Goal: Transaction & Acquisition: Obtain resource

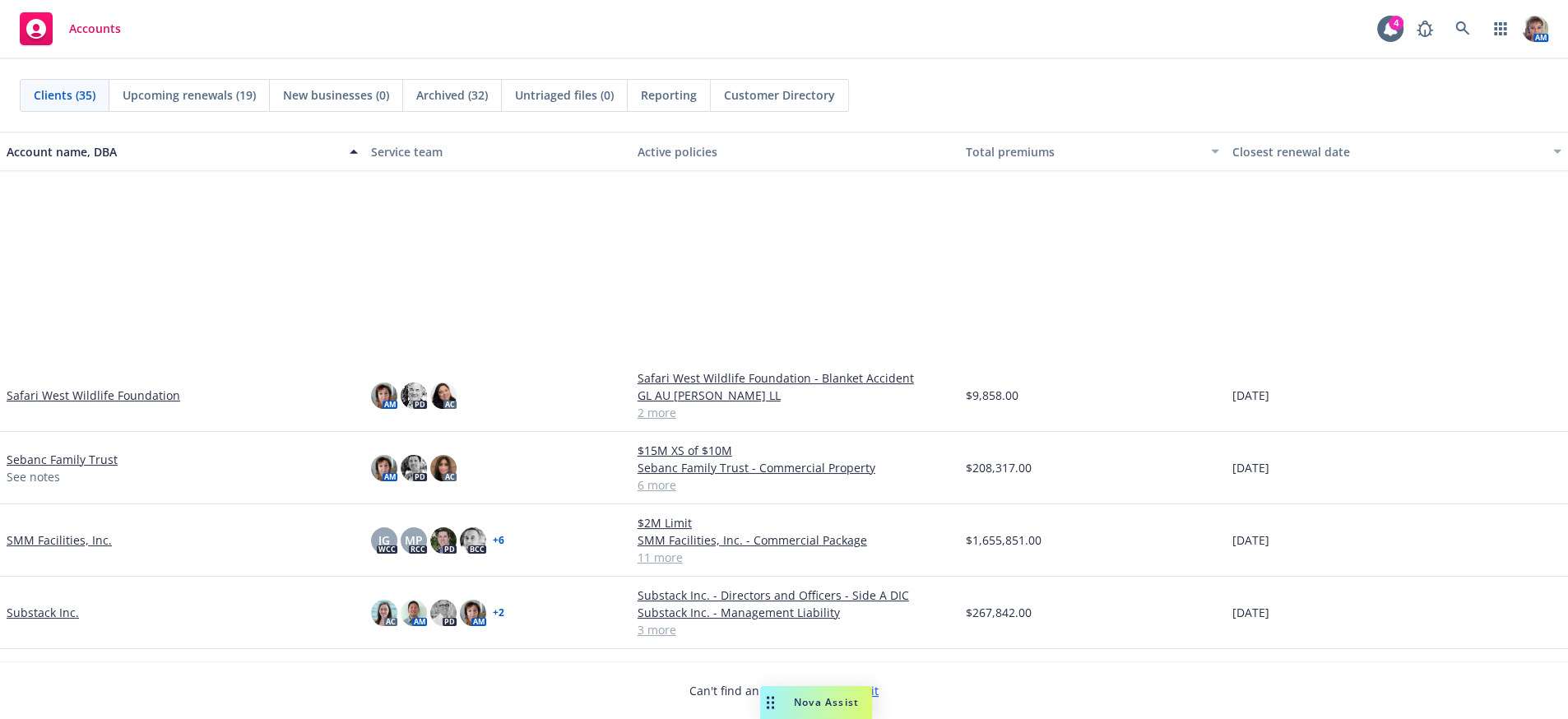
scroll to position [1820, 0]
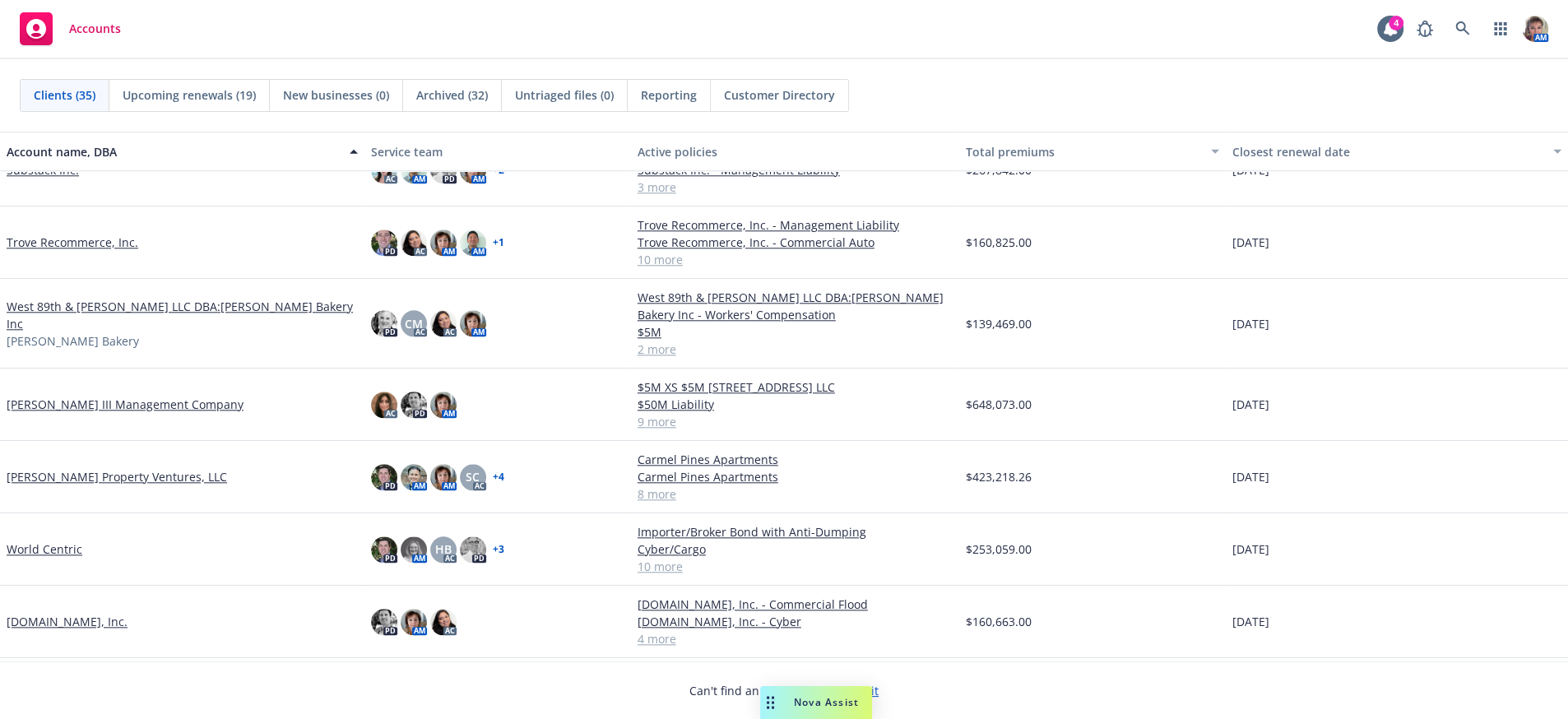
click at [66, 485] on link "[PERSON_NAME] Property Ventures, LLC" at bounding box center [116, 477] width 220 height 17
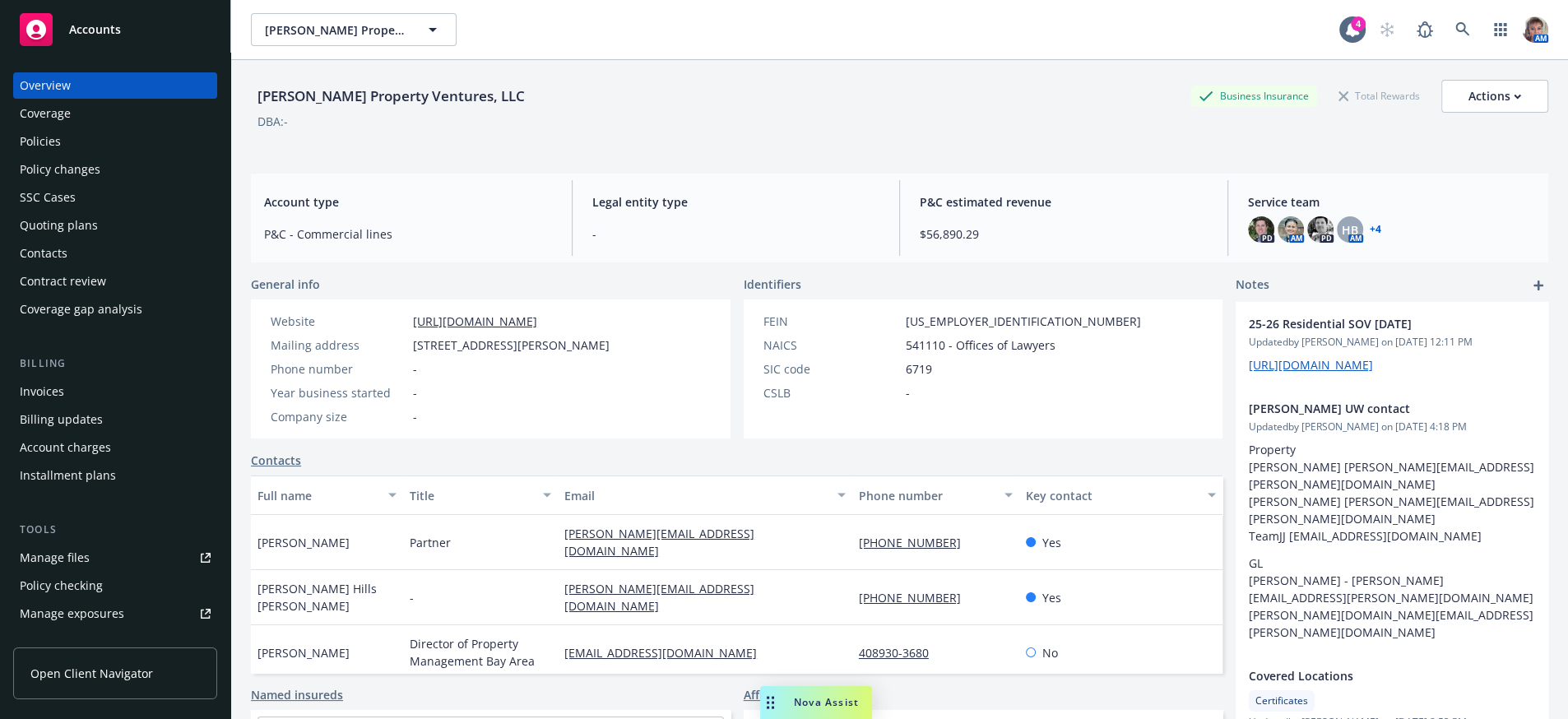
click at [91, 238] on div "Quoting plans" at bounding box center [59, 225] width 79 height 26
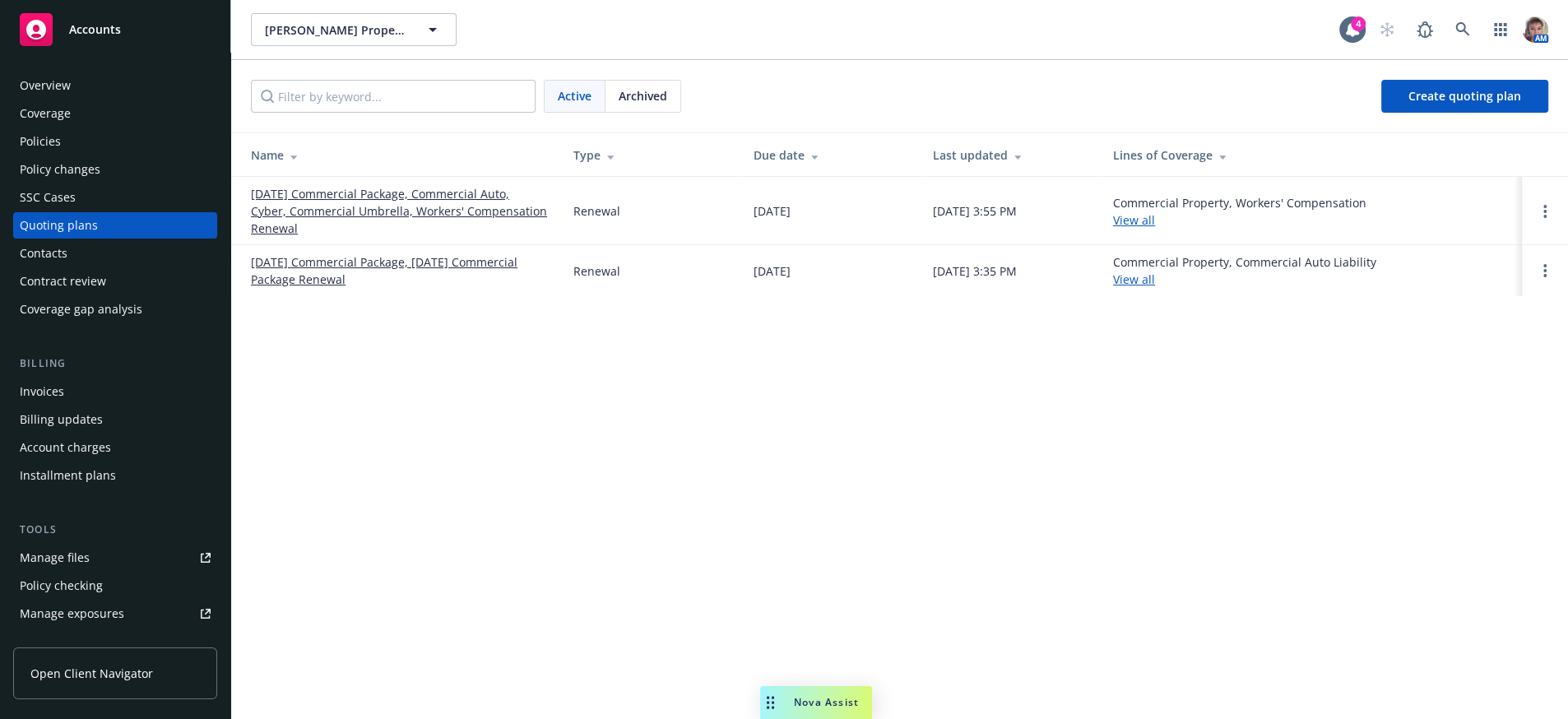
click at [419, 224] on link "10/01/25 Commercial Package, Commercial Auto, Cyber, Commercial Umbrella, Worke…" at bounding box center [398, 211] width 296 height 52
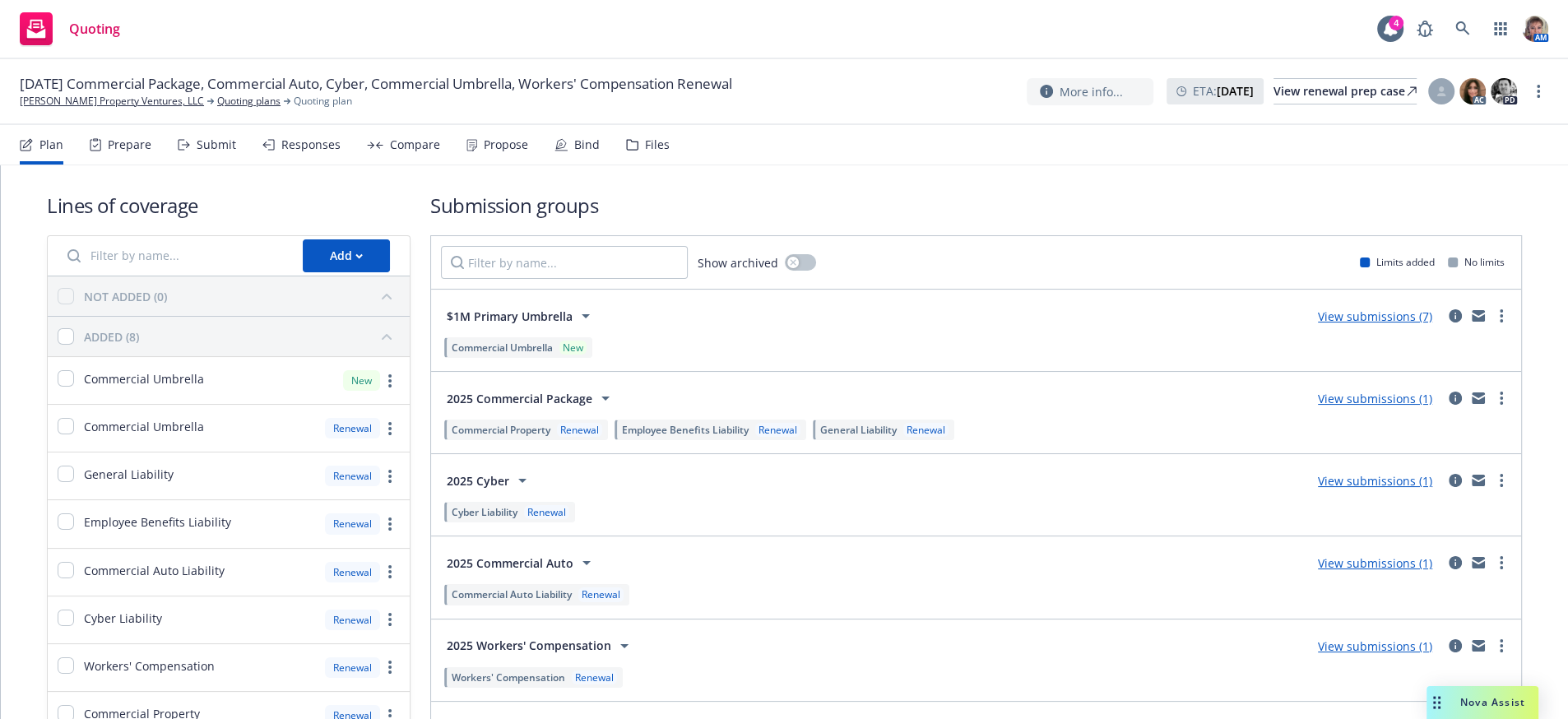
click at [528, 163] on div "Propose" at bounding box center [497, 145] width 62 height 40
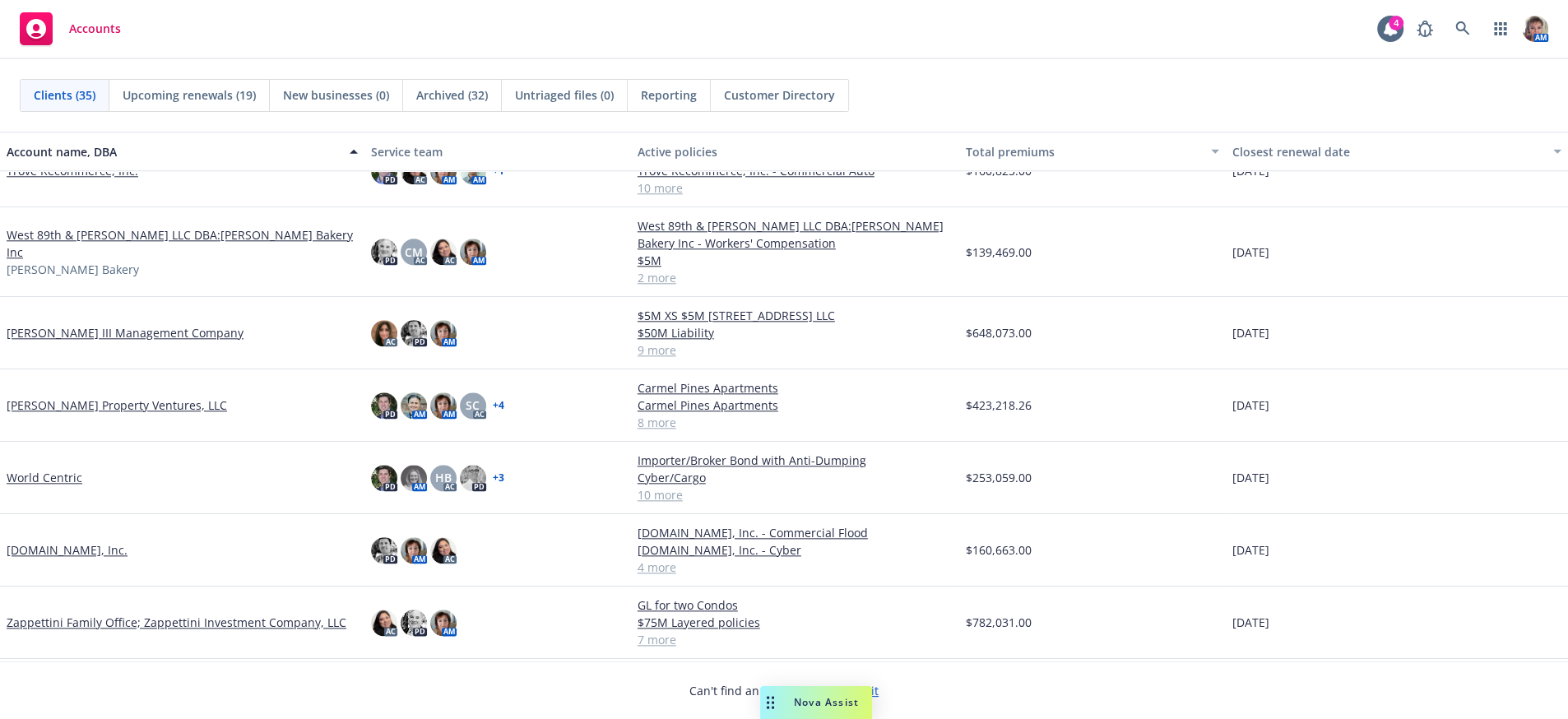
scroll to position [1900, 0]
click at [44, 406] on link "[PERSON_NAME] Property Ventures, LLC" at bounding box center [116, 405] width 220 height 17
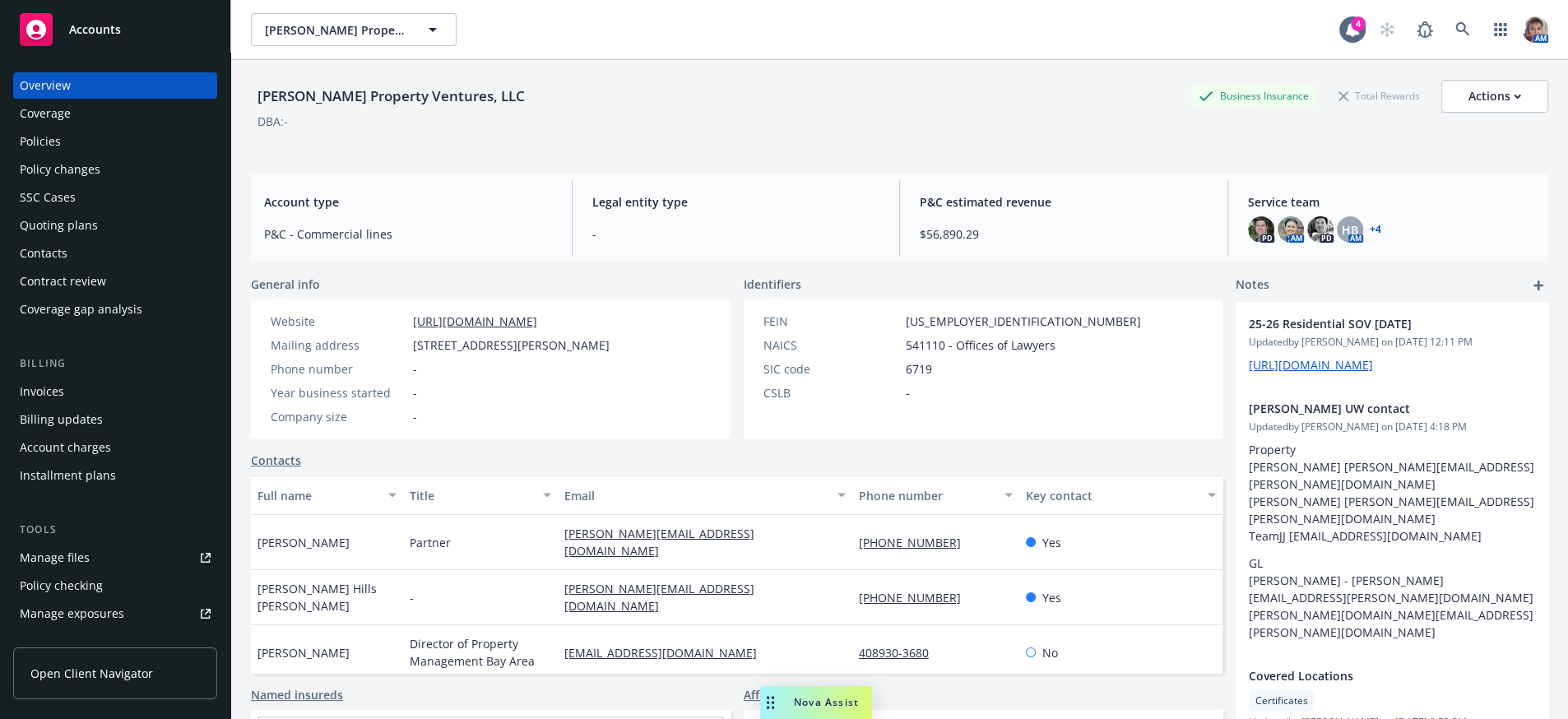
click at [68, 238] on div "Quoting plans" at bounding box center [59, 225] width 79 height 26
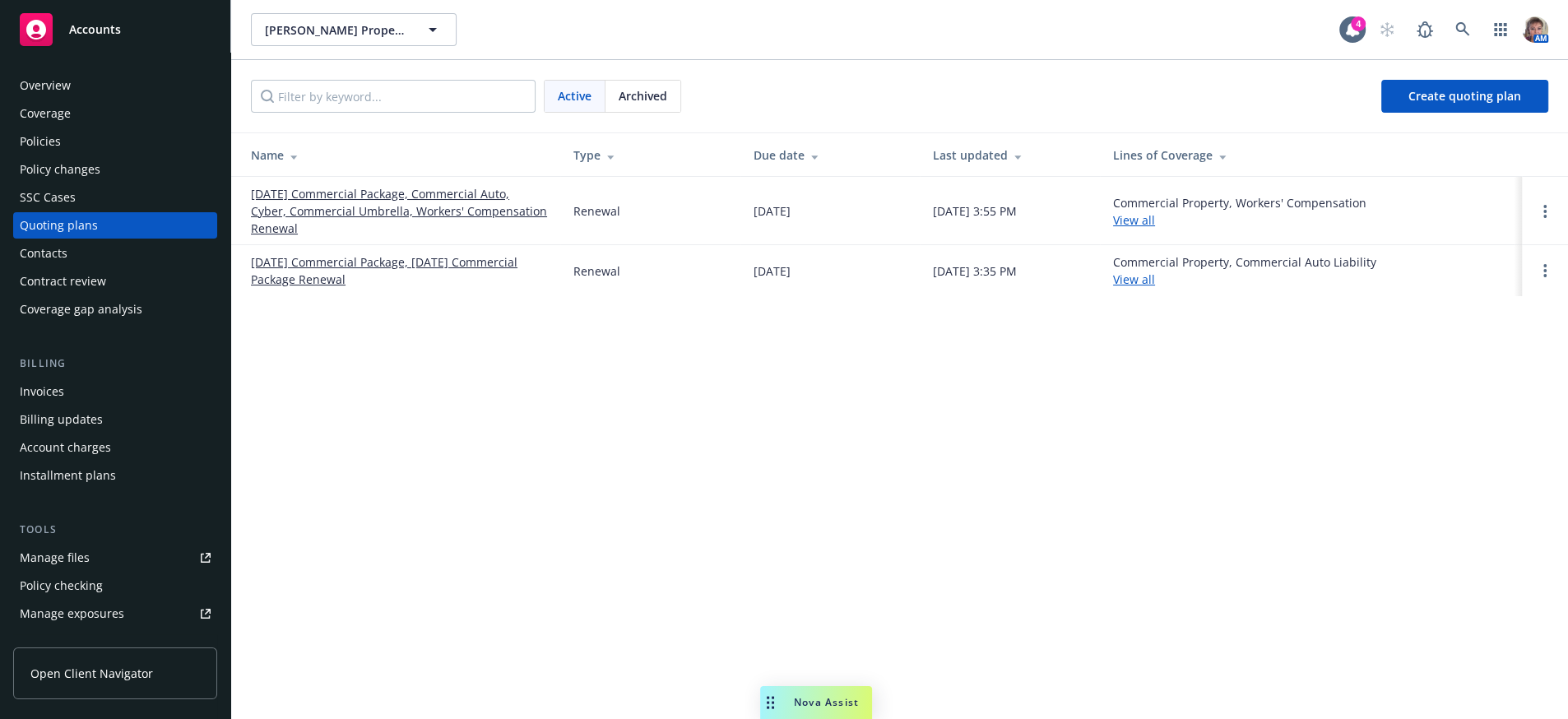
click at [397, 220] on link "10/01/25 Commercial Package, Commercial Auto, Cyber, Commercial Umbrella, Worke…" at bounding box center [398, 211] width 296 height 52
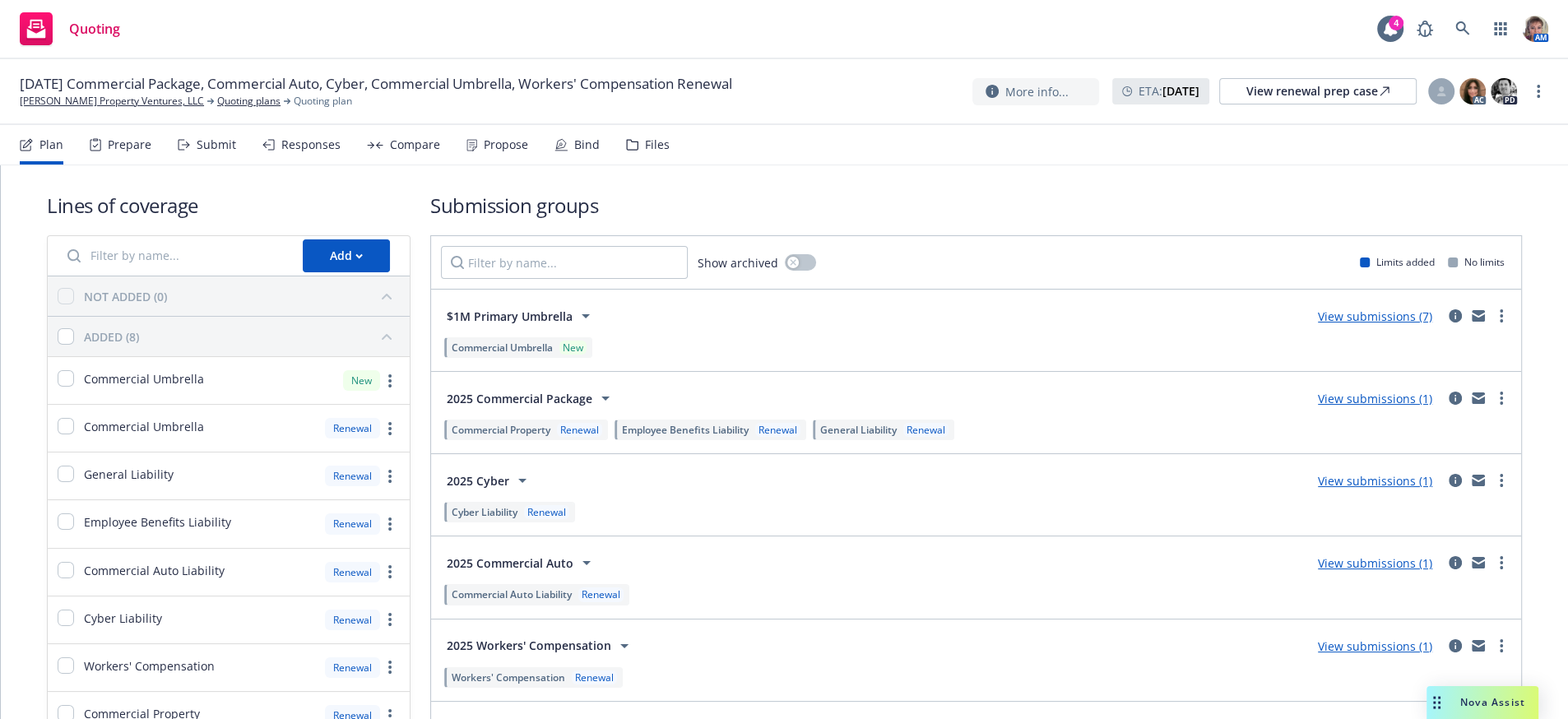
click at [237, 151] on div "Submit" at bounding box center [217, 145] width 40 height 13
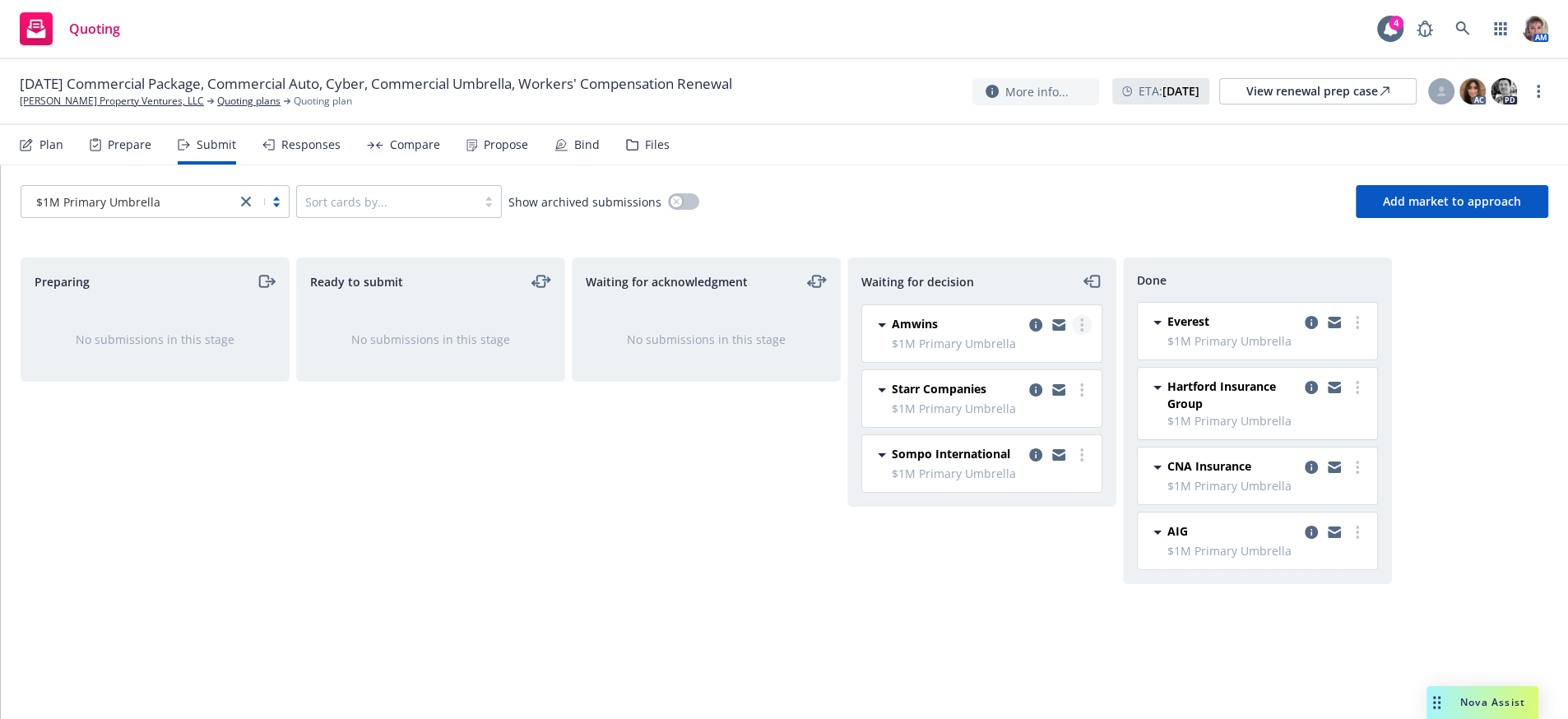
click at [1079, 335] on link "more" at bounding box center [1082, 324] width 20 height 20
click at [1050, 536] on span "Copy logging email" at bounding box center [998, 540] width 144 height 16
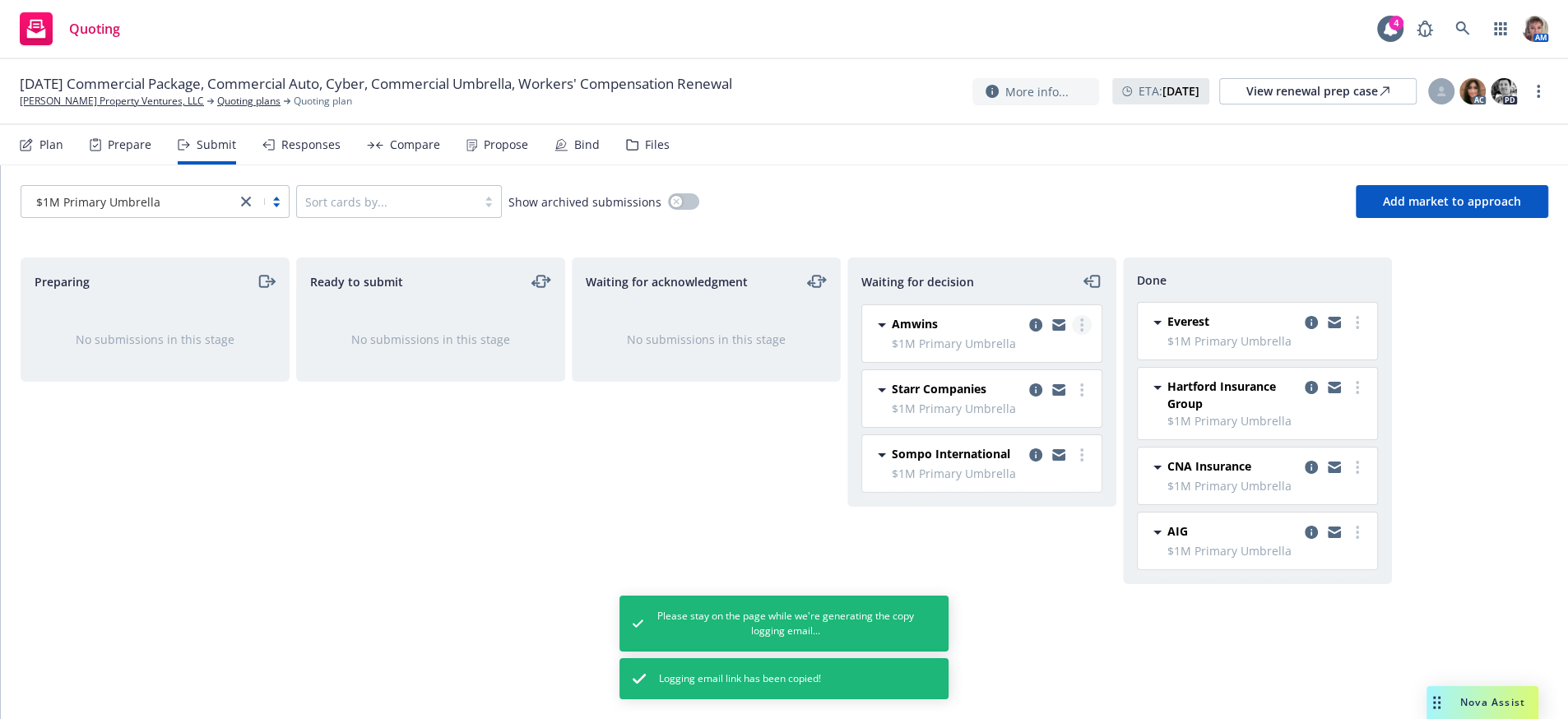
click at [1083, 335] on link "more" at bounding box center [1082, 324] width 20 height 20
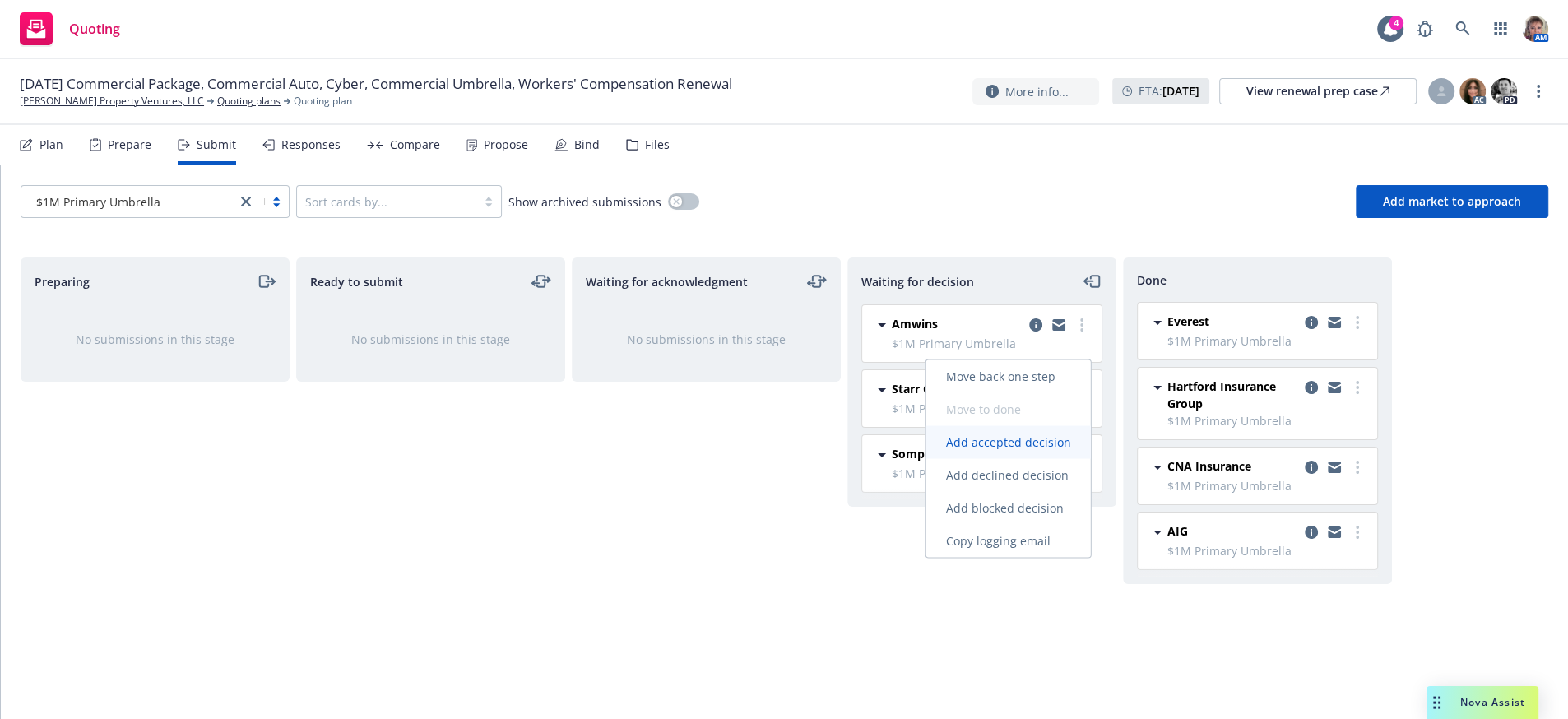
click at [998, 441] on span "Add accepted decision" at bounding box center [1009, 442] width 165 height 16
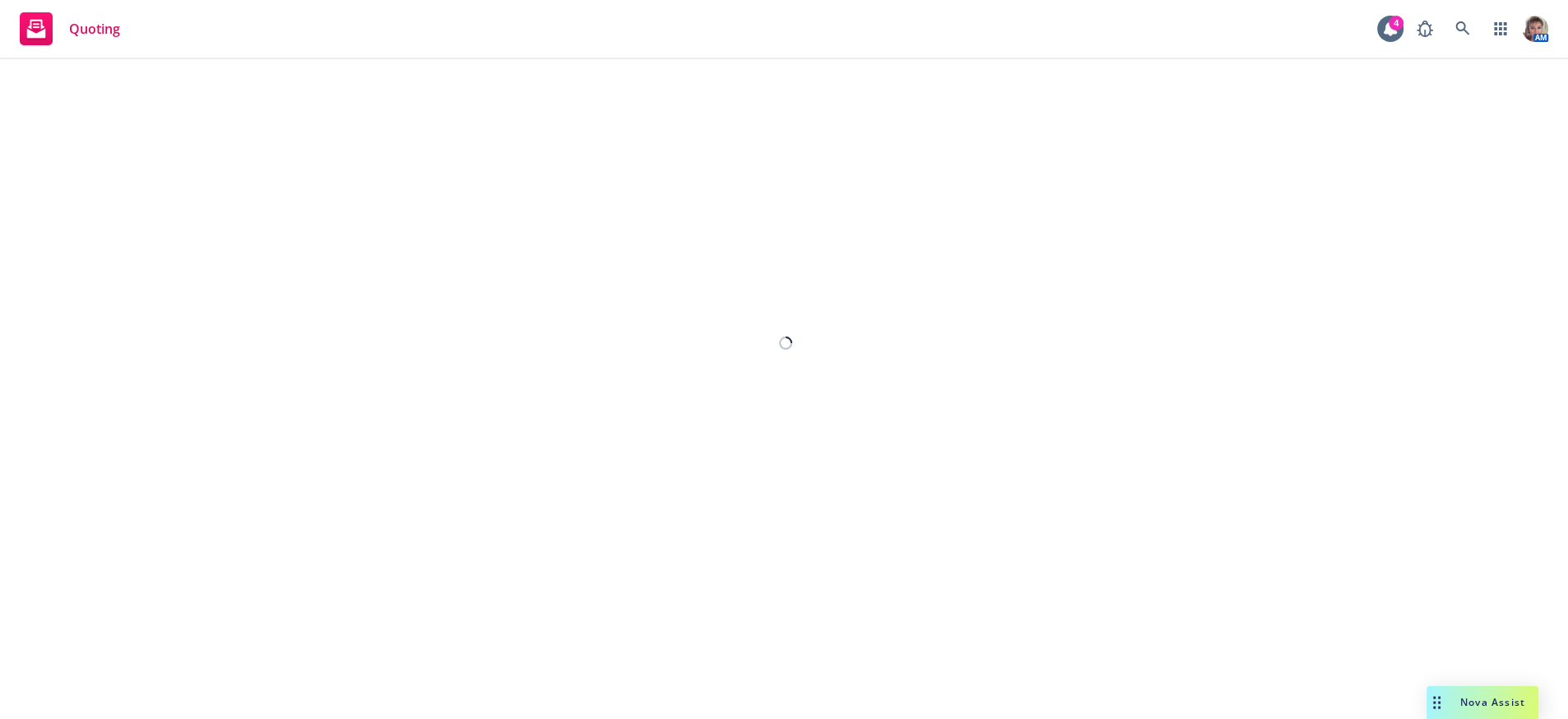
select select "12"
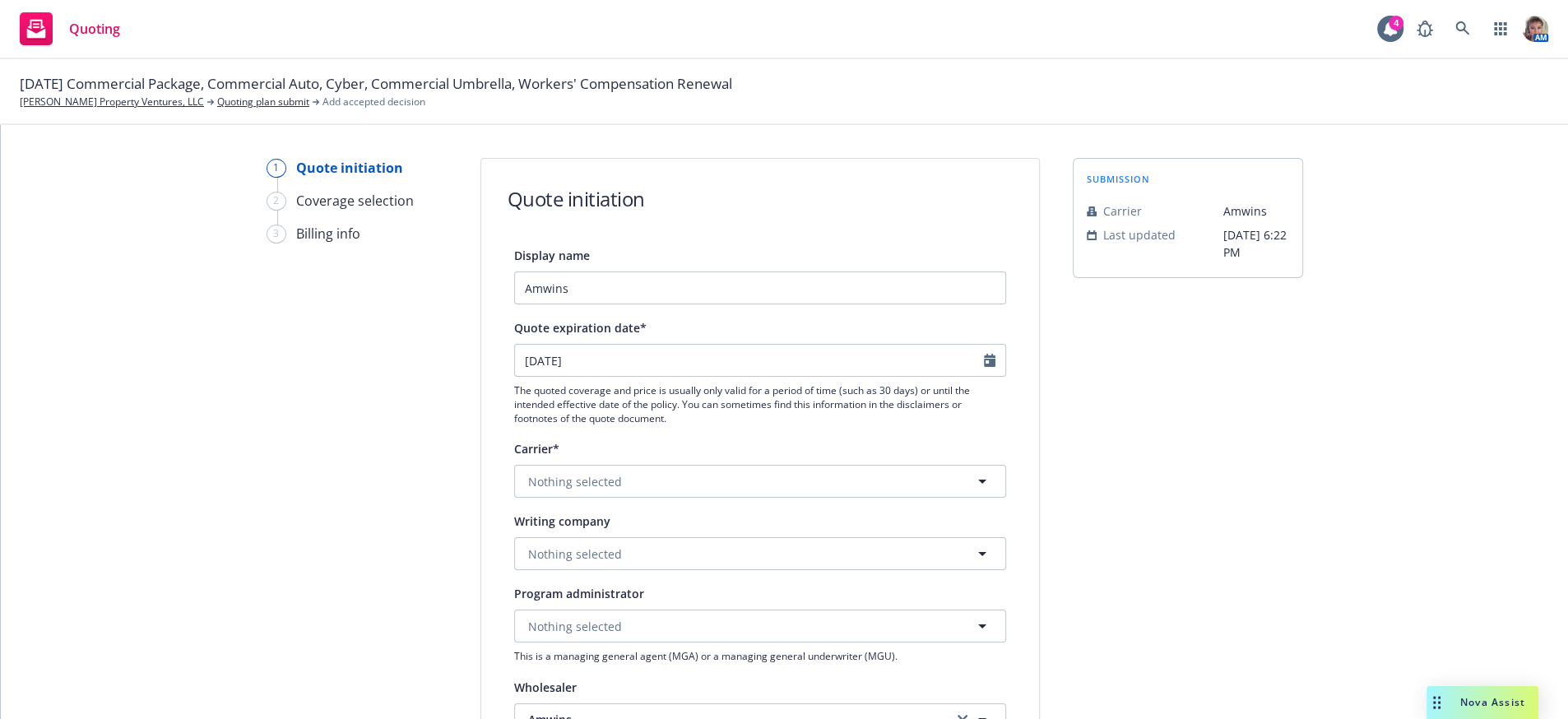
scroll to position [680, 0]
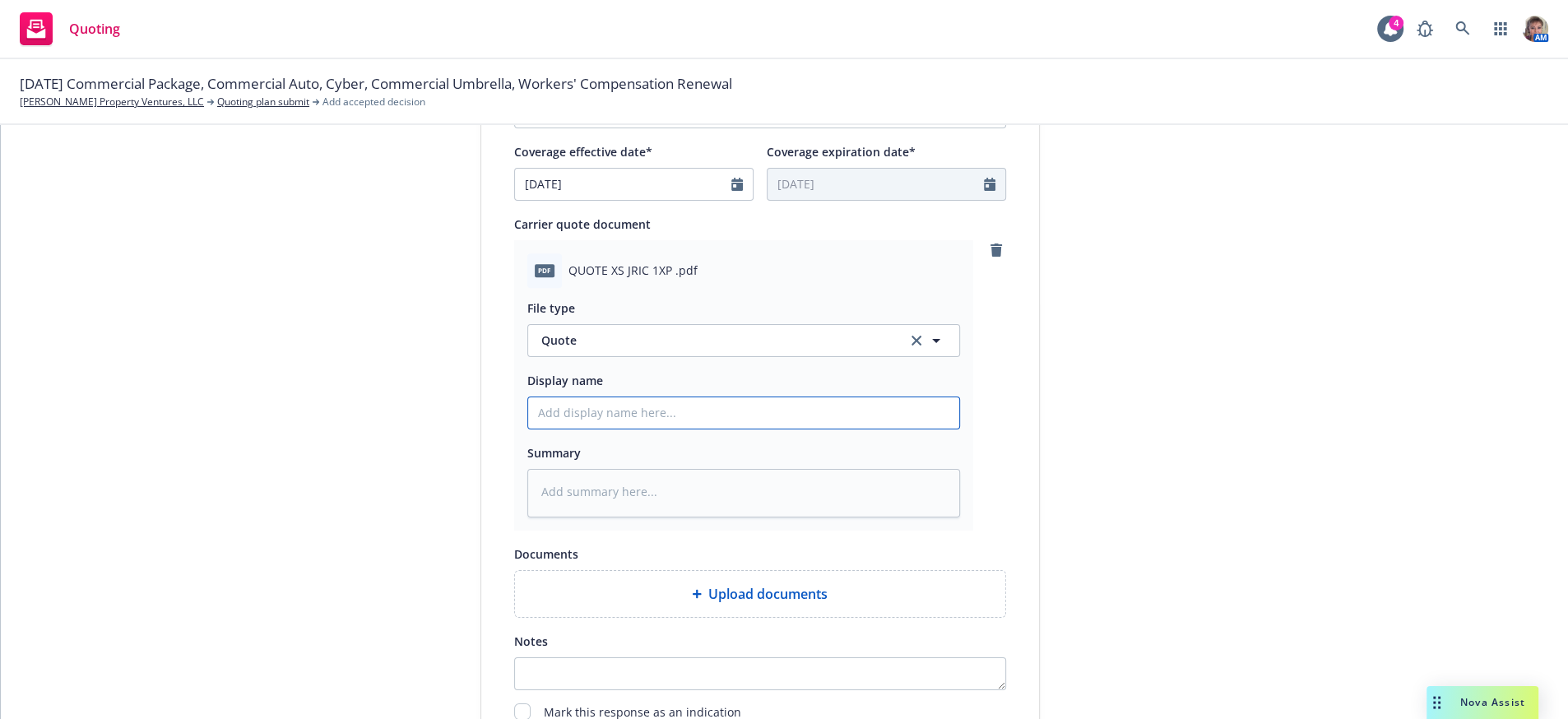
click at [697, 429] on input "Display name" at bounding box center [744, 412] width 432 height 31
type textarea "x"
type input "2"
type textarea "x"
type input "25"
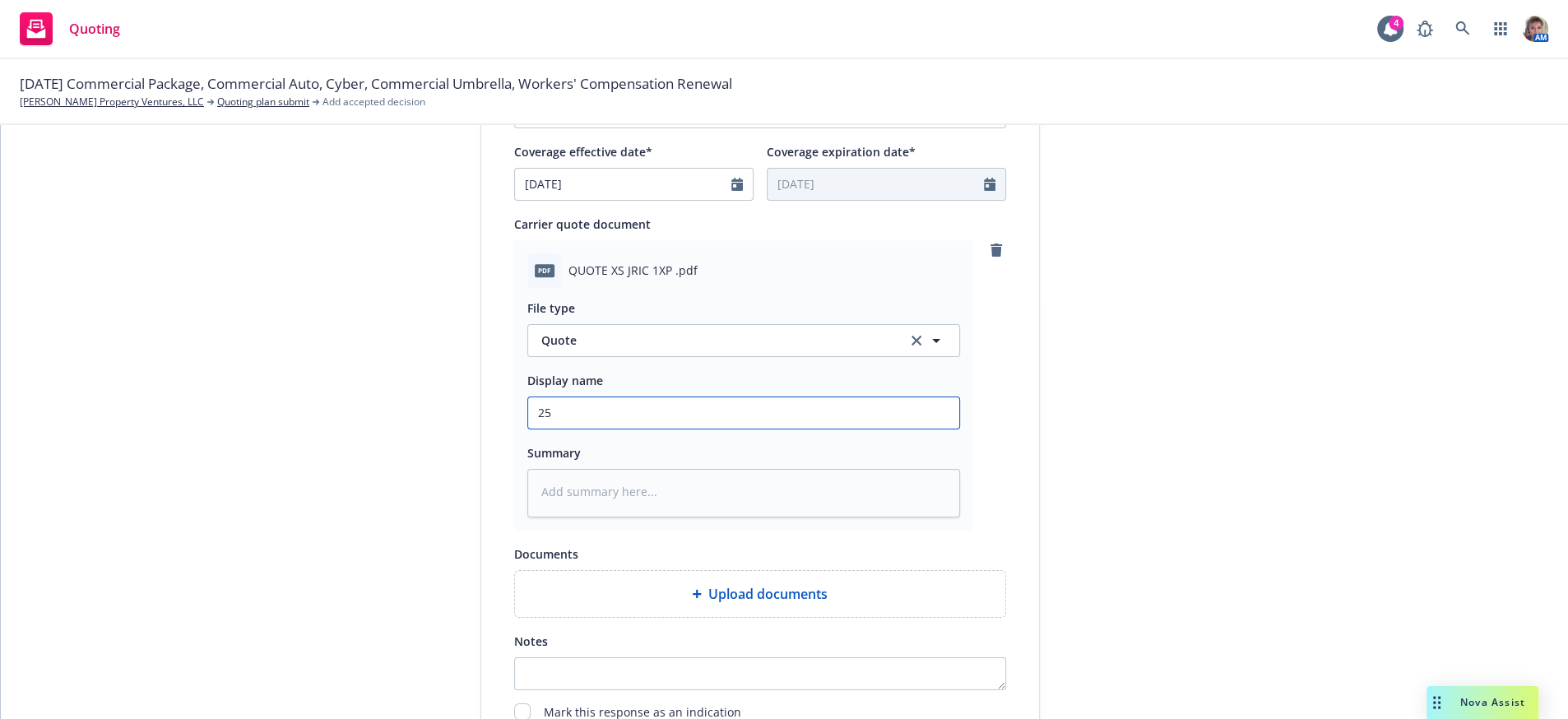
type textarea "x"
type input "25-"
type textarea "x"
type input "25-2"
type textarea "x"
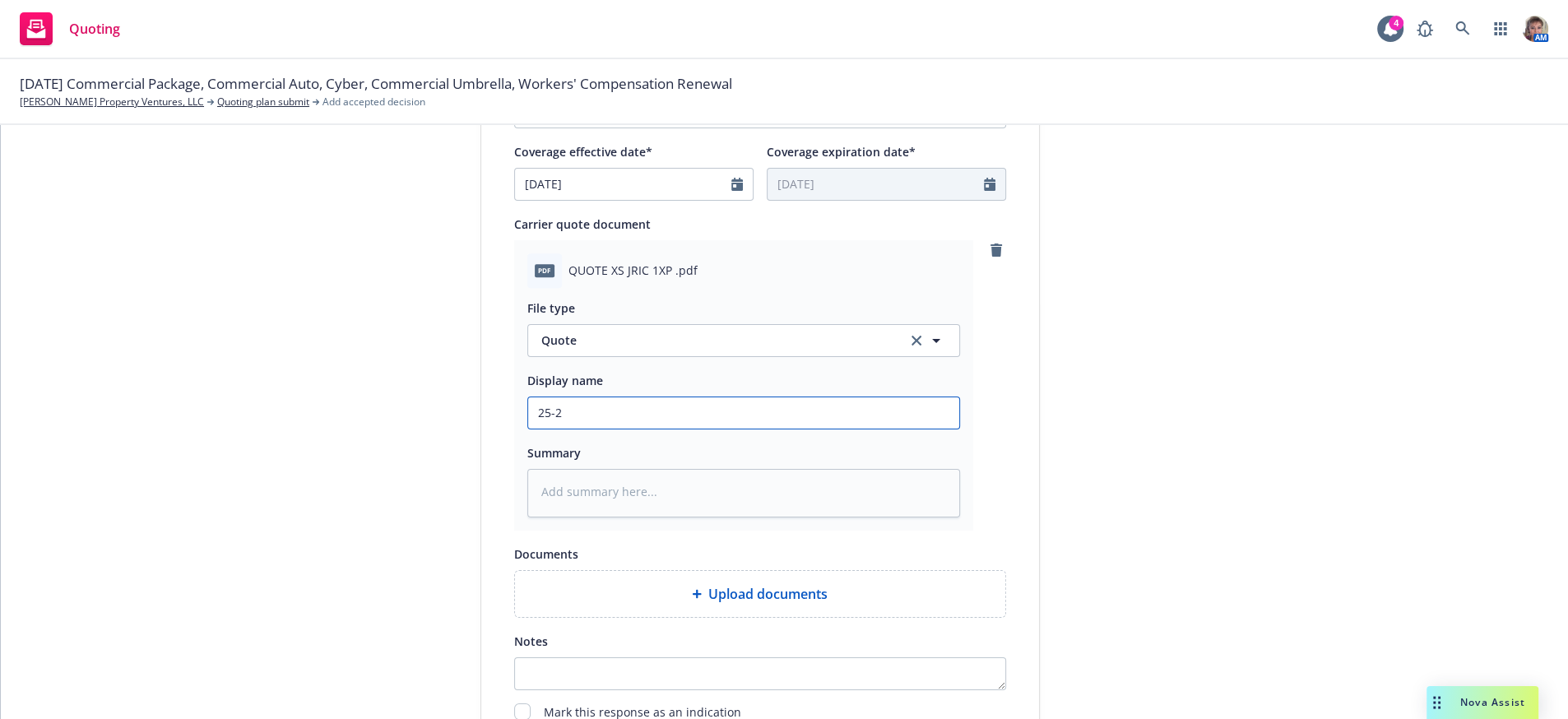
type input "25-26"
type textarea "x"
type input "25-26"
type textarea "x"
type input "25-26 J"
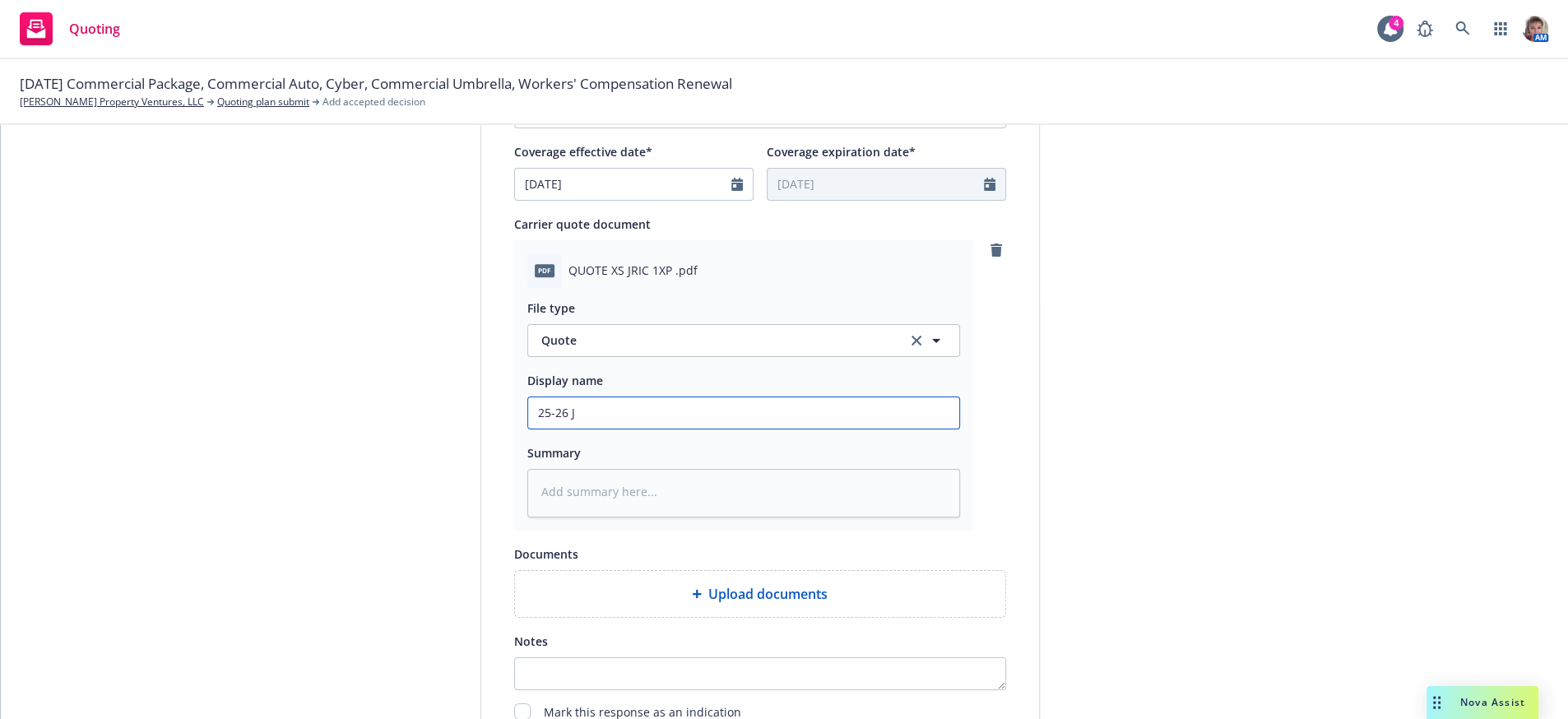
type textarea "x"
type input "25-26 Ja"
type textarea "x"
type input "25-26 Jam"
type textarea "x"
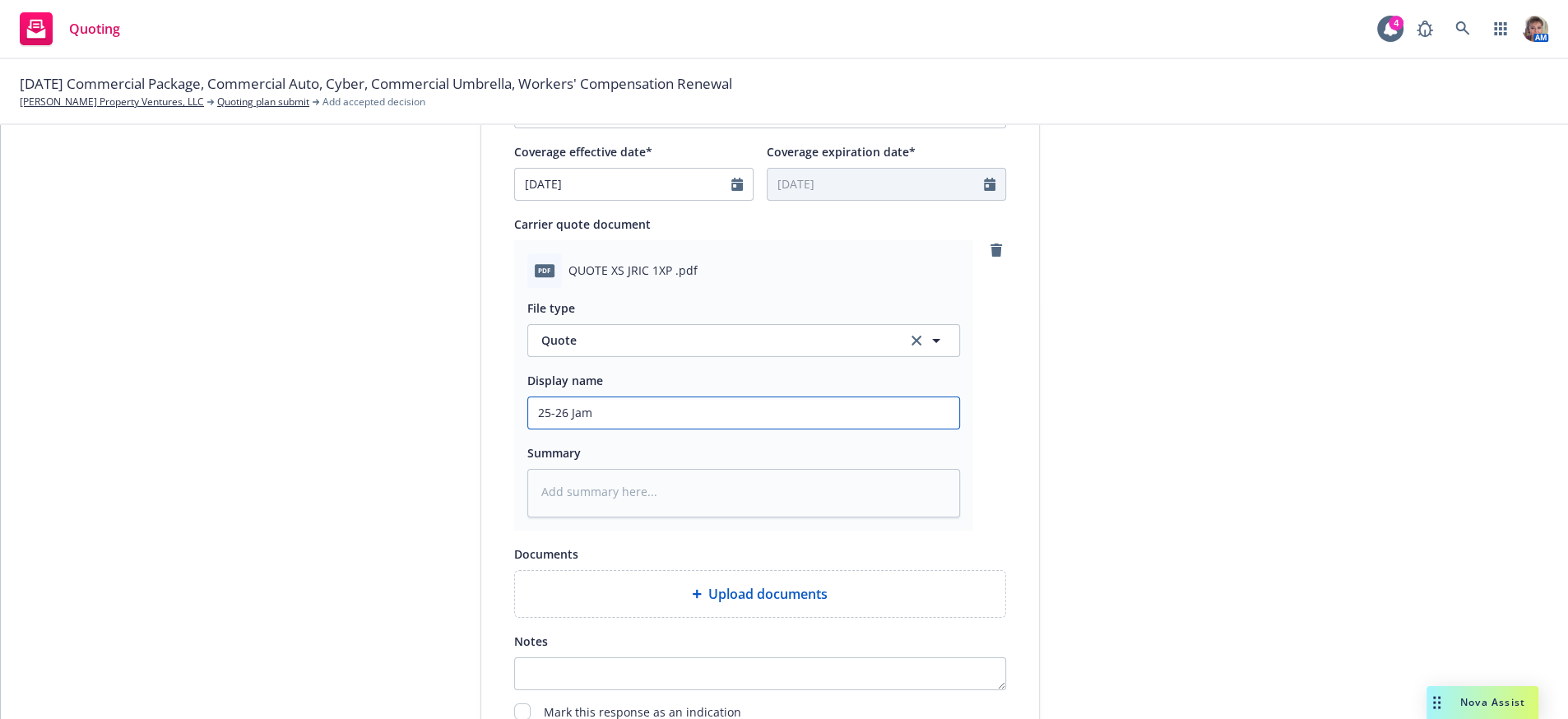
type input "25-26 Jame"
type textarea "x"
type input "25-26 Jame"
type textarea "x"
type input "25-26 Jame R"
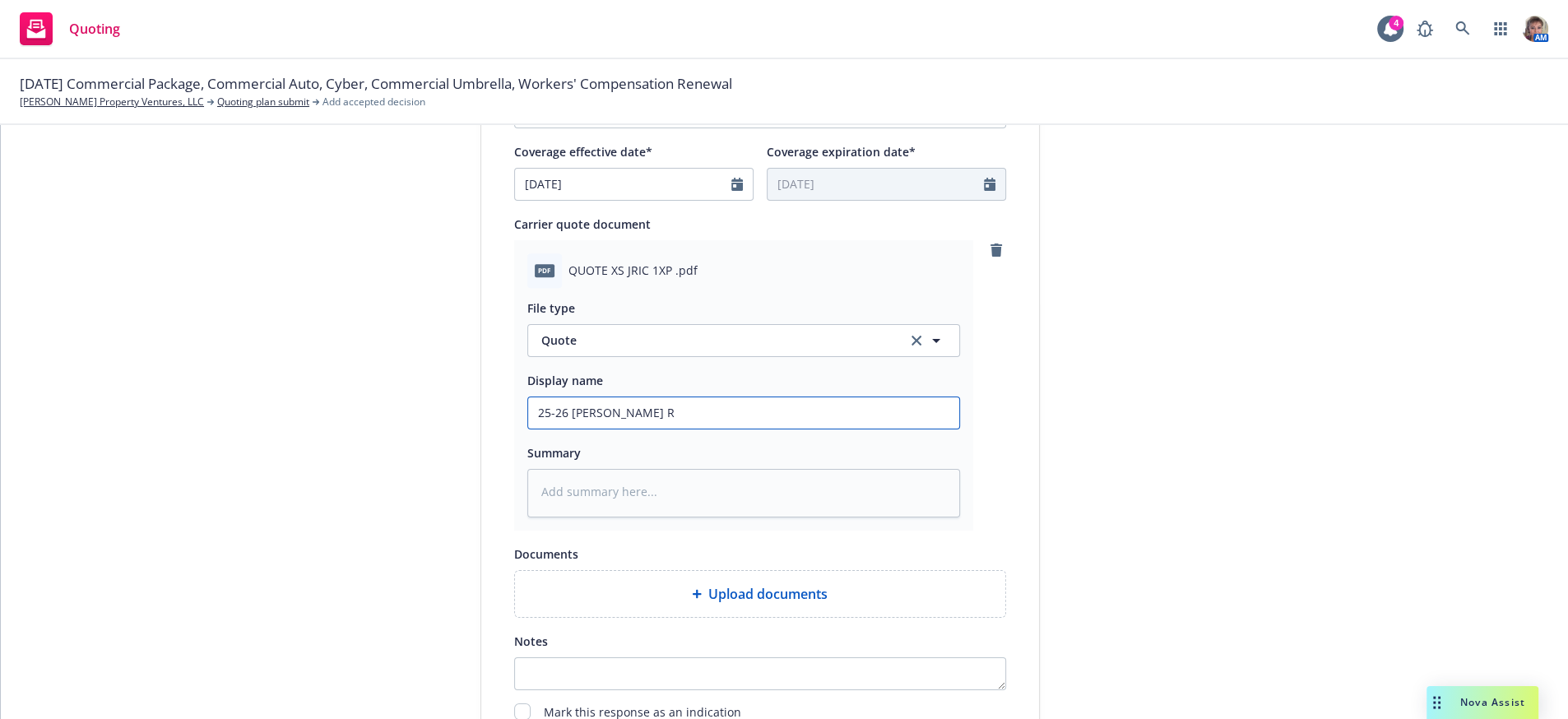
type textarea "x"
type input "25-26 Jame Ri"
type textarea "x"
type input "25-26 Jame Riv"
type textarea "x"
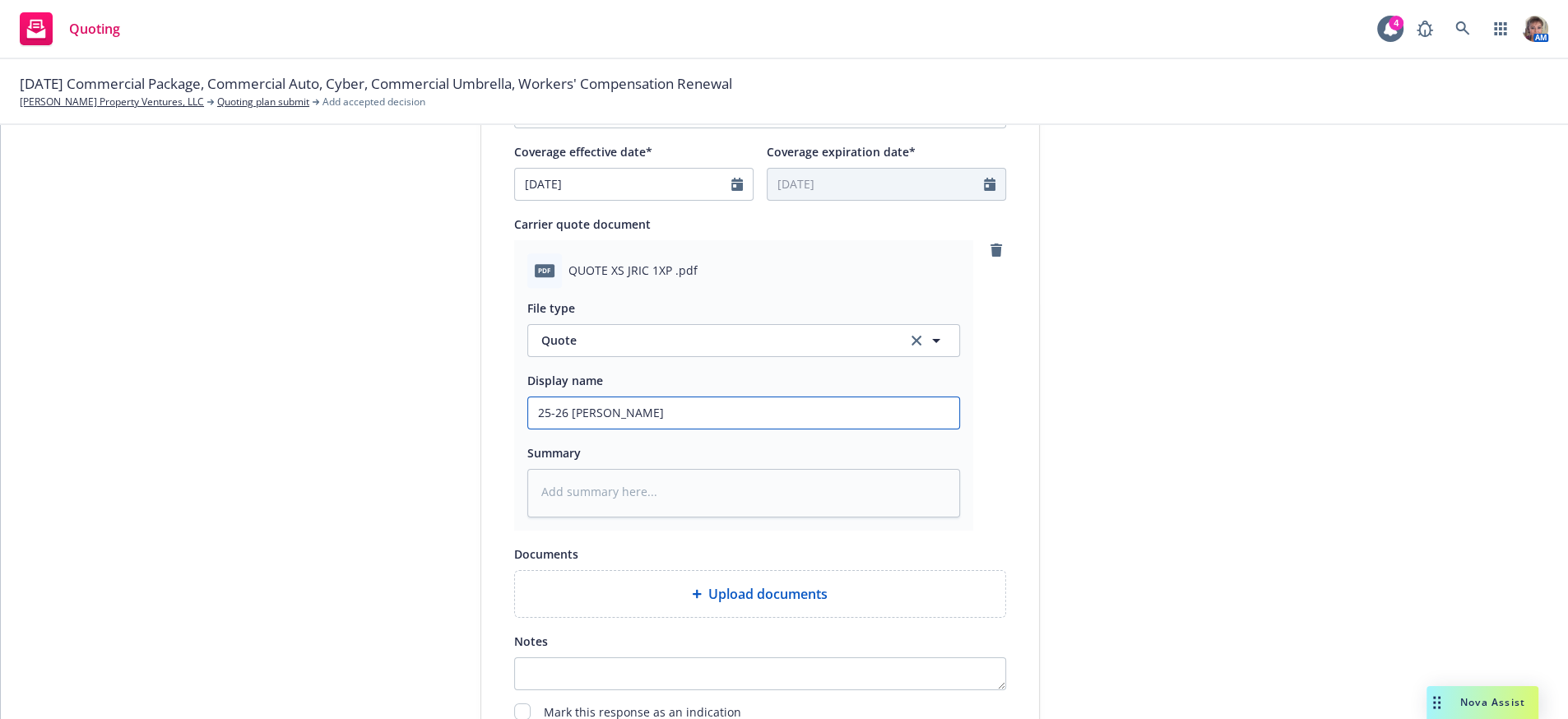
type input "25-26 Jame Rive"
type textarea "x"
type input "25-26 Jame River"
type textarea "x"
type input "25-26 Jame Rive"
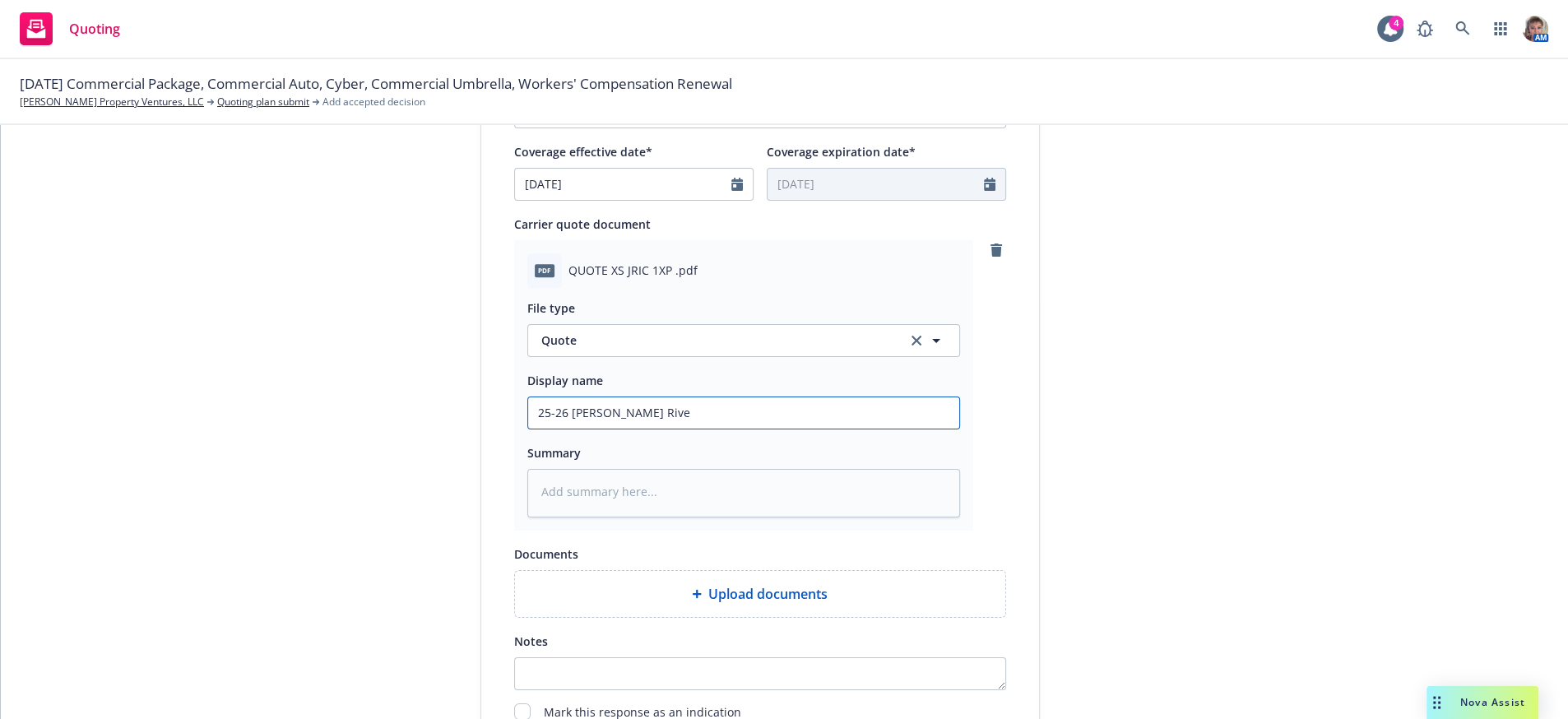
type textarea "x"
type input "25-26 Jame Riv"
type textarea "x"
type input "25-26 Jame Ri"
type textarea "x"
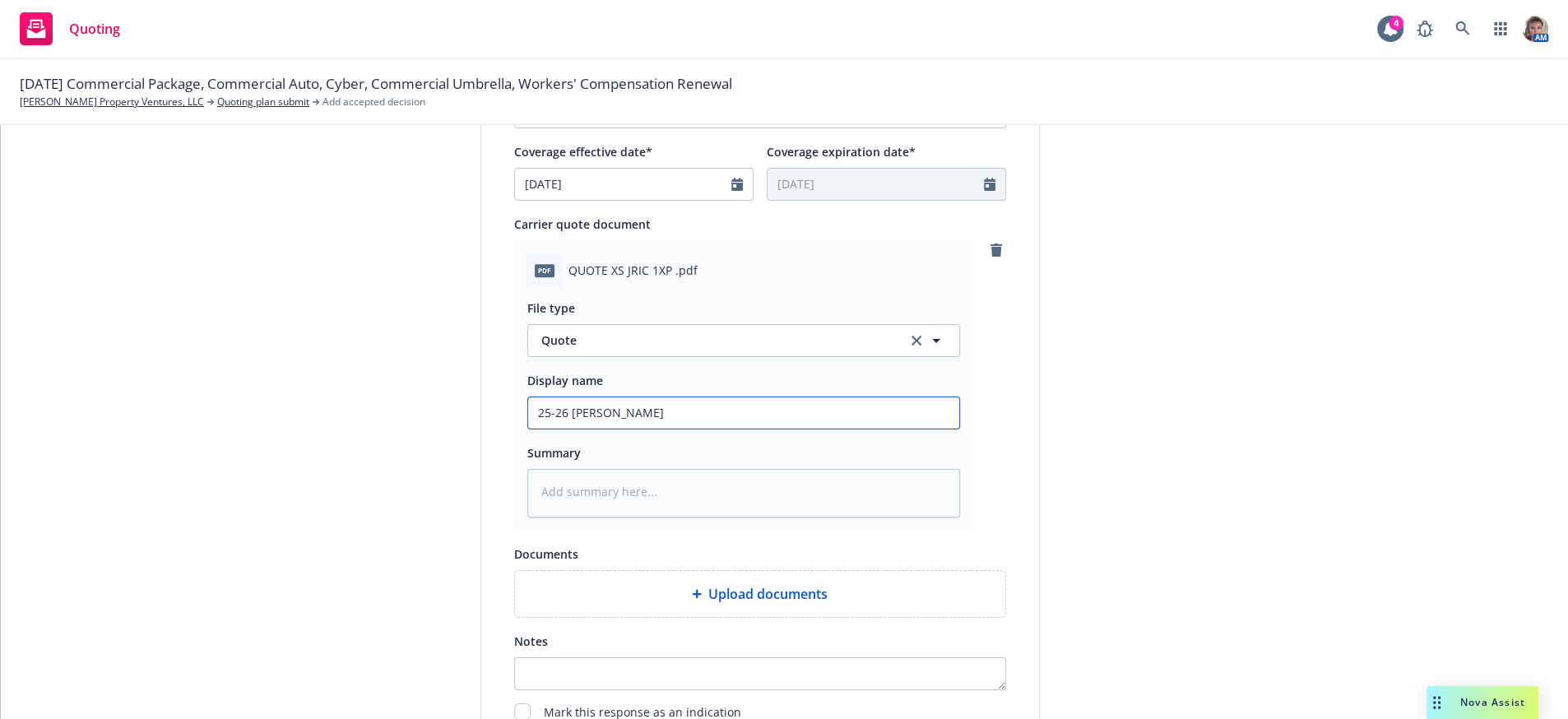
type input "25-26 Jame R"
type textarea "x"
type input "25-26 Jame"
type textarea "x"
type input "25-26 Jame"
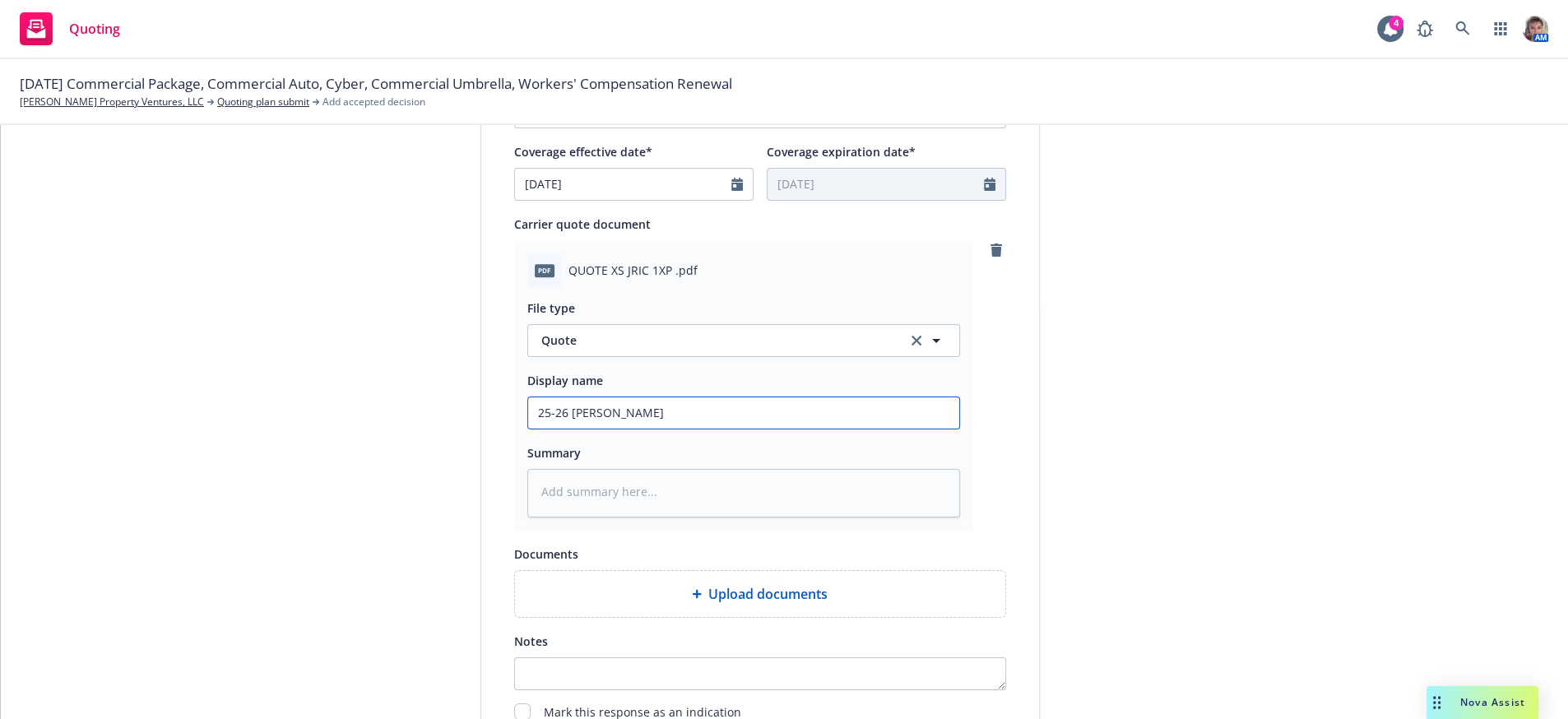
type textarea "x"
type input "25-26 James"
type textarea "x"
type input "25-26 James"
type textarea "x"
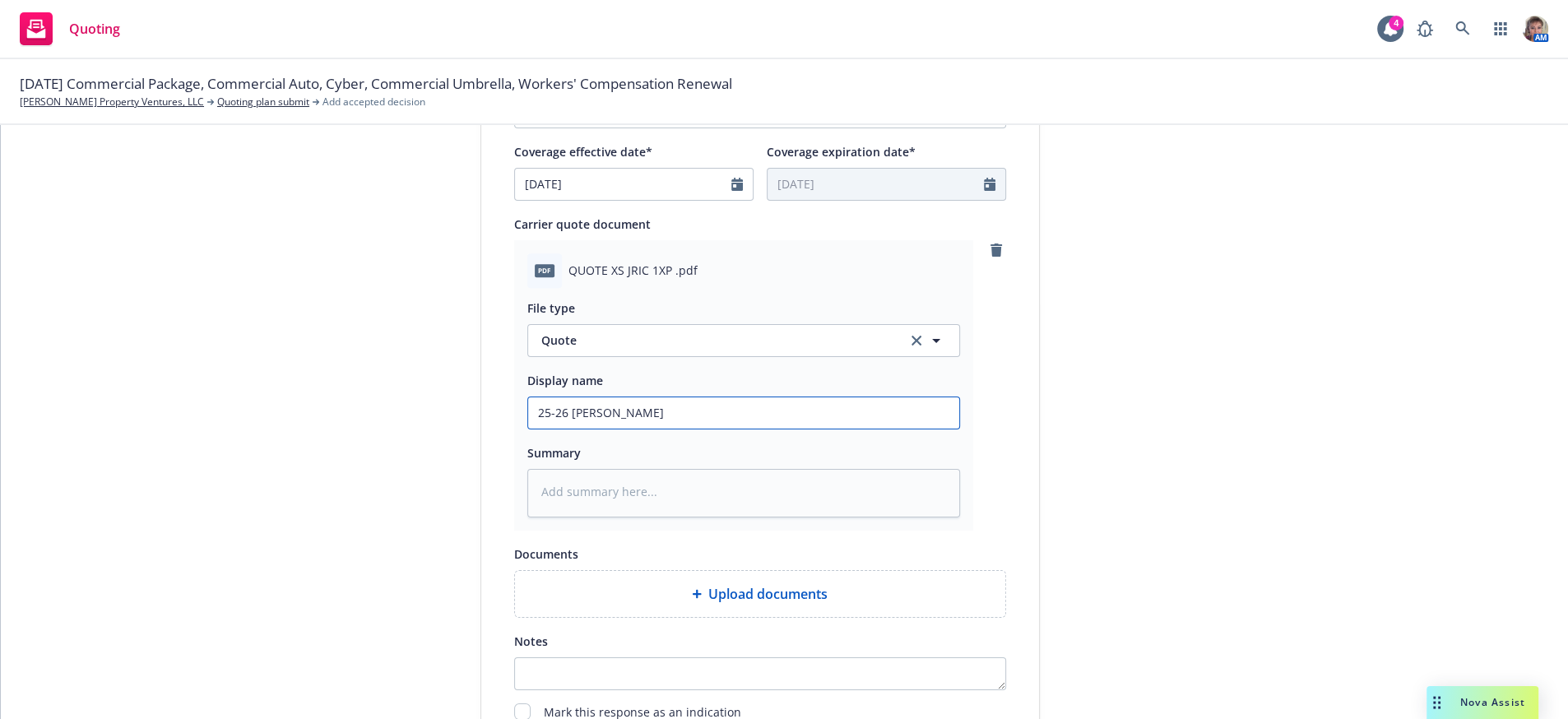
type input "25-26 James R"
type textarea "x"
type input "25-26 James Ri"
type textarea "x"
type input "25-26 James Riv"
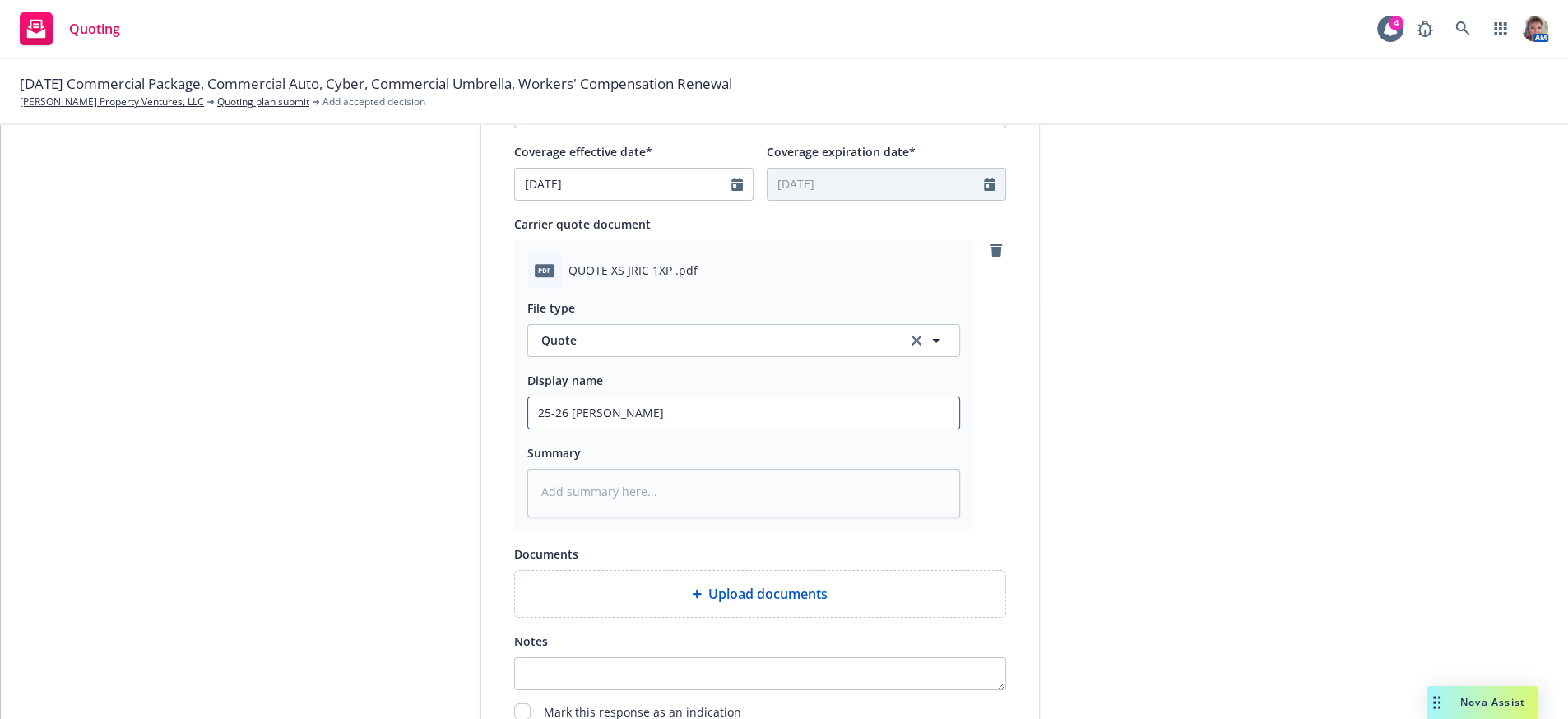
type textarea "x"
type input "25-26 James Rive"
type textarea "x"
type input "25-26 James River"
type textarea "x"
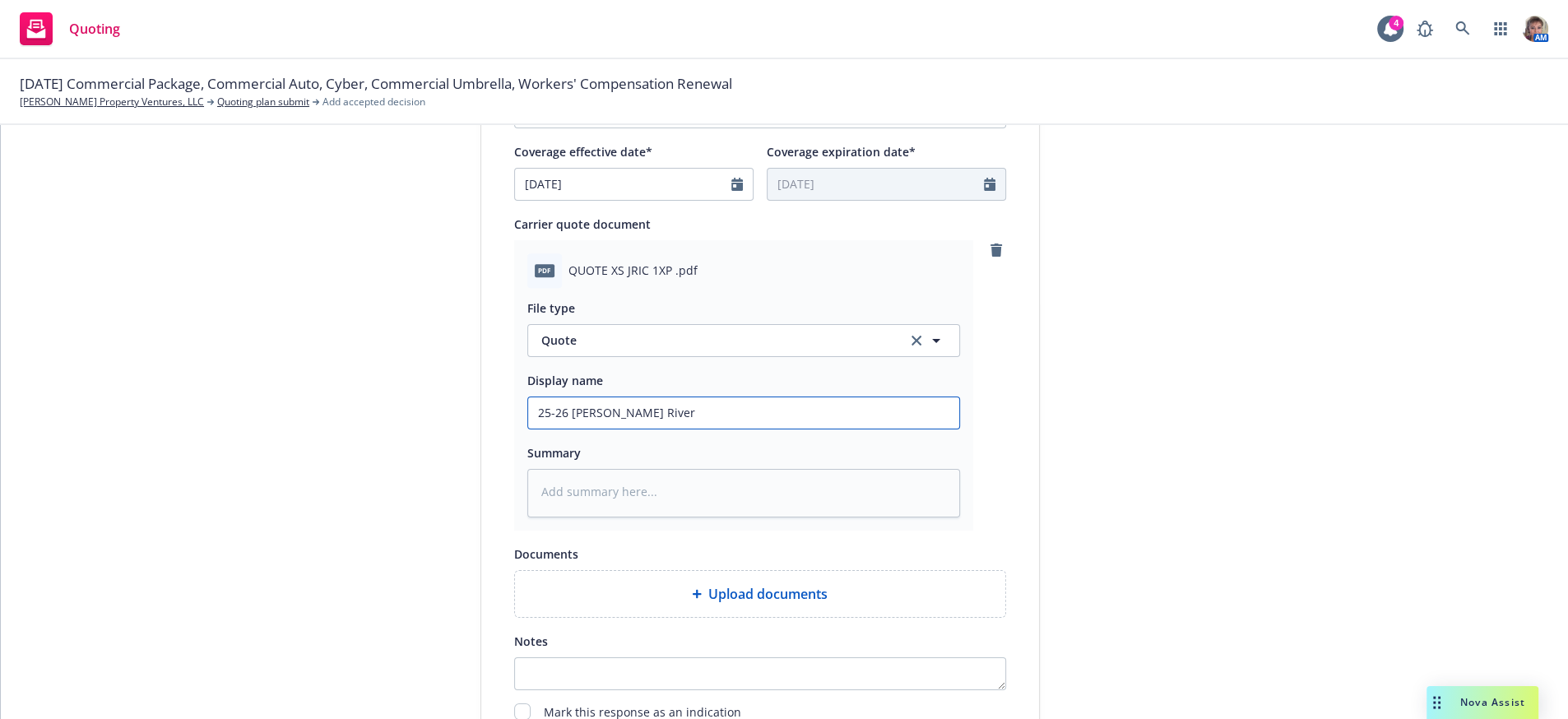
type input "25-26 James River"
type textarea "x"
type input "25-26 James River Q"
type textarea "x"
type input "25-26 James River Qu"
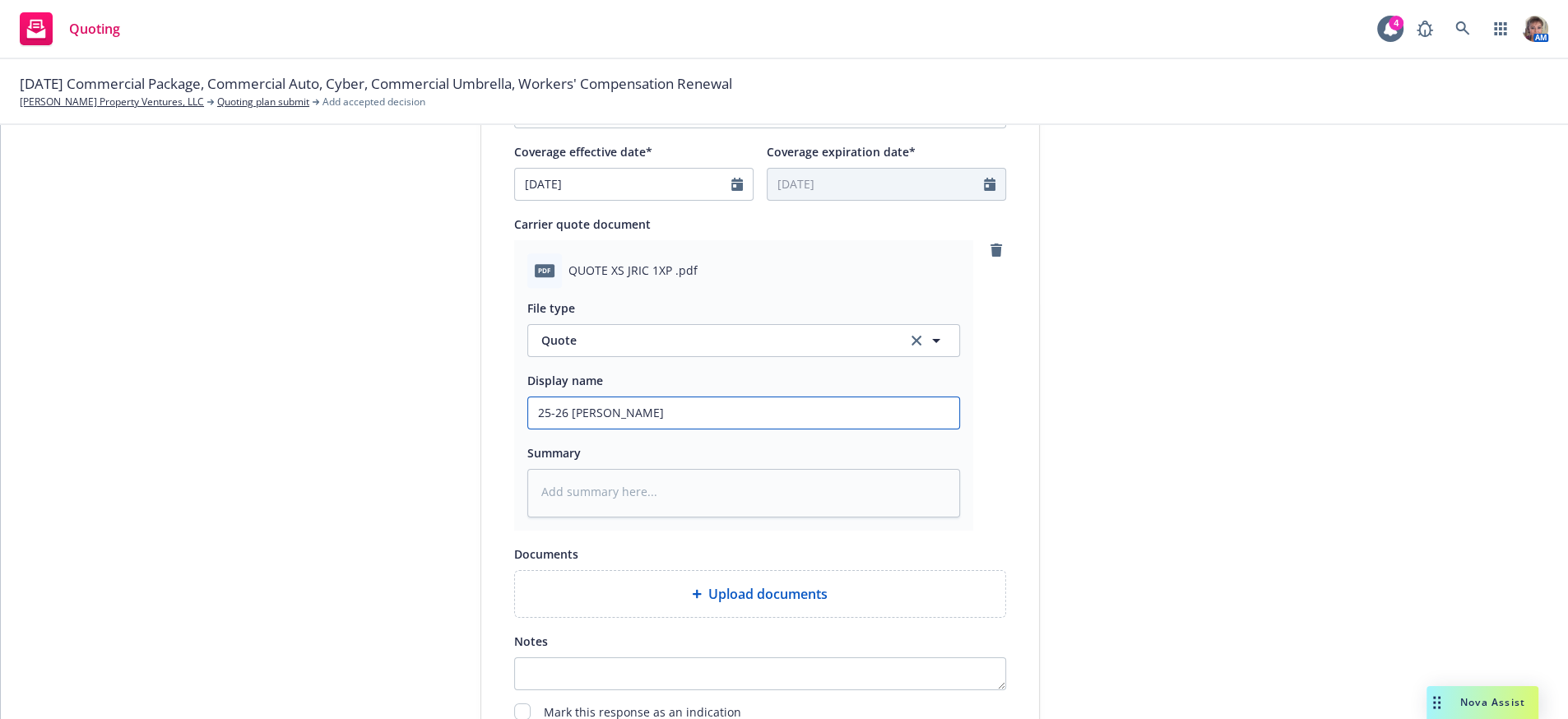
type textarea "x"
type input "25-26 James River Quo"
type textarea "x"
type input "25-26 James River Quot"
type textarea "x"
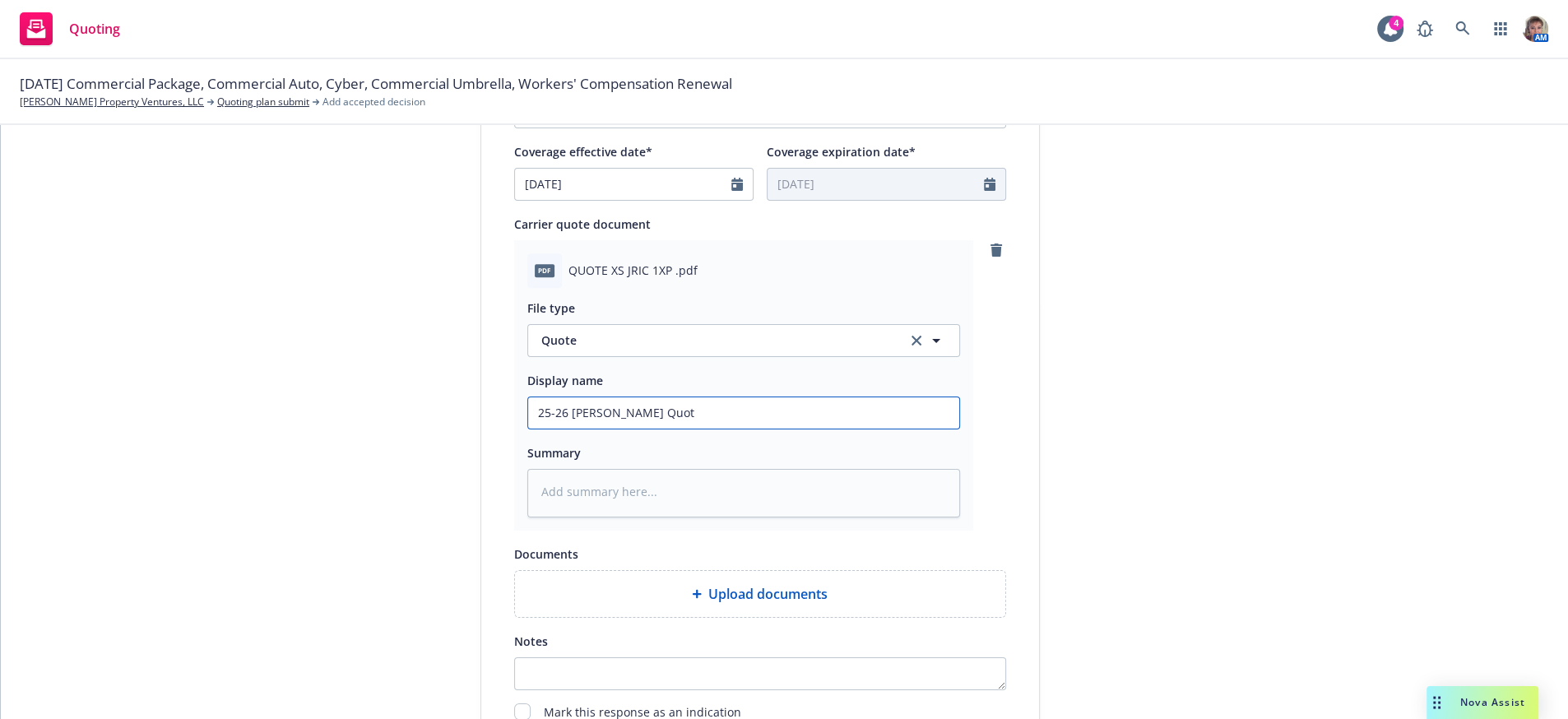
type input "25-26 James River Quote"
type textarea "x"
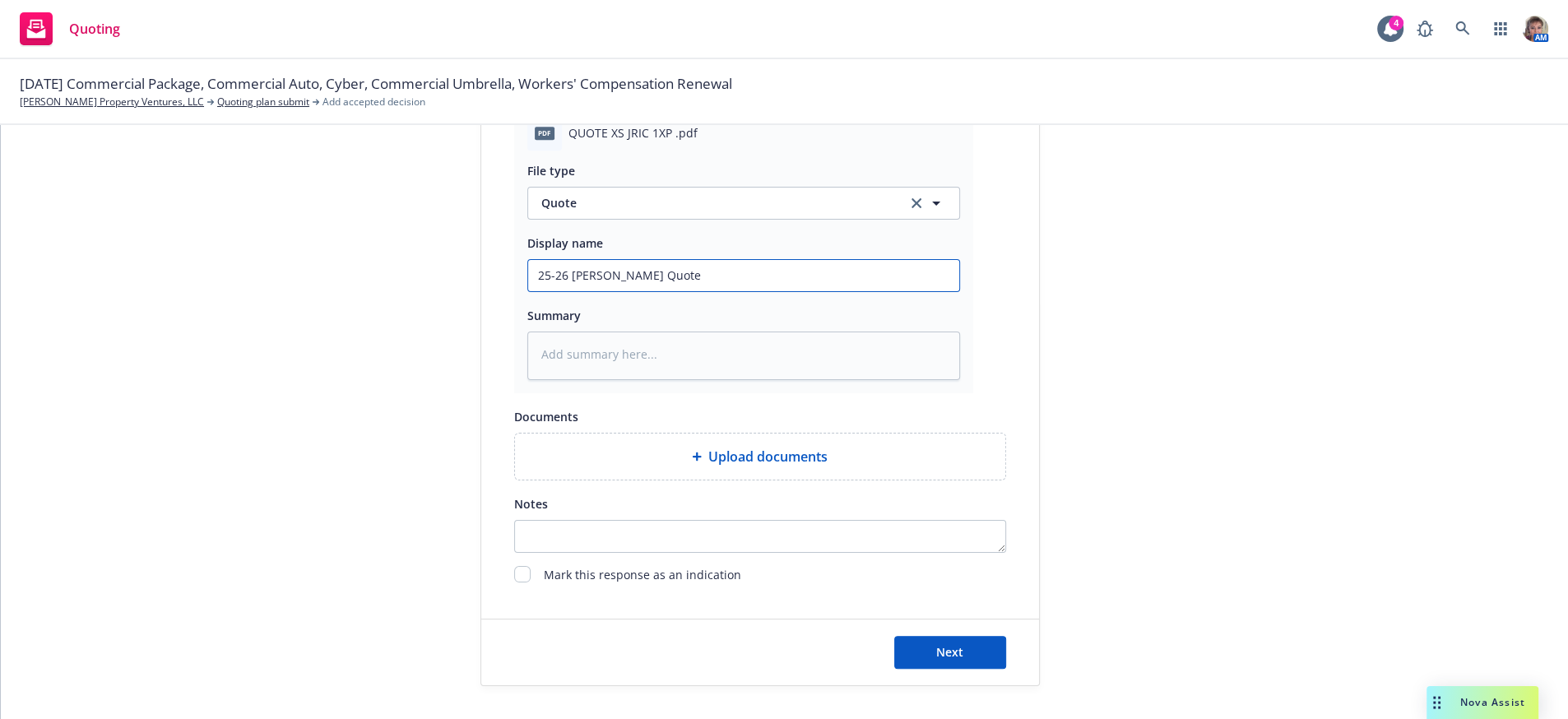
scroll to position [942, 0]
type input "25-26 James River Quote U"
type textarea "x"
type input "25-26 James River Quote UM"
type textarea "x"
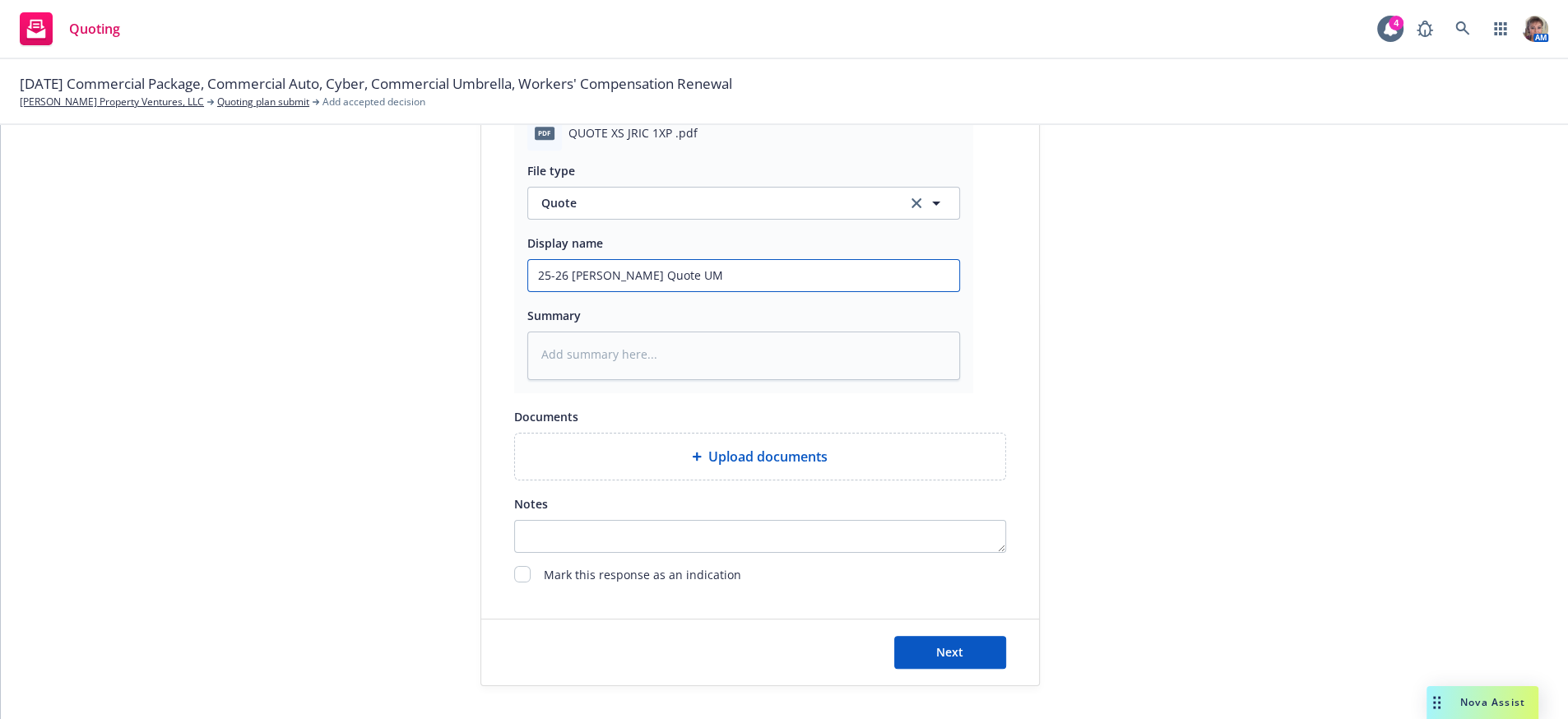
type input "25-26 James River Quote UMB"
type textarea "x"
type input "25-26 James River Quote UMB"
type textarea "x"
type input "25-26 James River Quote UMB $"
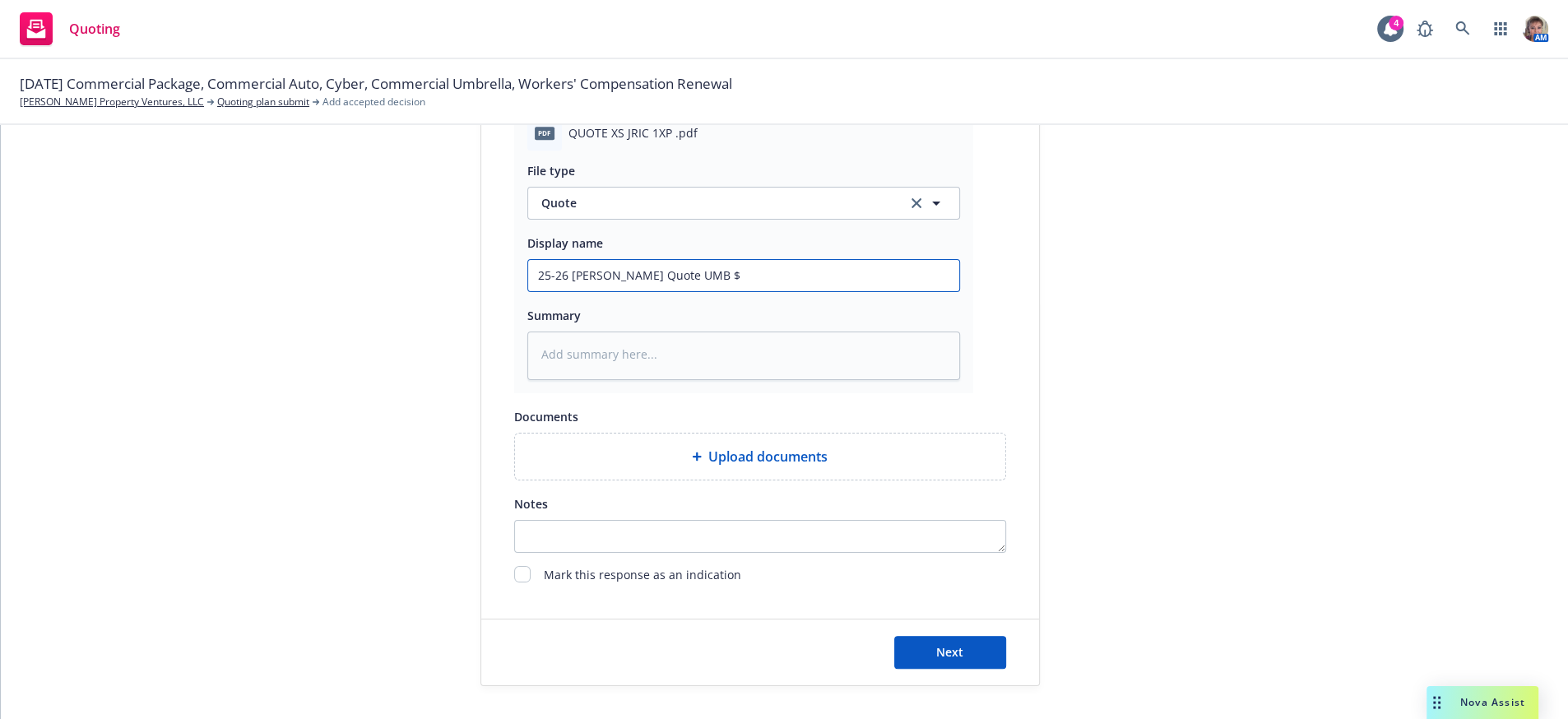
type textarea "x"
type input "25-26 James River Quote UMB $1"
type textarea "x"
type input "25-26 James River Quote UMB $1M"
type textarea "x"
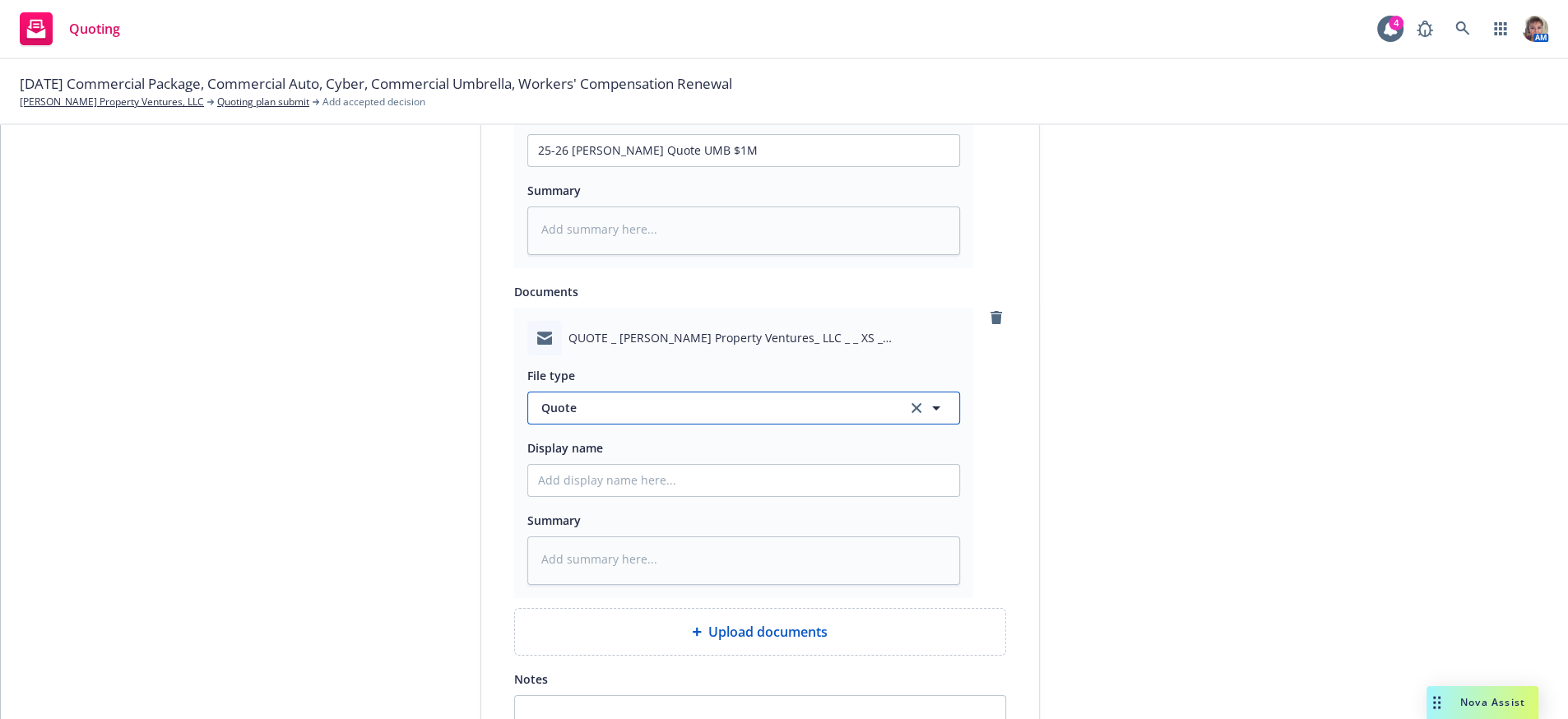
click at [584, 425] on button "Quote" at bounding box center [743, 408] width 432 height 33
type input "quote"
click at [564, 513] on span "Quote received" at bounding box center [588, 503] width 85 height 17
click at [567, 496] on input "Display name" at bounding box center [744, 480] width 432 height 31
type textarea "x"
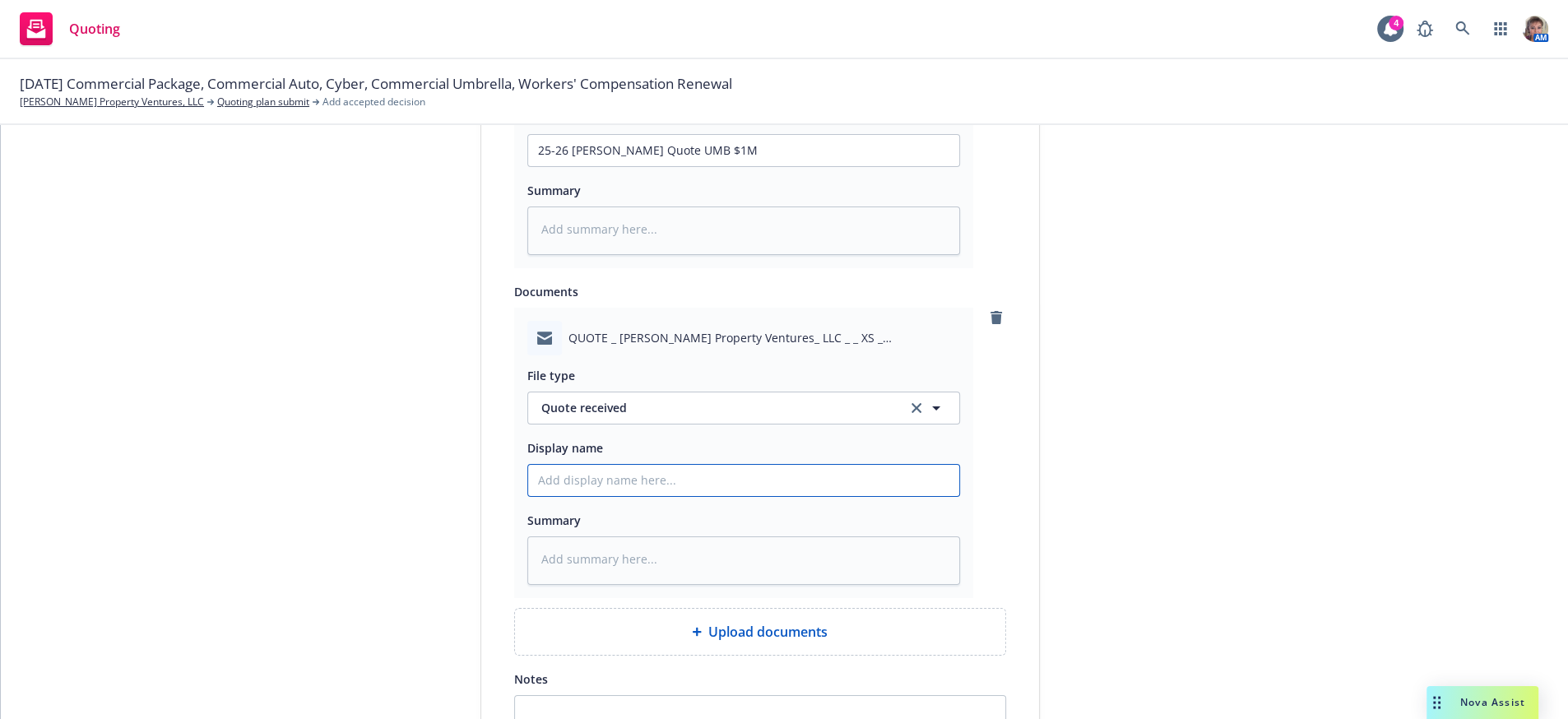
type input "2"
type textarea "x"
type input "25"
type textarea "x"
type input "25-"
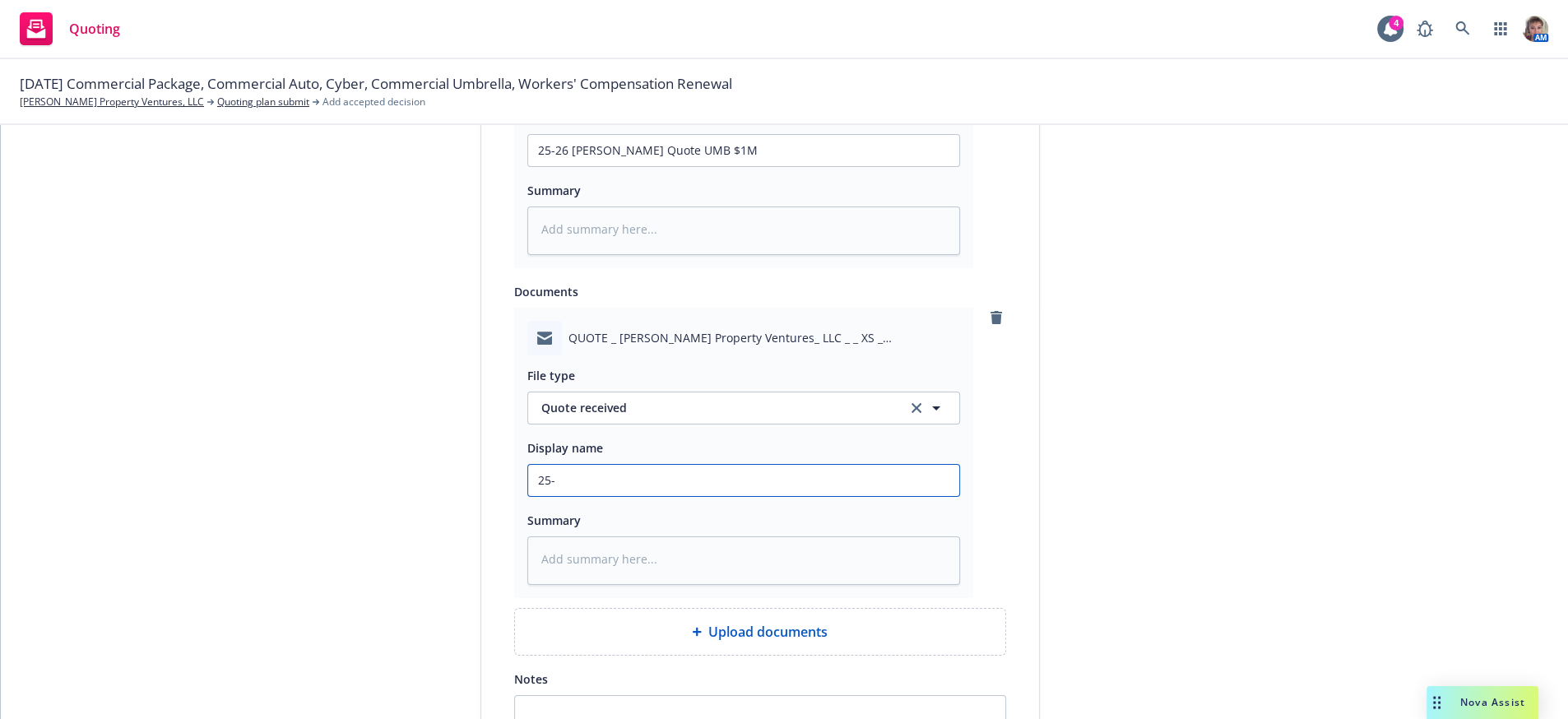
type textarea "x"
type input "25-6"
type textarea "x"
type input "25-6"
type textarea "x"
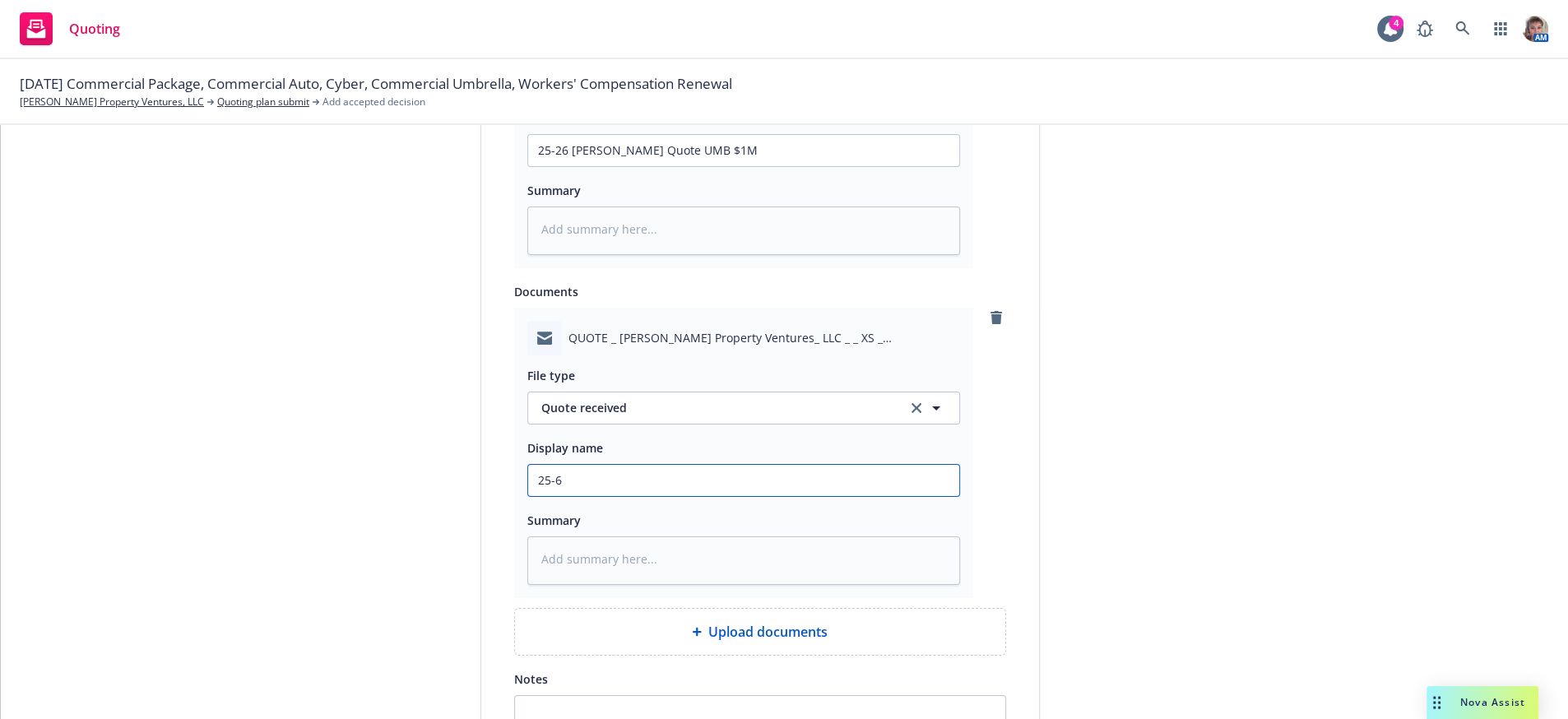
type input "25-6 $"
type textarea "x"
type input "25-6 $1"
type textarea "x"
type input "25-6 $1M"
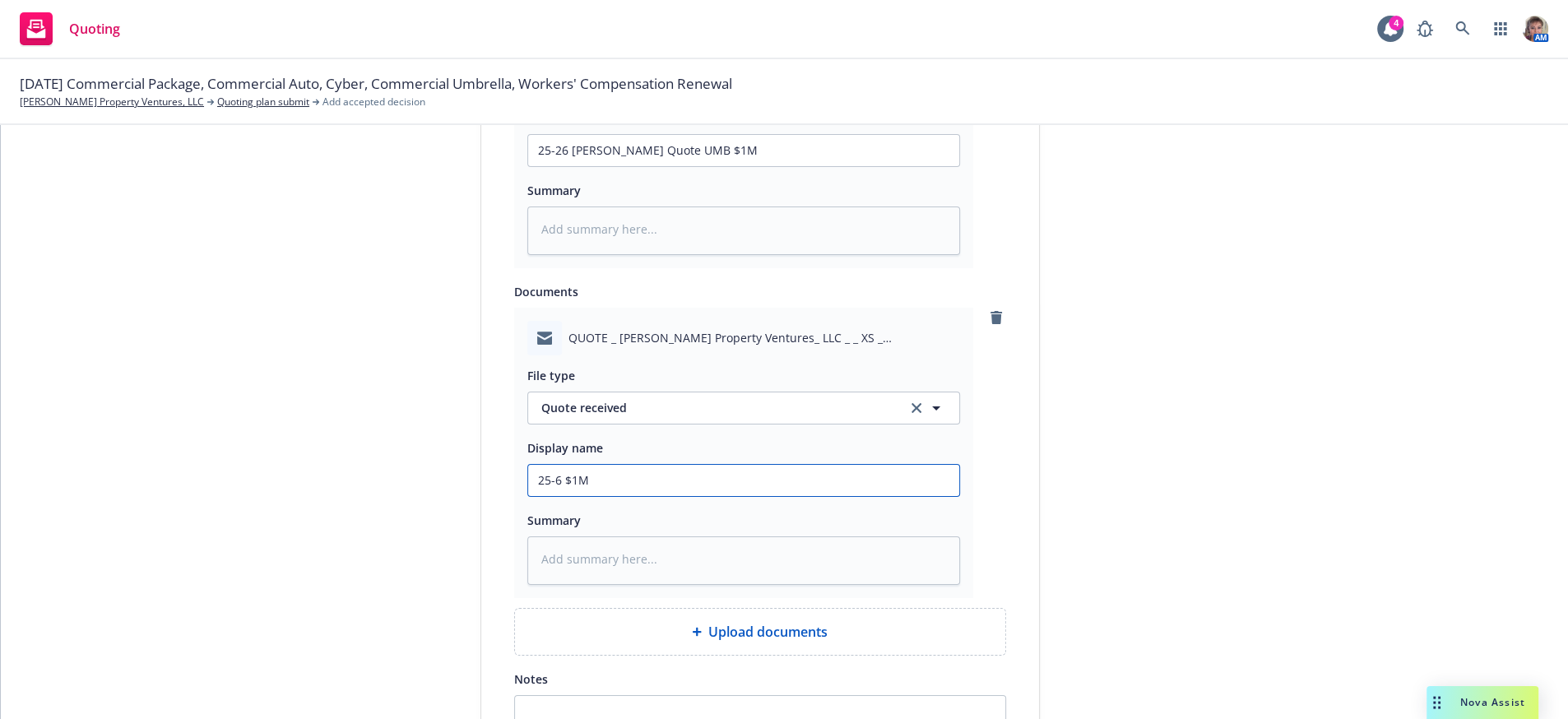
type textarea "x"
type input "25-6 $1M"
type textarea "x"
type input "25-6 $1M U"
type textarea "x"
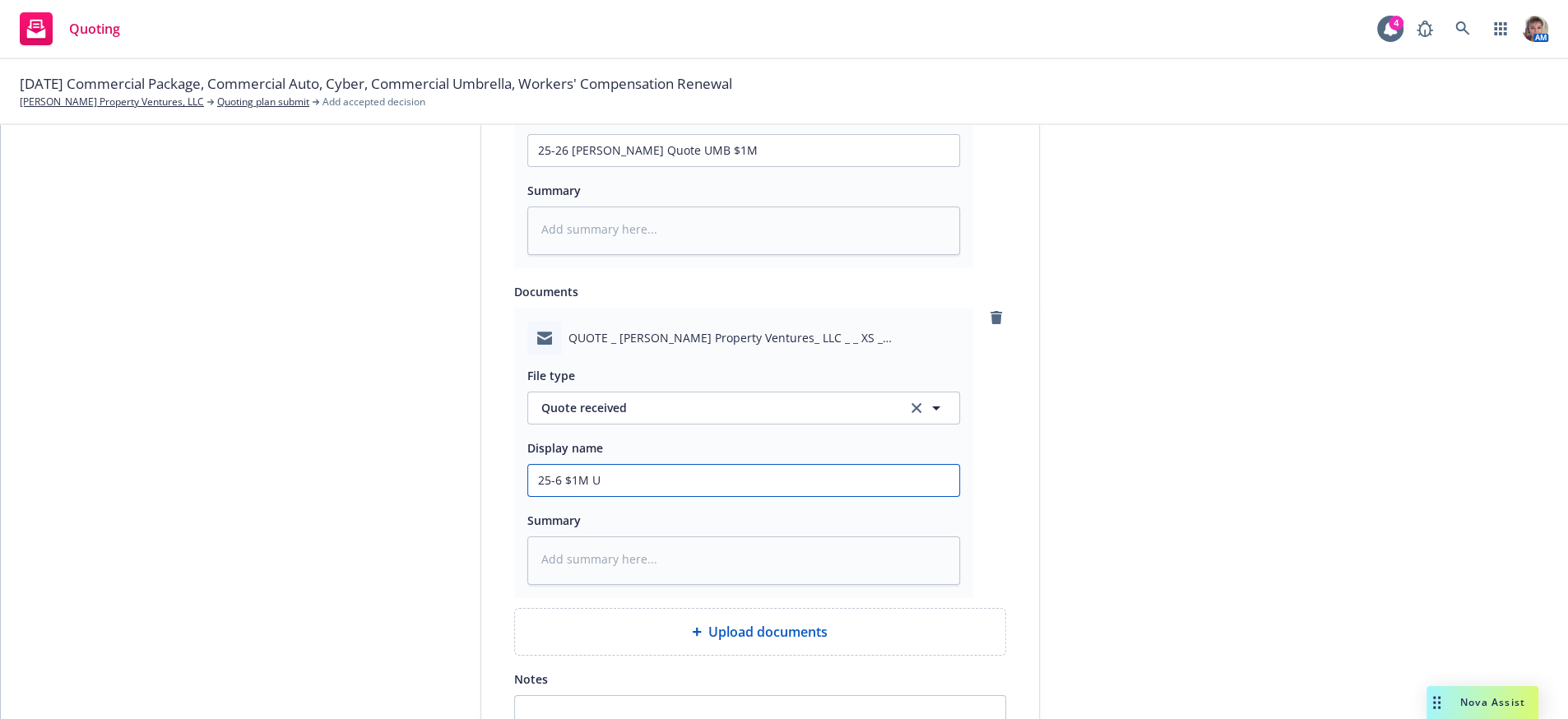
type input "25-6 $1M UM"
type textarea "x"
type input "25-6 $1M UMB"
type textarea "x"
type input "25-6 $1M UMB"
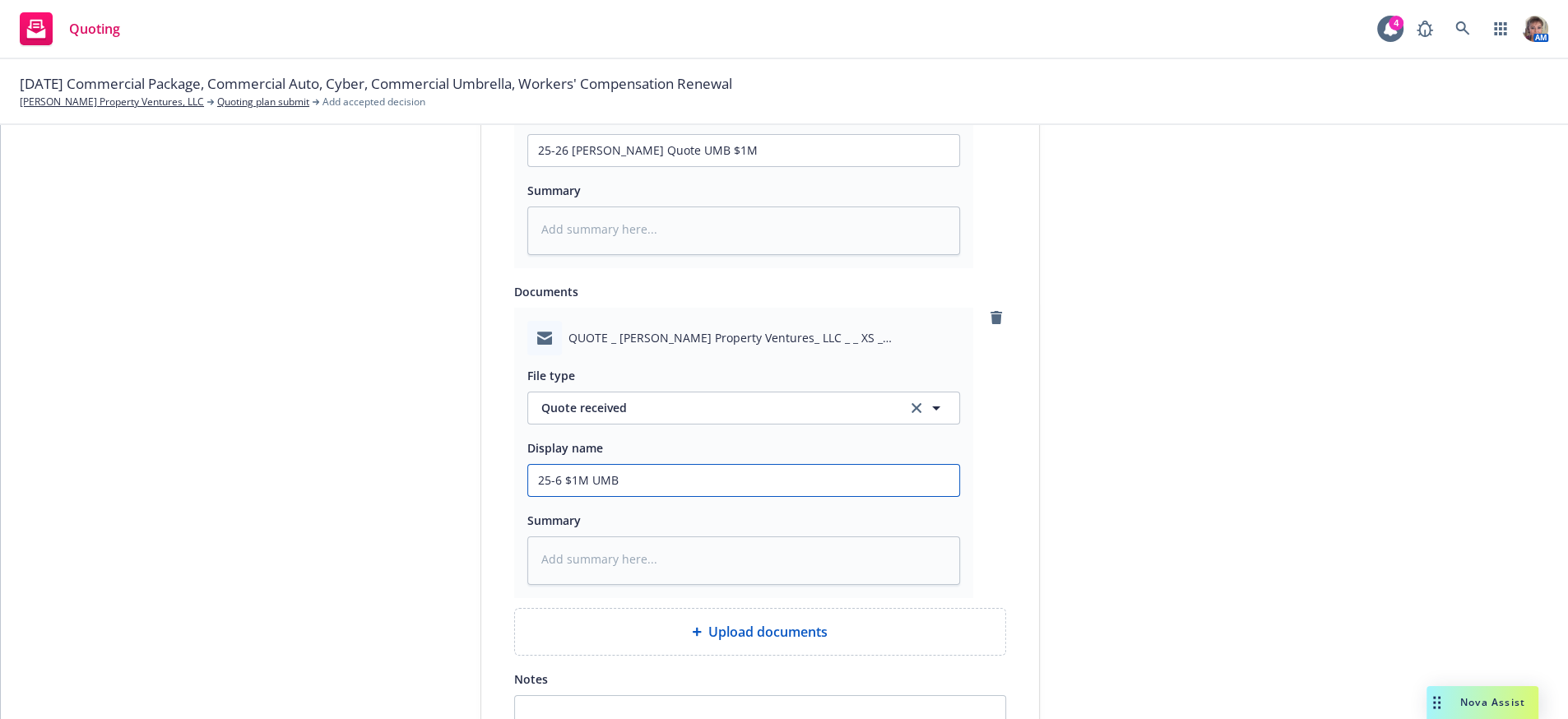
type textarea "x"
type input "25-6 $1M UMB Q"
type textarea "x"
type input "25-6 $1M UMB Qu"
type textarea "x"
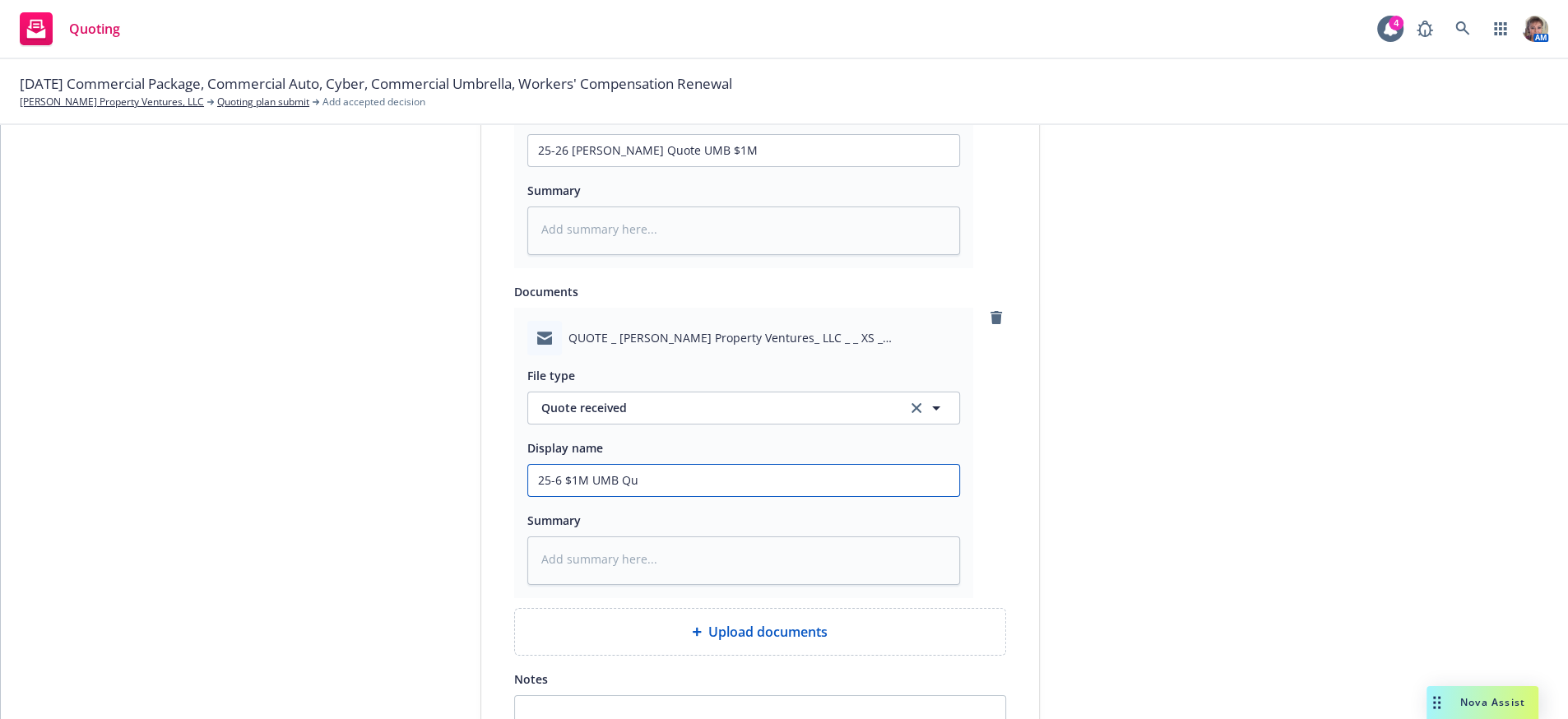
type input "25-6 $1M UMB Qut"
type textarea "x"
type input "25-6 $1M UMB Quto"
type textarea "x"
type input "25-6 $1M UMB Qutoe"
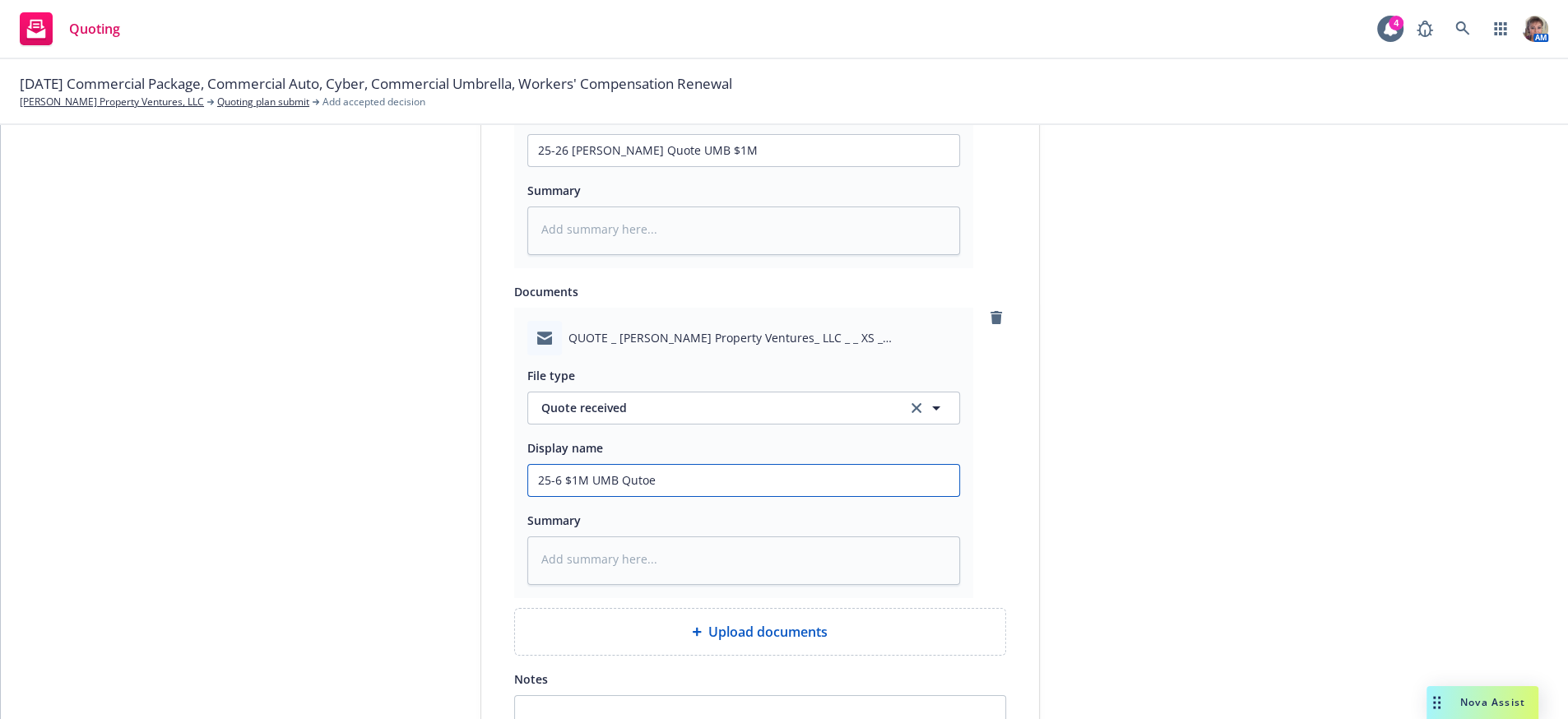
type textarea "x"
type input "25-6 $1M UMB Quto"
type textarea "x"
type input "25-6 $1M UMB Qut"
type textarea "x"
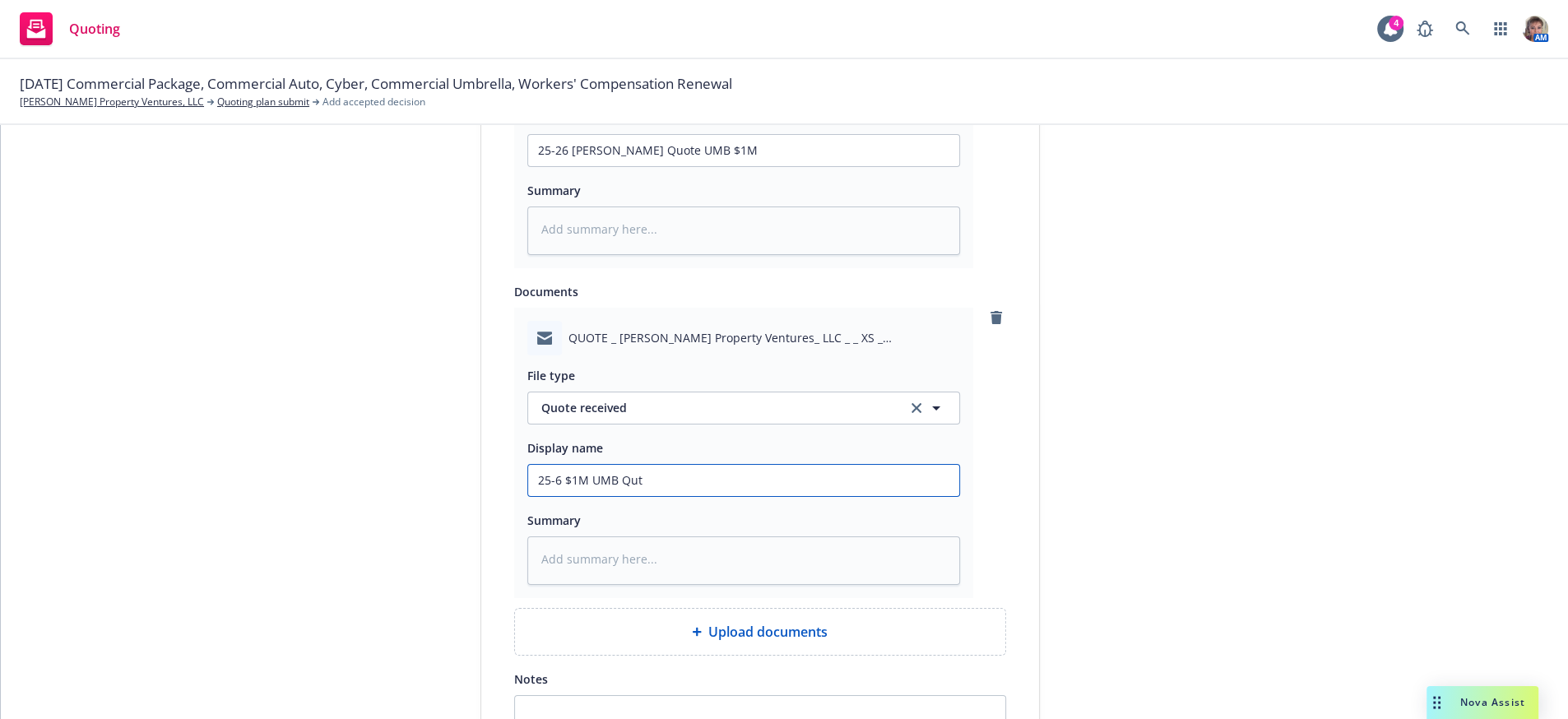
type input "25-6 $1M UMB Qu"
type textarea "x"
type input "25-6 $1M UMB Qui"
type textarea "x"
type input "25-6 $1M UMB Qui"
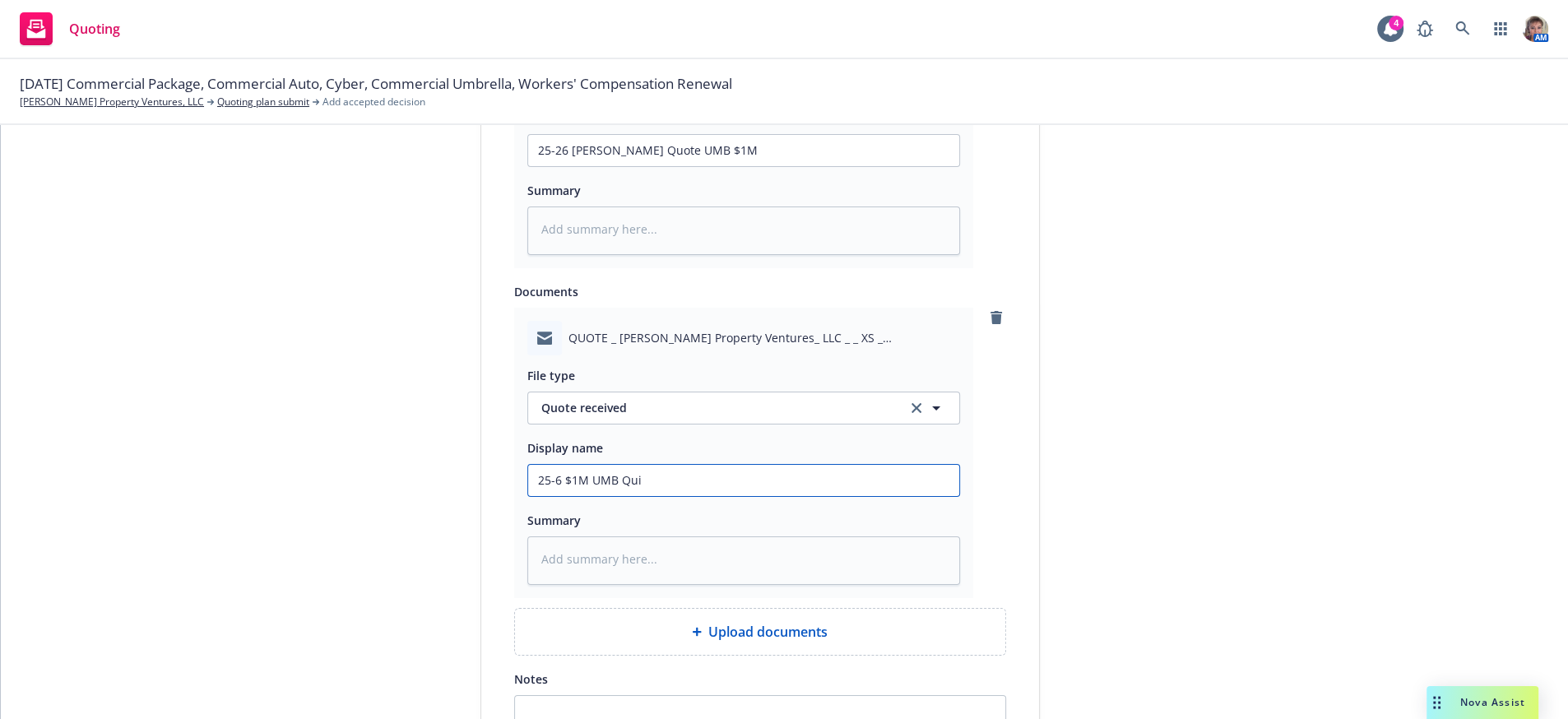
type textarea "x"
type input "25-6 $1M UMB Qu"
type textarea "x"
type input "25-6 $1M UMB Quo"
type textarea "x"
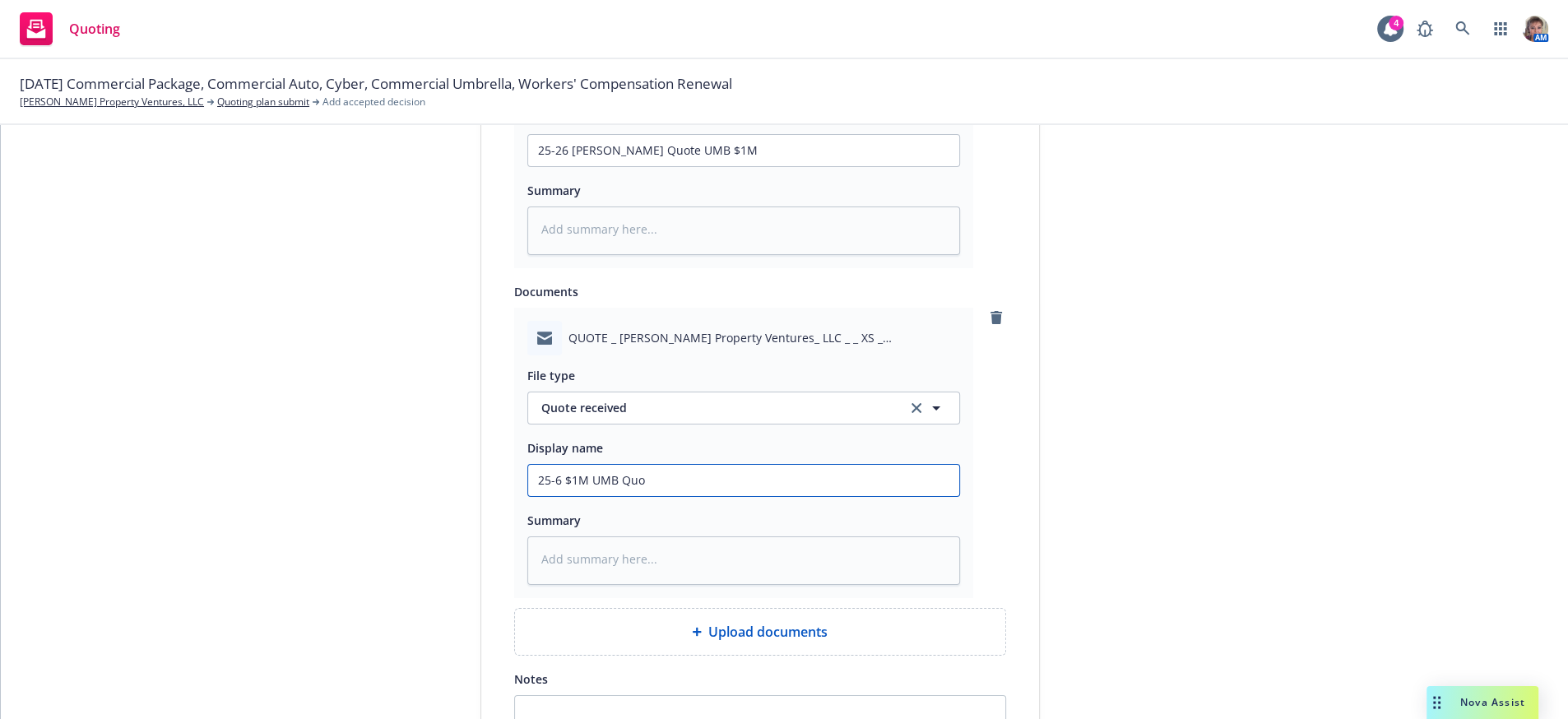
type input "25-6 $1M UMB Quot"
type textarea "x"
type input "25-6 $1M UMB Quote"
type textarea "x"
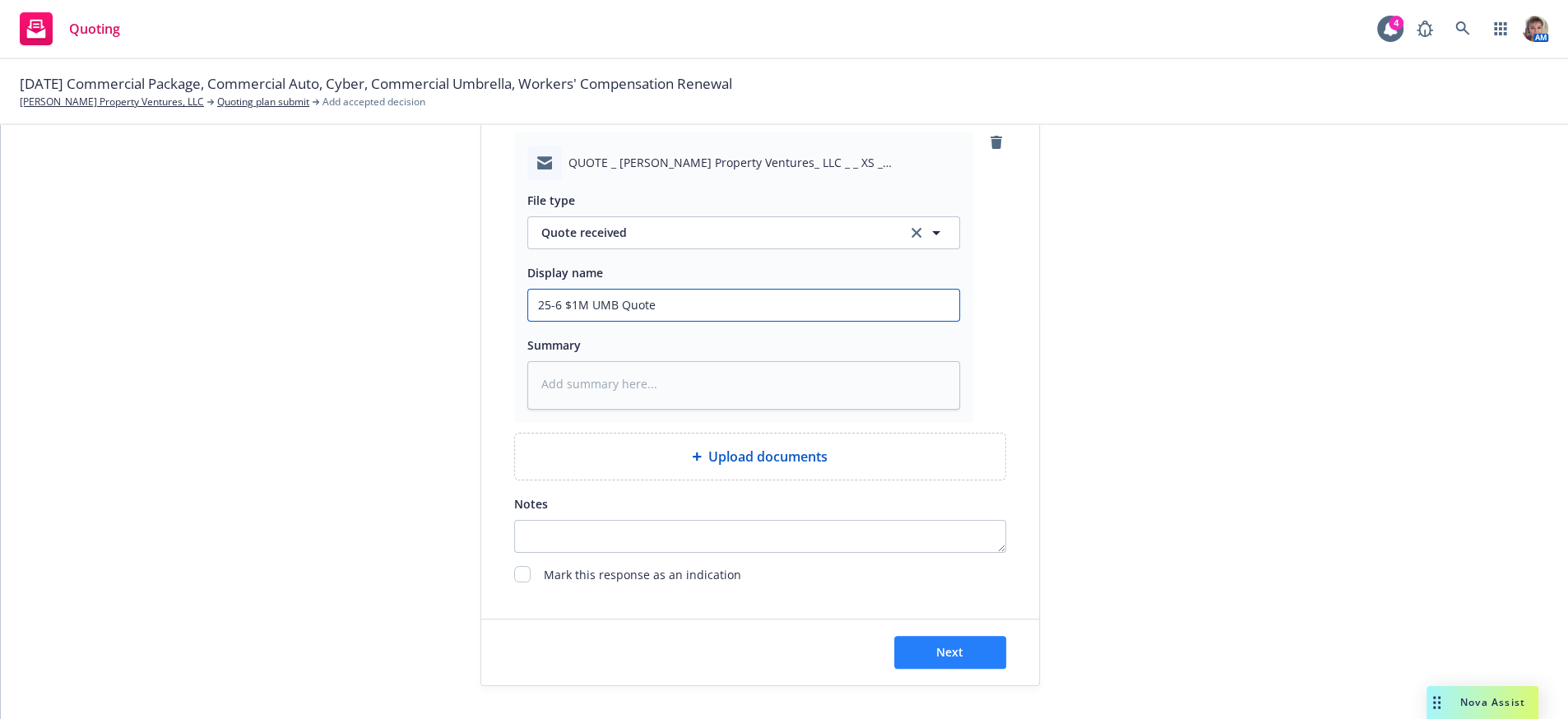
type input "25-6 $1M UMB Quote"
click at [958, 640] on button "Next" at bounding box center [950, 652] width 112 height 33
click at [954, 669] on button "Next" at bounding box center [950, 652] width 112 height 33
type textarea "x"
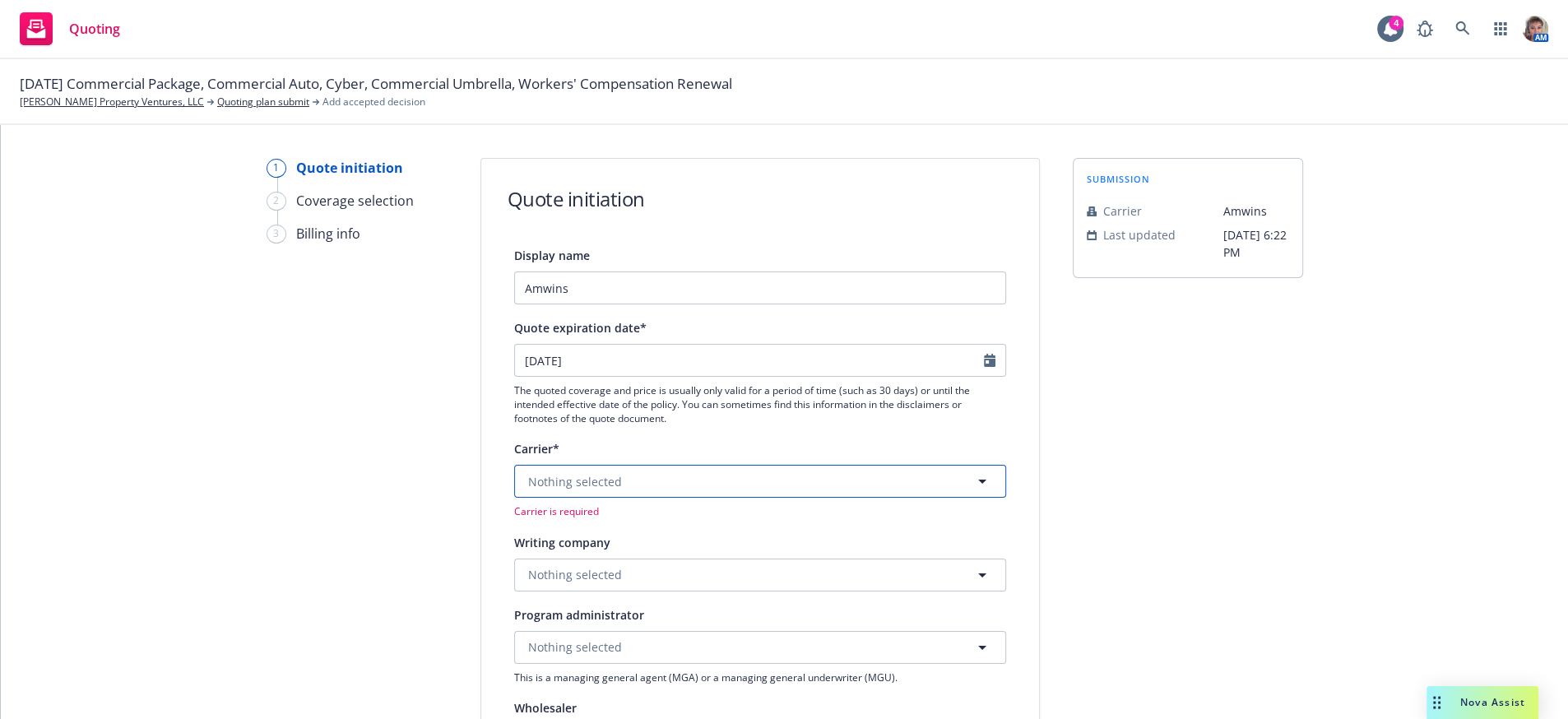
click at [680, 498] on button "Nothing selected" at bounding box center [760, 481] width 492 height 33
type input "james"
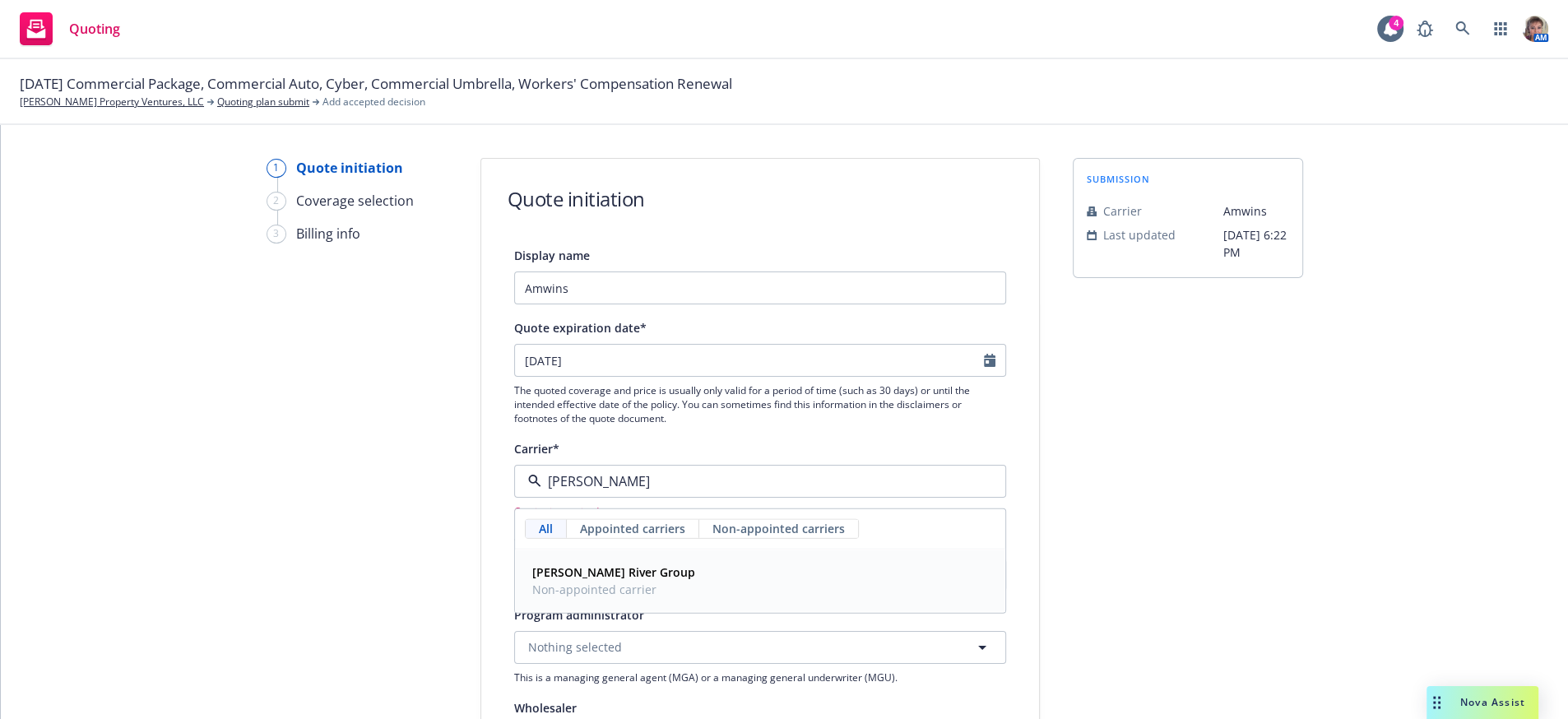
click at [654, 602] on div "James River Group Non-appointed carrier" at bounding box center [761, 580] width 469 height 41
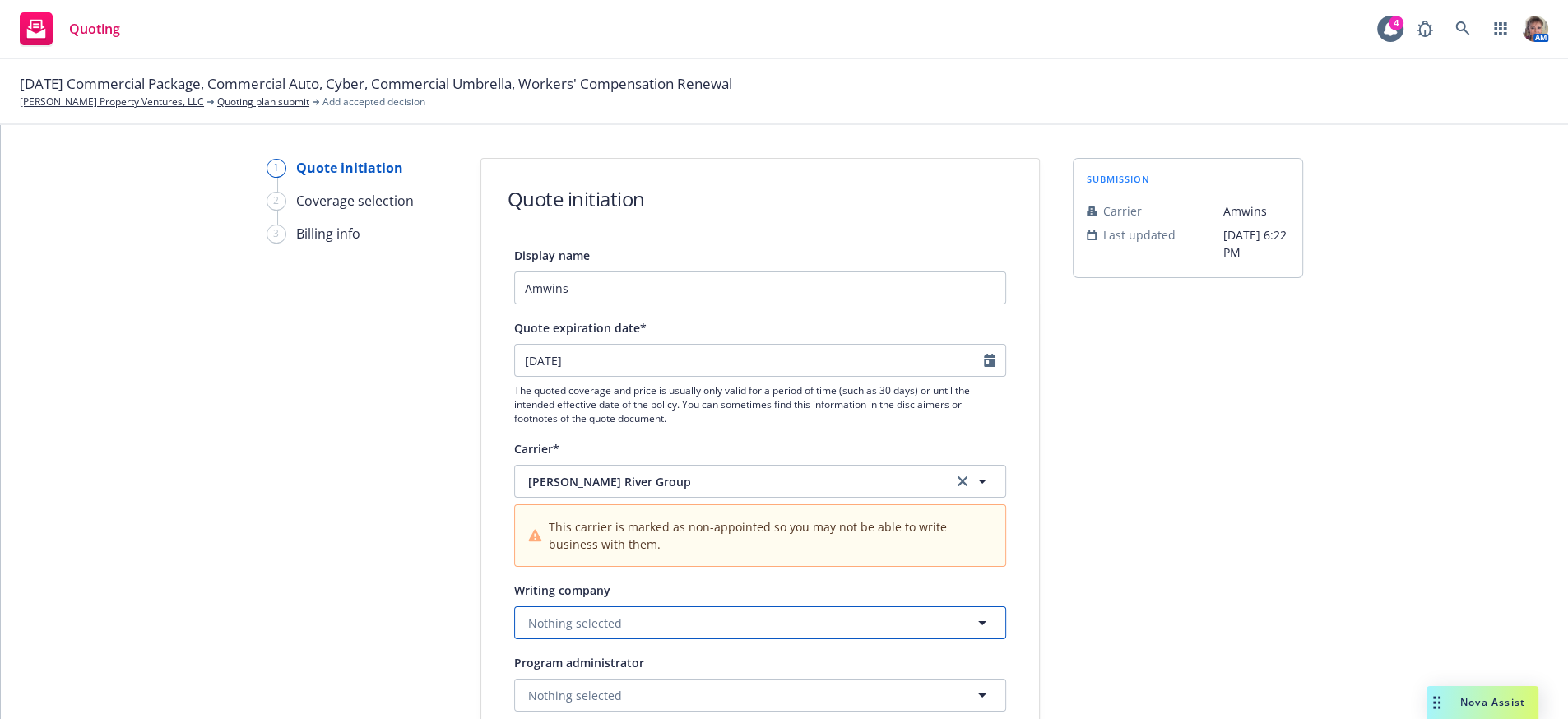
click at [947, 640] on button "Nothing selected" at bounding box center [760, 623] width 492 height 33
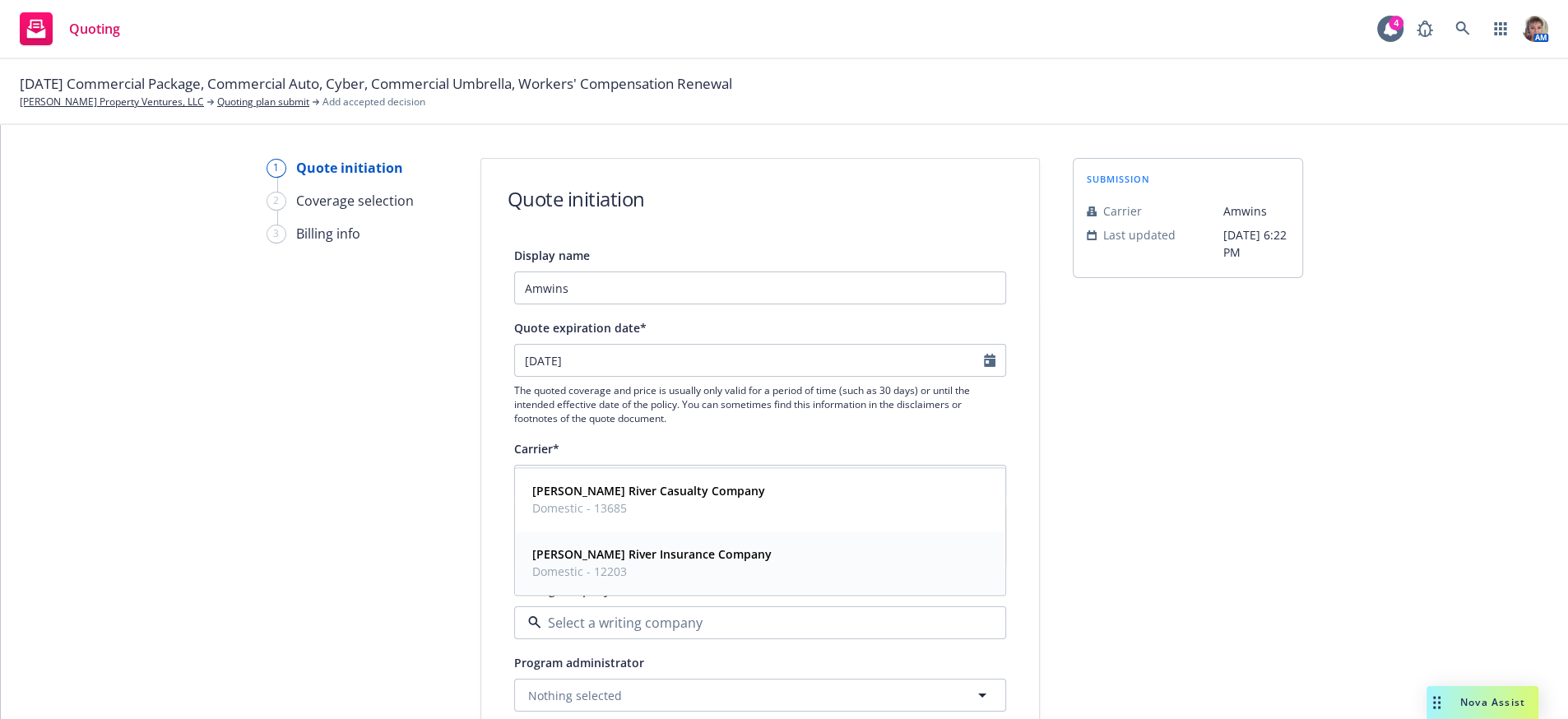
click at [687, 563] on strong "James River Insurance Company" at bounding box center [652, 554] width 239 height 16
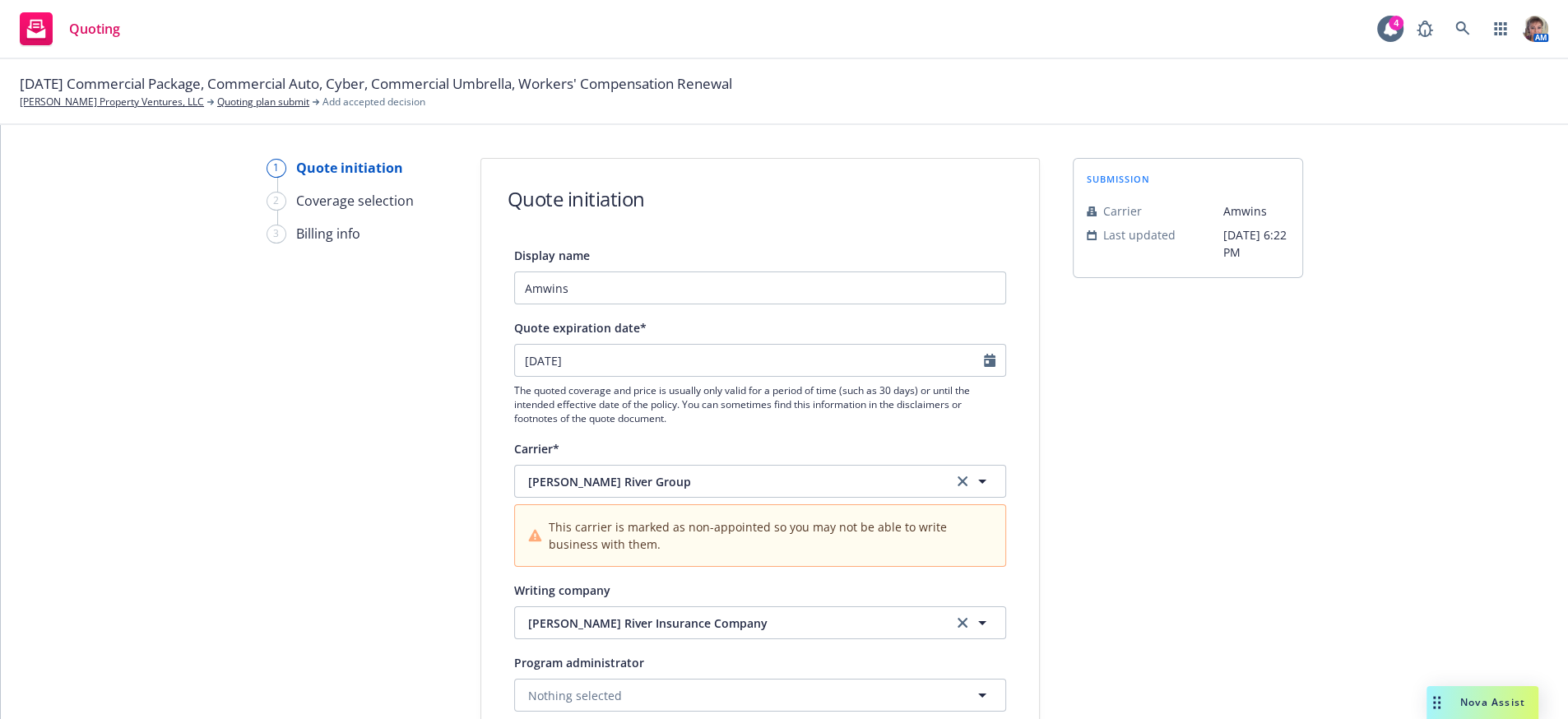
scroll to position [1343, 0]
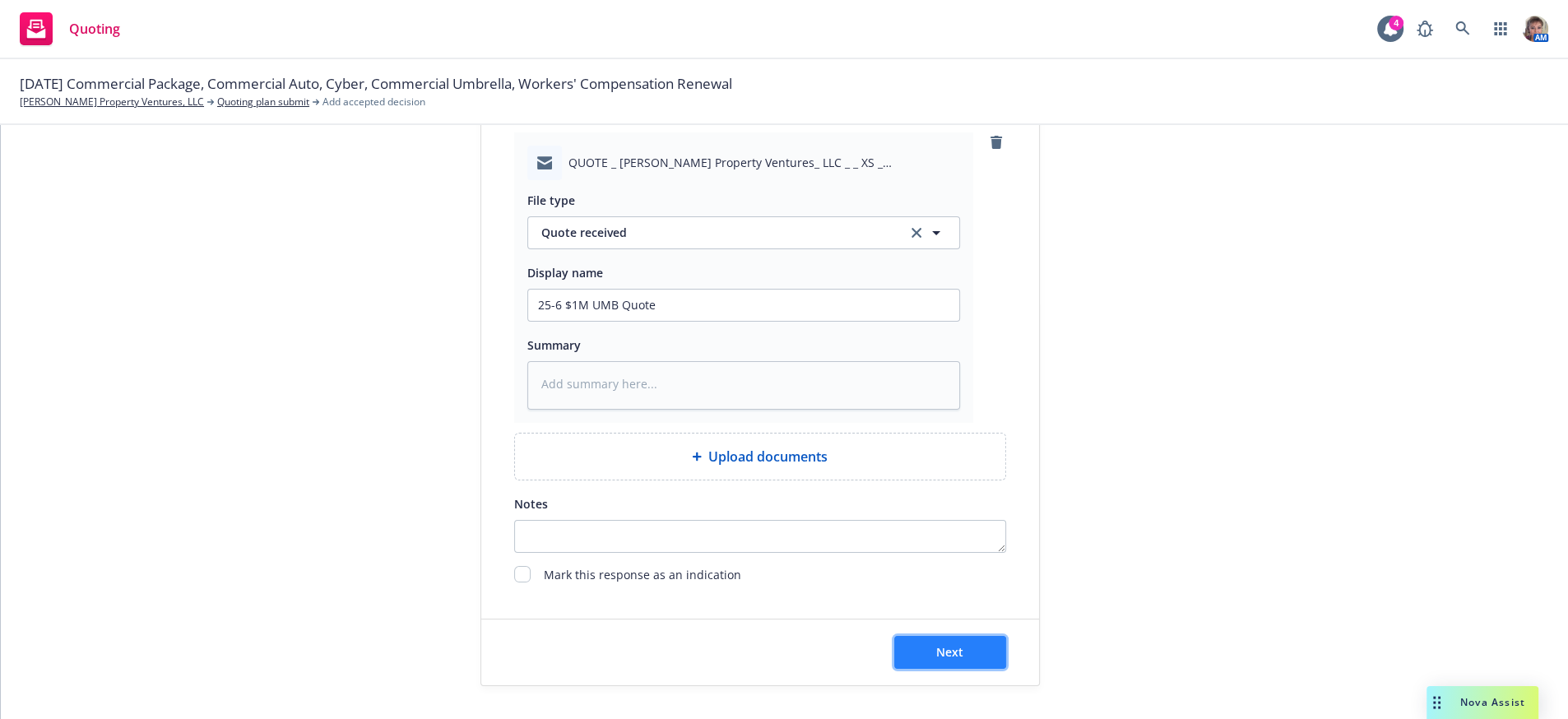
click at [949, 639] on button "Next" at bounding box center [950, 652] width 112 height 33
type textarea "x"
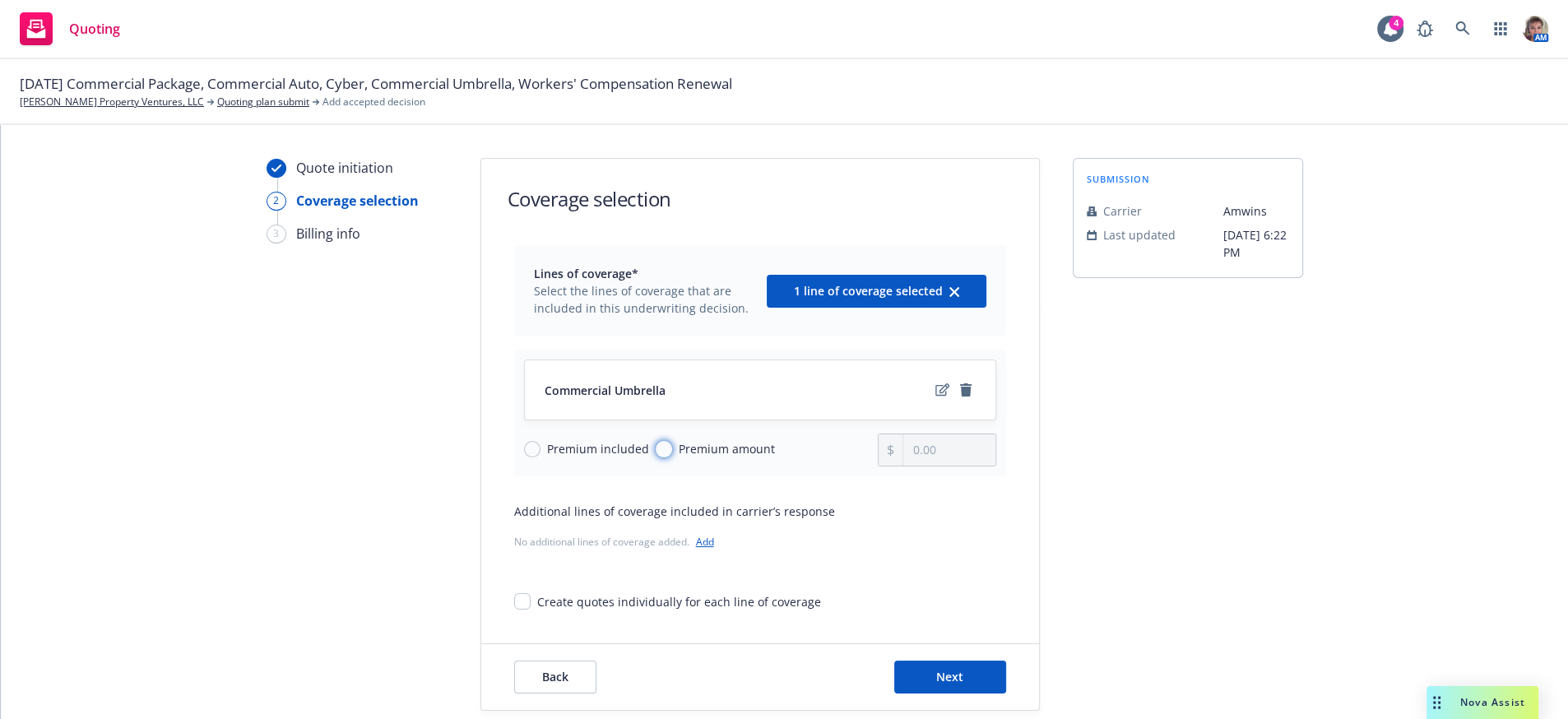
drag, startPoint x: 652, startPoint y: 465, endPoint x: 721, endPoint y: 451, distance: 70.4
click at [648, 463] on div "Premium included Premium amount" at bounding box center [701, 449] width 355 height 33
click at [664, 457] on input "Premium amount" at bounding box center [663, 448] width 16 height 16
radio input "true"
click at [939, 465] on input "0.00" at bounding box center [949, 449] width 92 height 31
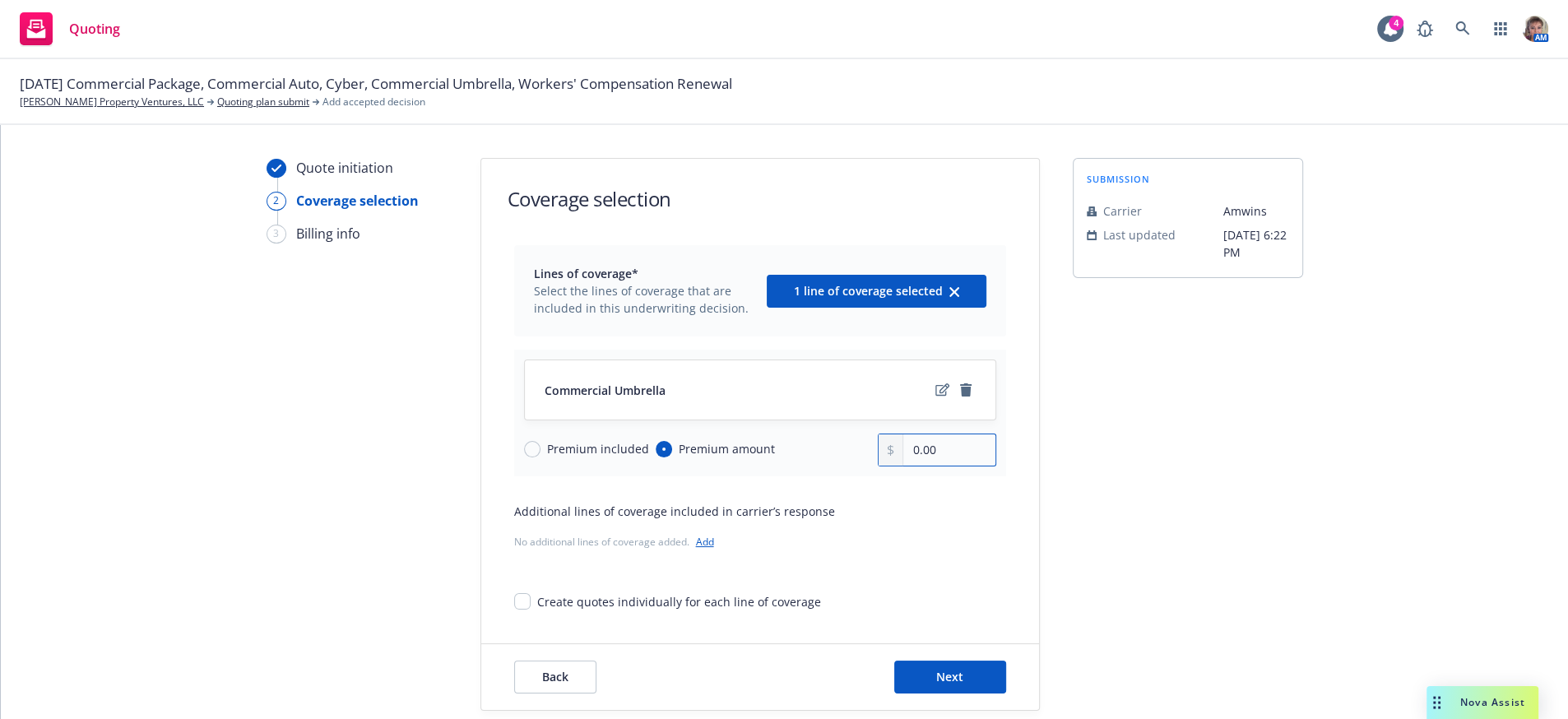
drag, startPoint x: 939, startPoint y: 472, endPoint x: 803, endPoint y: 470, distance: 136.0
click at [804, 466] on div "Premium included Premium amount 0.00" at bounding box center [760, 449] width 472 height 33
type input "12,550.00"
click at [1143, 474] on div "submission Carrier Amwins Last updated 9/20, 6:22 PM" at bounding box center [1188, 434] width 230 height 552
click at [901, 551] on div "No additional lines of coverage added. Add" at bounding box center [760, 541] width 492 height 17
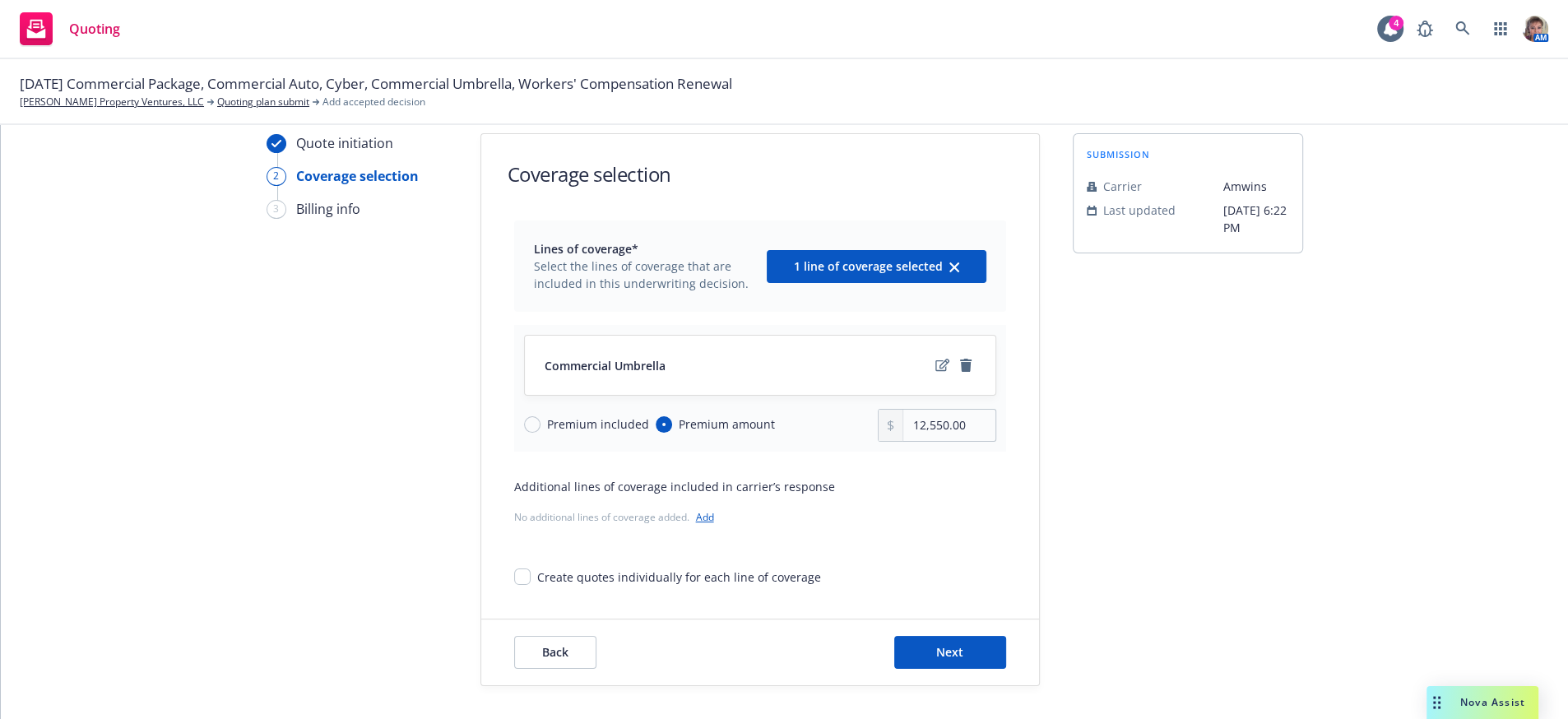
scroll to position [58, 0]
click at [909, 661] on button "Next" at bounding box center [950, 652] width 112 height 33
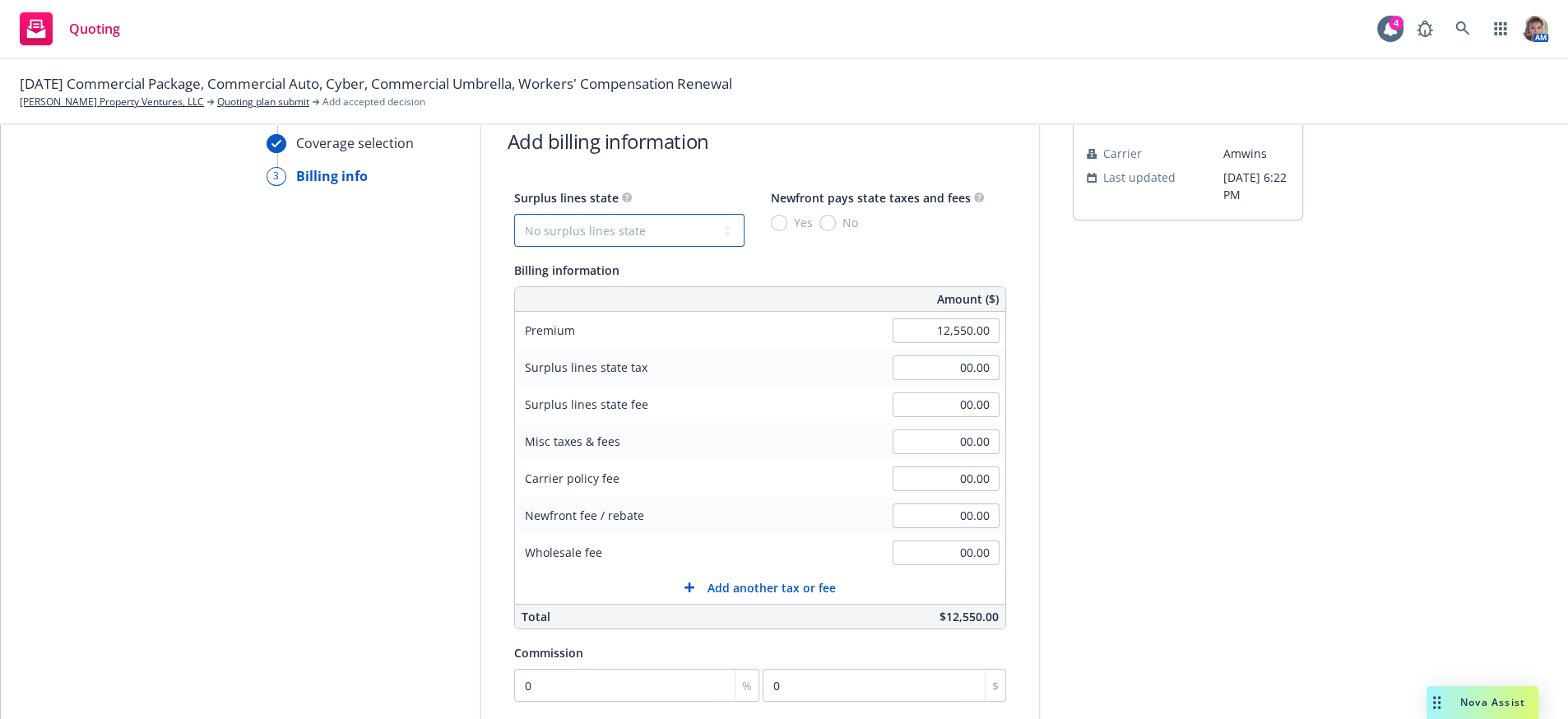
click at [650, 239] on select "No surplus lines state Alaska Alabama Arkansas Arizona California Colorado Conn…" at bounding box center [628, 230] width 230 height 33
select select "CA"
click at [514, 224] on select "No surplus lines state Alaska Alabama Arkansas Arizona California Colorado Conn…" at bounding box center [628, 230] width 230 height 33
type input "376.50"
type input "22.59"
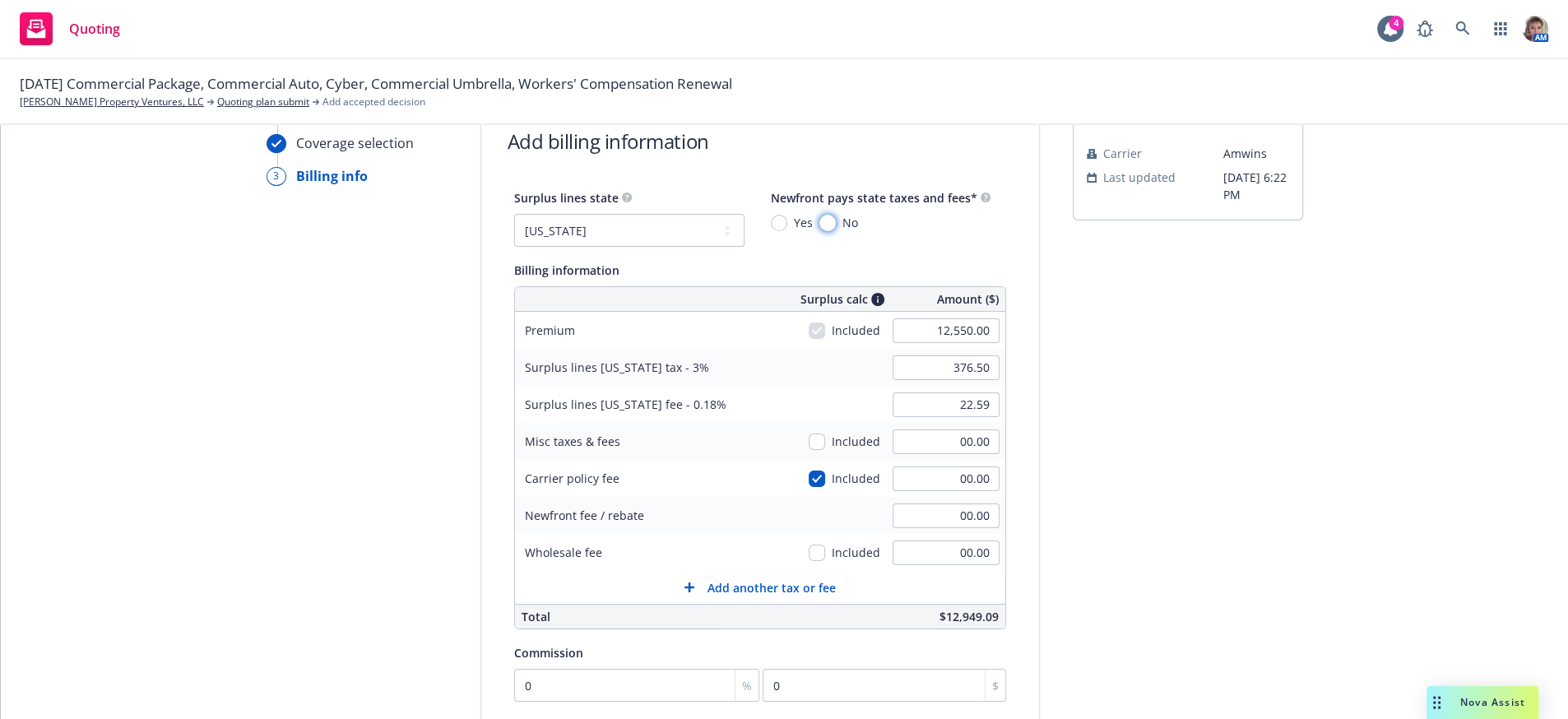
click at [823, 231] on input "No" at bounding box center [827, 222] width 16 height 16
radio input "true"
click at [1084, 422] on div "submission Carrier Amwins Last updated 9/20, 6:22 PM" at bounding box center [1188, 520] width 230 height 841
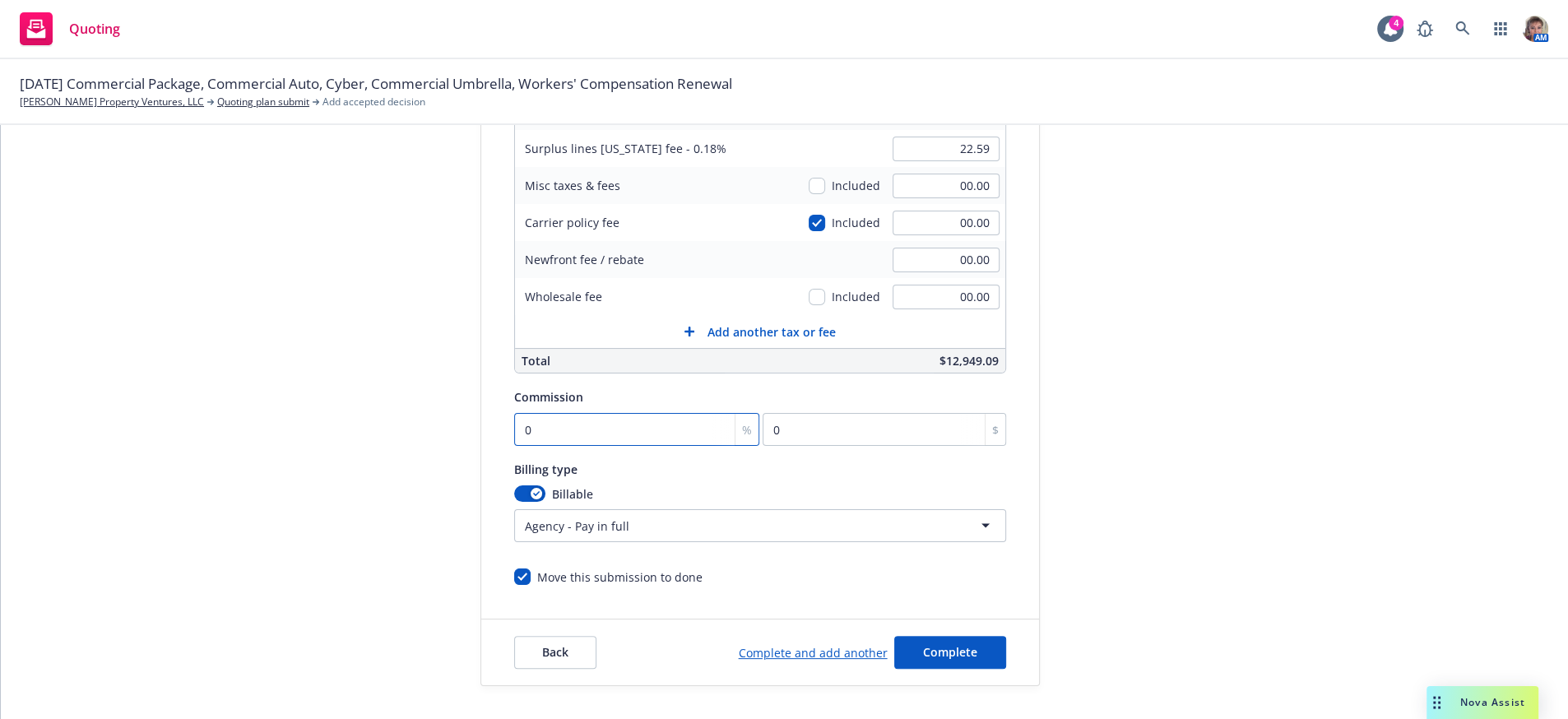
click at [514, 416] on input "0" at bounding box center [637, 429] width 246 height 33
type input "1"
type input "125.5"
type input "10"
type input "1255"
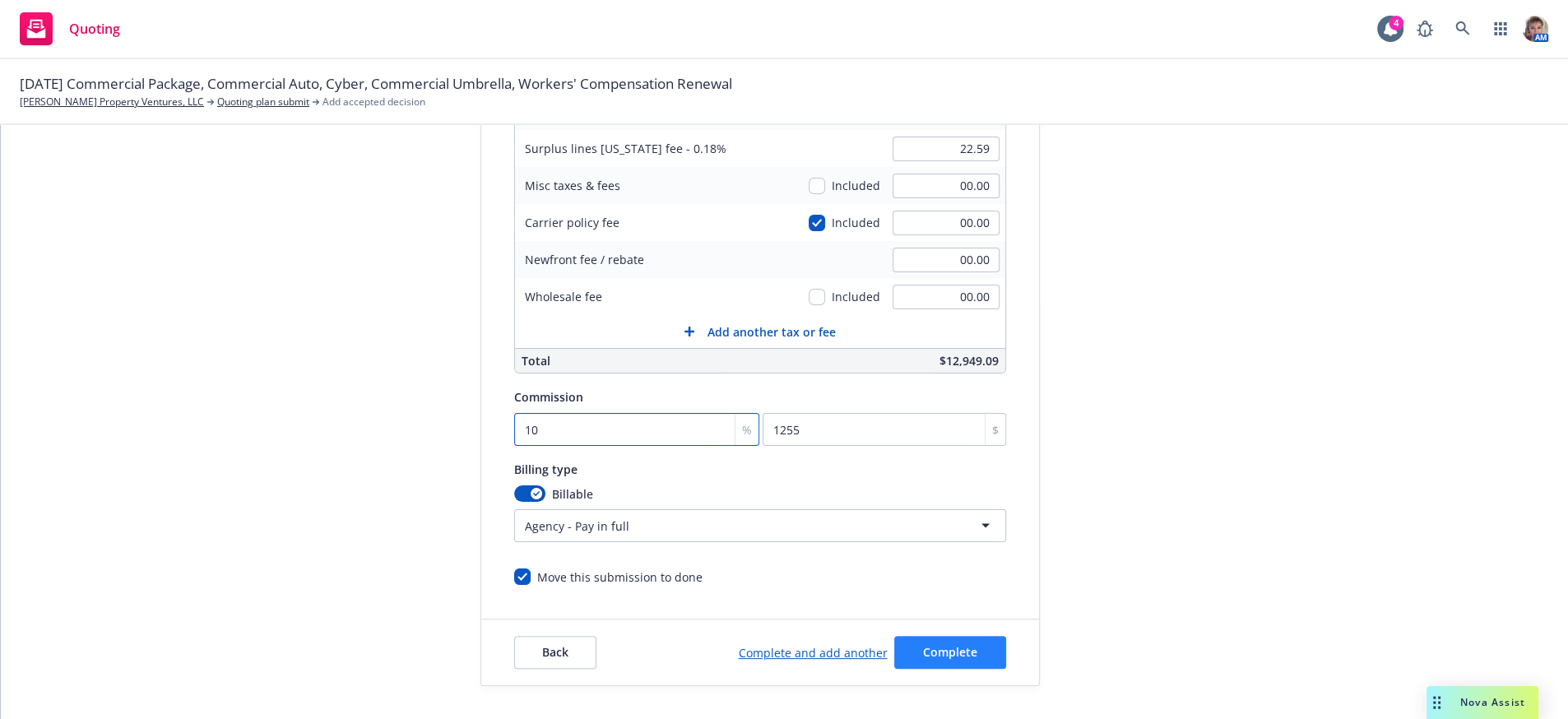
type input "10"
click at [924, 657] on span "Complete" at bounding box center [950, 652] width 54 height 16
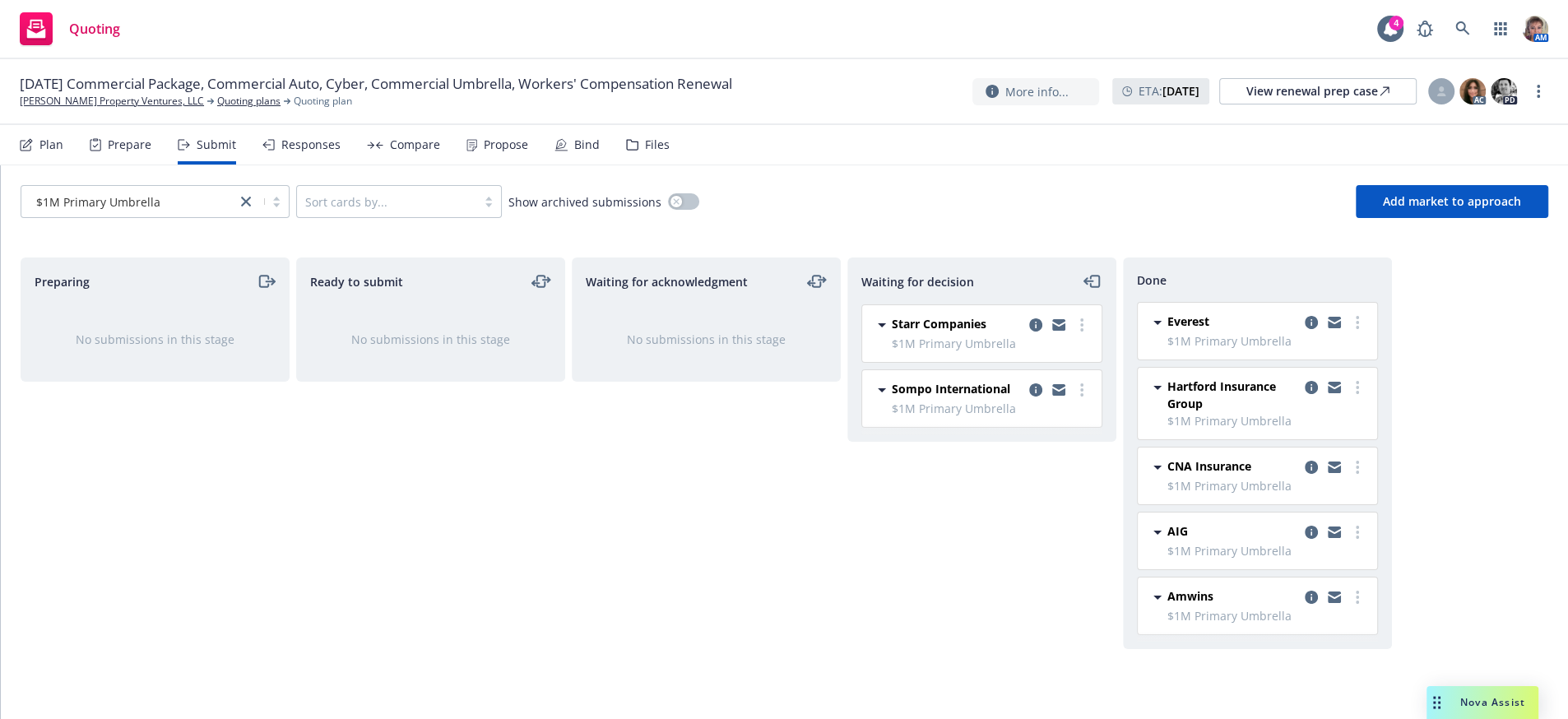
click at [420, 151] on div "Compare" at bounding box center [414, 145] width 50 height 13
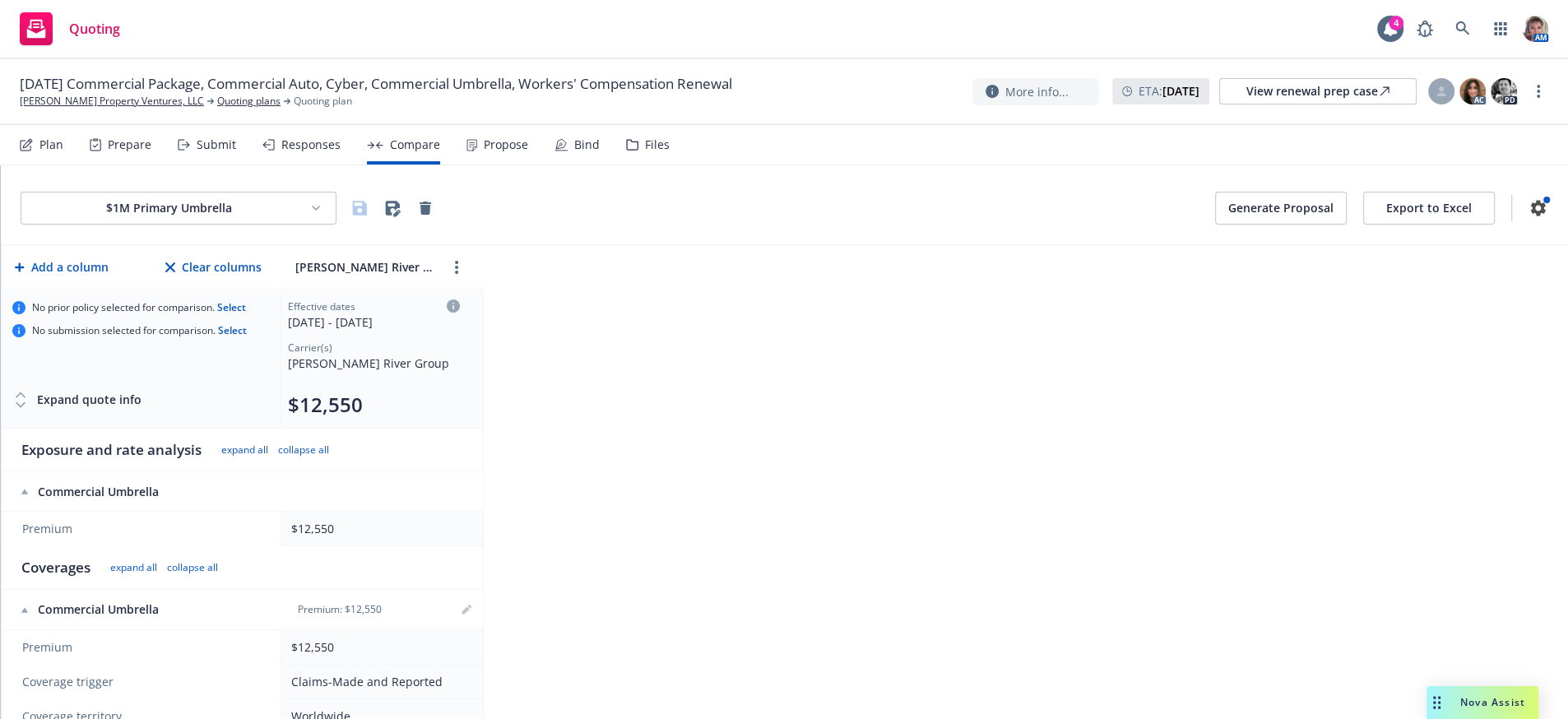
click at [368, 222] on html "Quoting 4 AM 10/01/25 Commercial Package, Commercial Auto, Cyber, Commercial Um…" at bounding box center [784, 360] width 1568 height 719
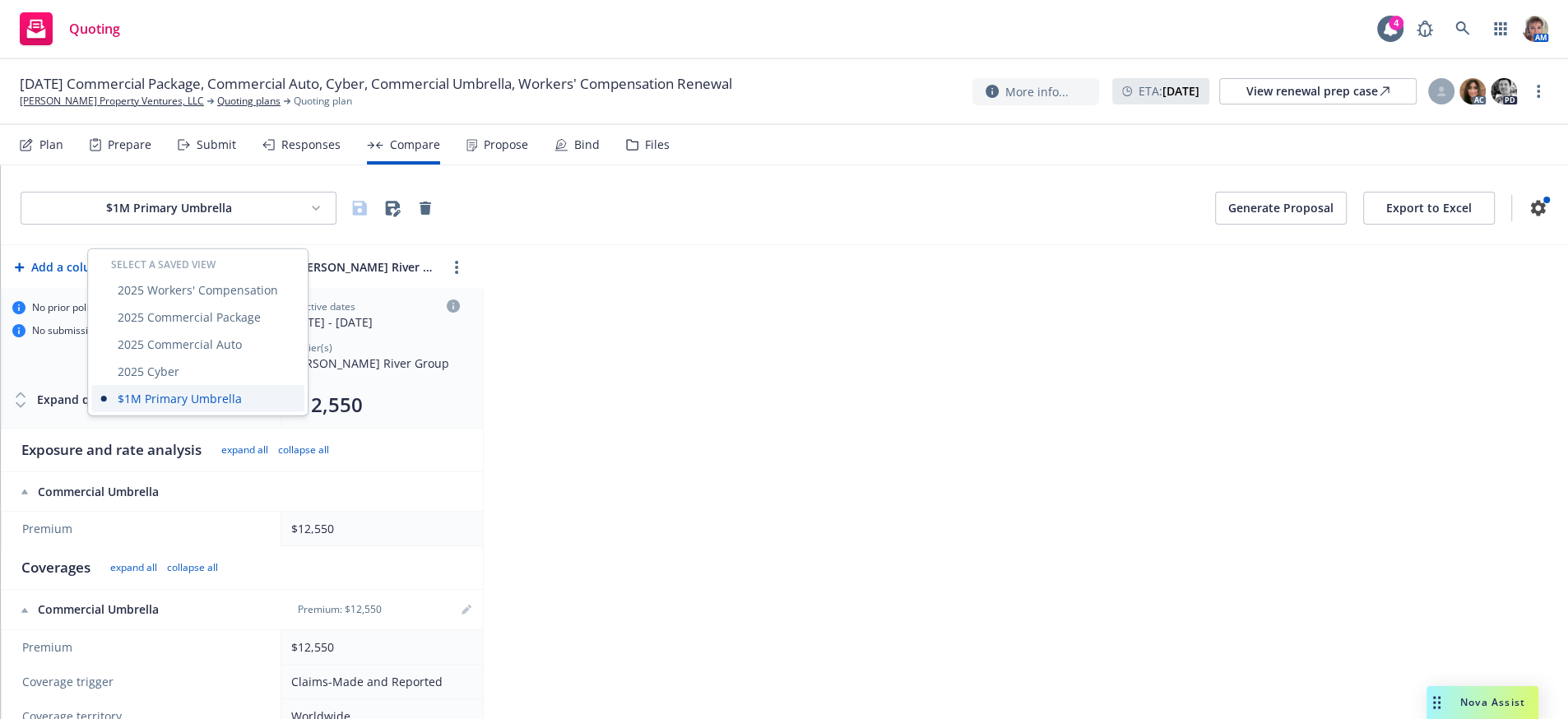
click at [221, 411] on div "$1M Primary Umbrella" at bounding box center [198, 398] width 213 height 27
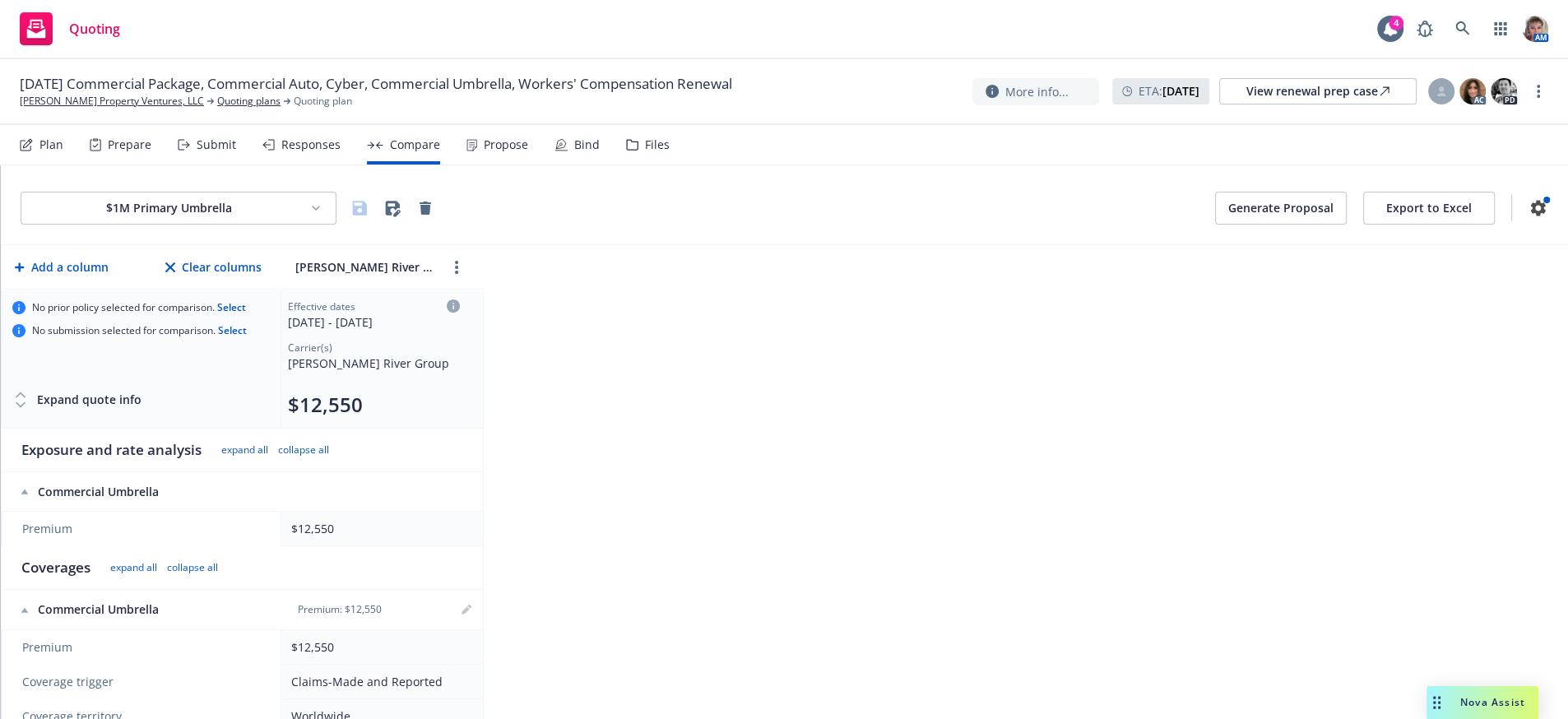
click at [360, 226] on html "Quoting 4 AM 10/01/25 Commercial Package, Commercial Auto, Cyber, Commercial Um…" at bounding box center [784, 360] width 1568 height 719
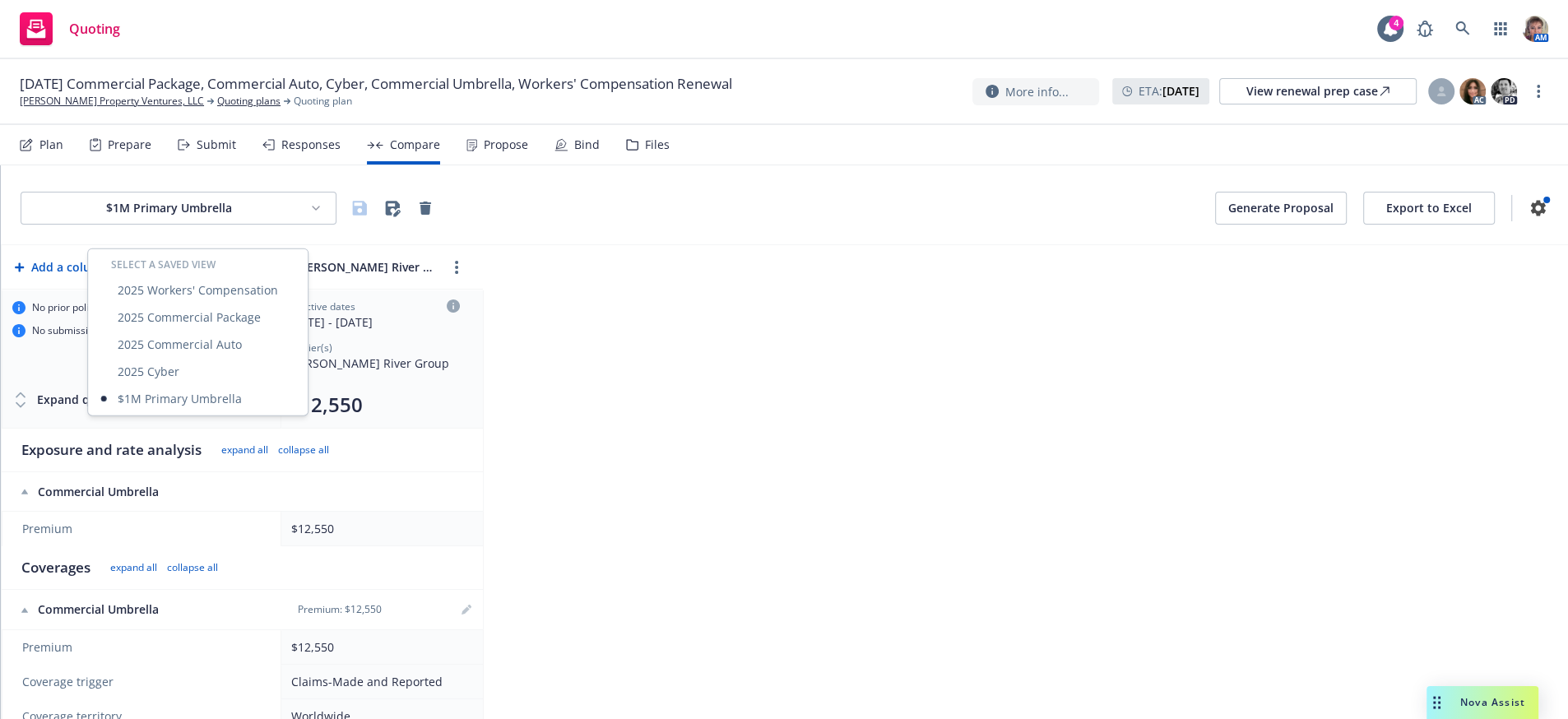
click at [728, 469] on html "Quoting 4 AM 10/01/25 Commercial Package, Commercial Auto, Cyber, Commercial Um…" at bounding box center [784, 360] width 1568 height 719
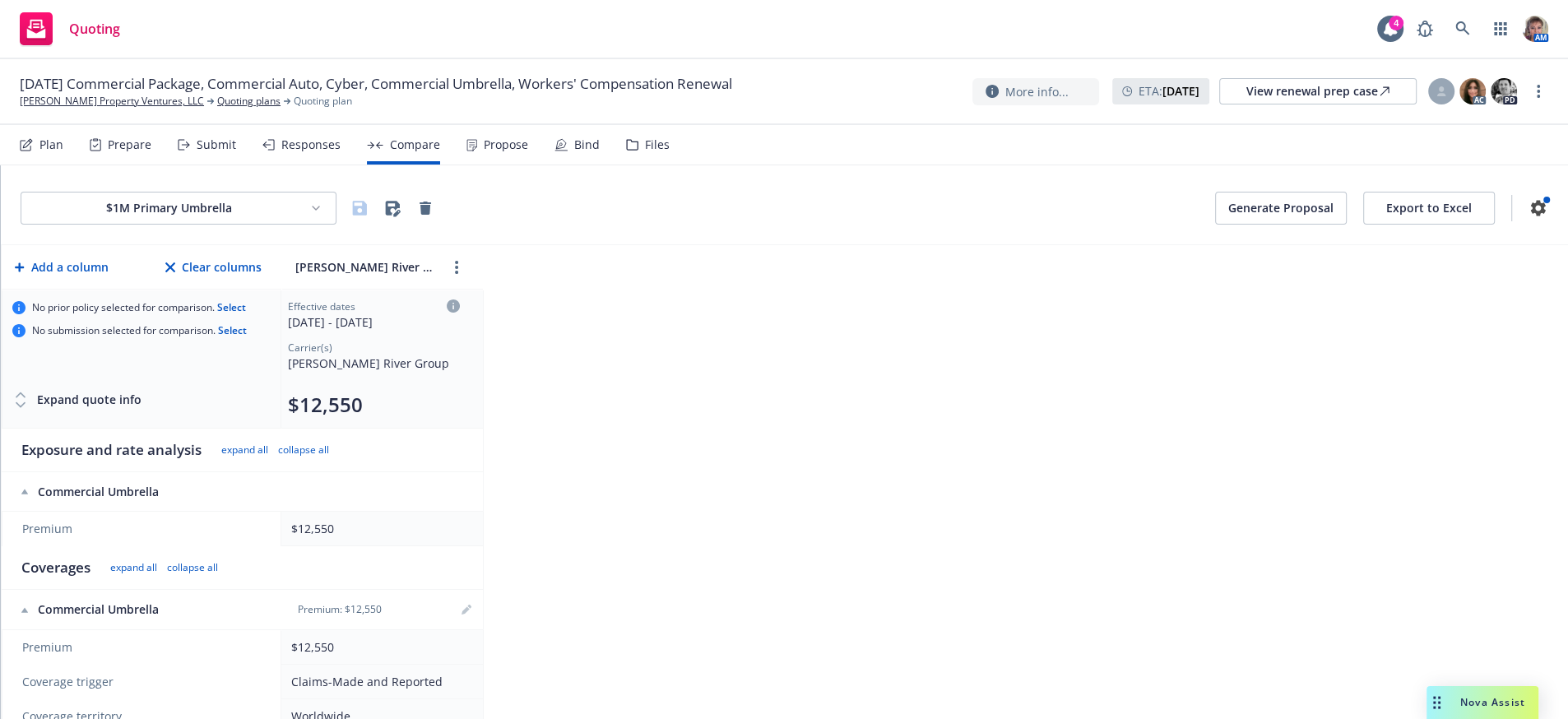
click at [353, 219] on html "Quoting 4 AM 10/01/25 Commercial Package, Commercial Auto, Cyber, Commercial Um…" at bounding box center [784, 360] width 1568 height 719
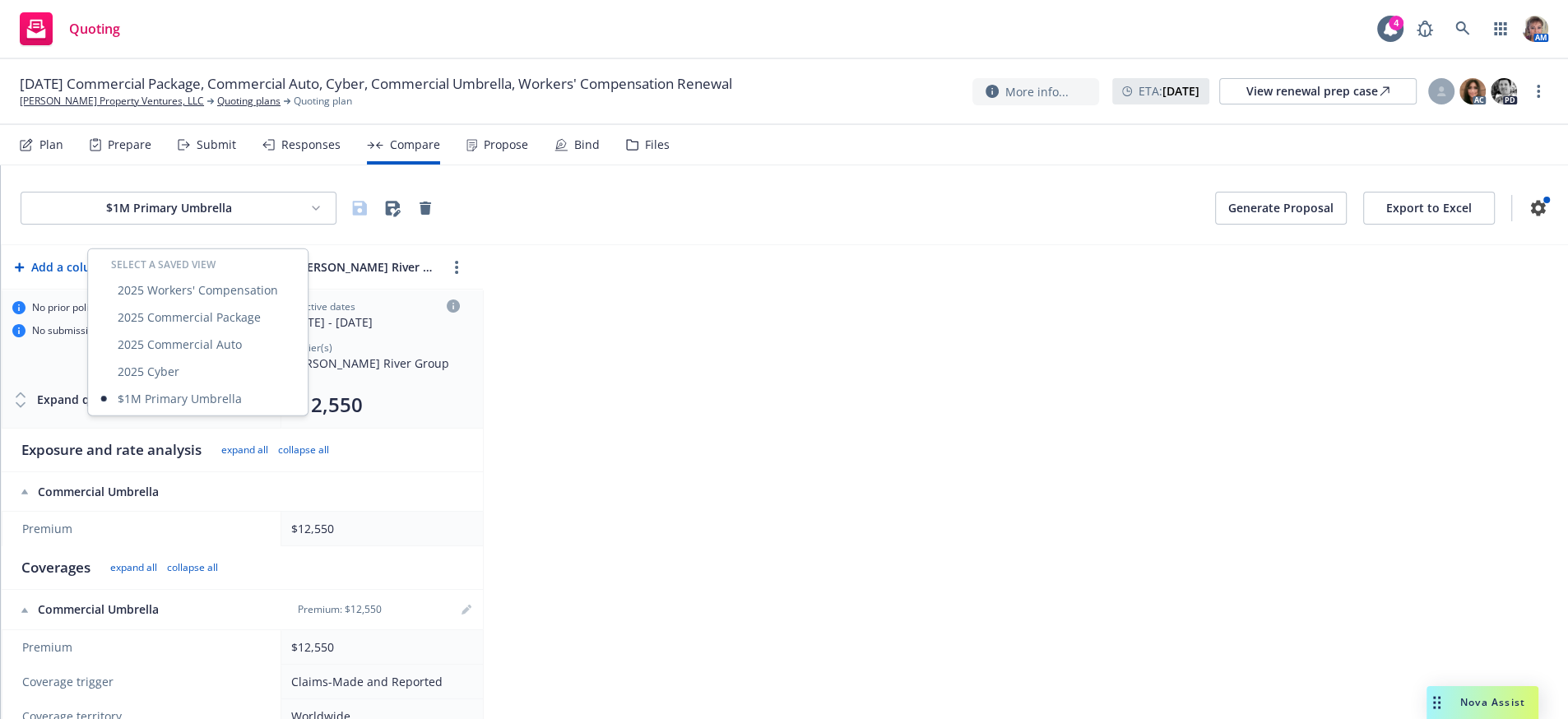
click at [628, 204] on html "Quoting 4 AM 10/01/25 Commercial Package, Commercial Auto, Cyber, Commercial Um…" at bounding box center [784, 360] width 1568 height 719
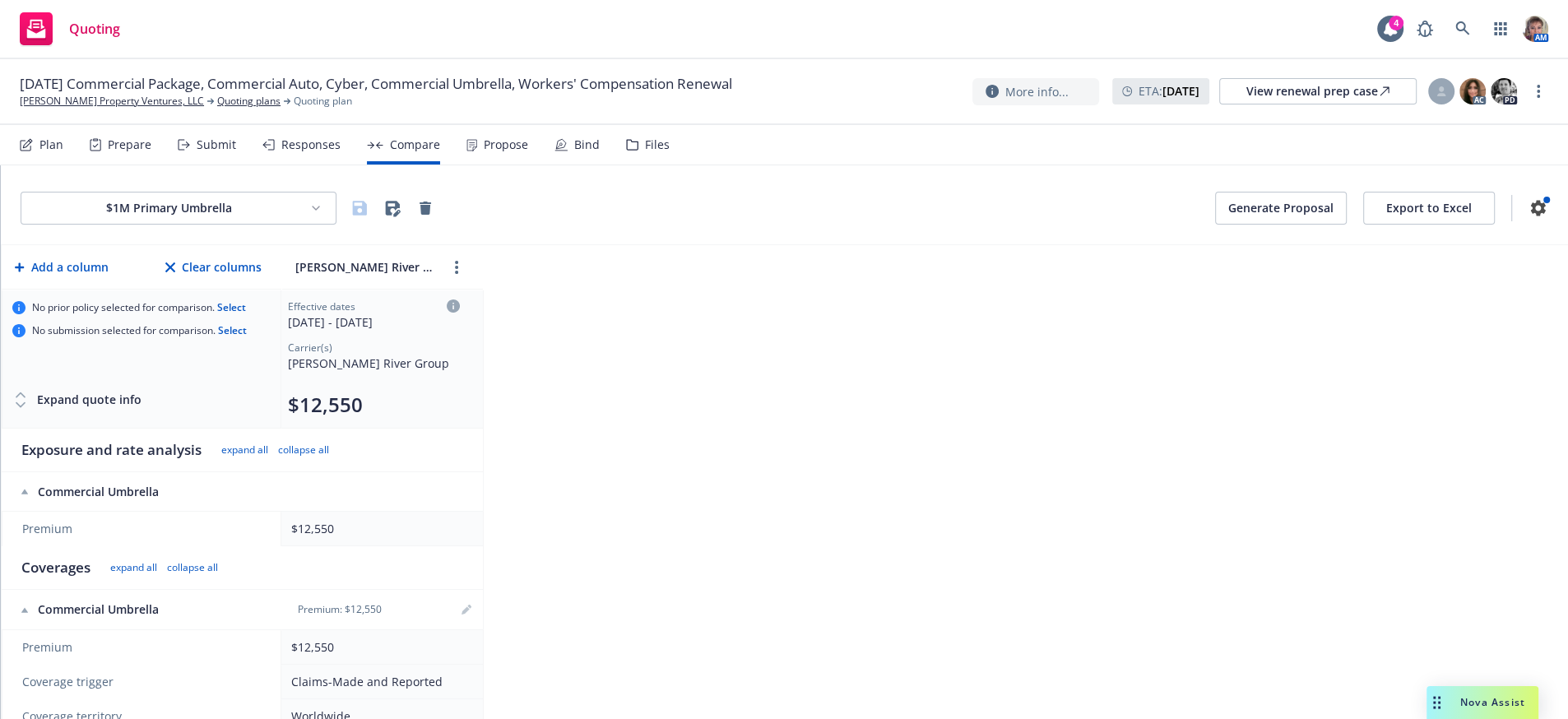
click at [213, 151] on div "Submit" at bounding box center [217, 145] width 40 height 13
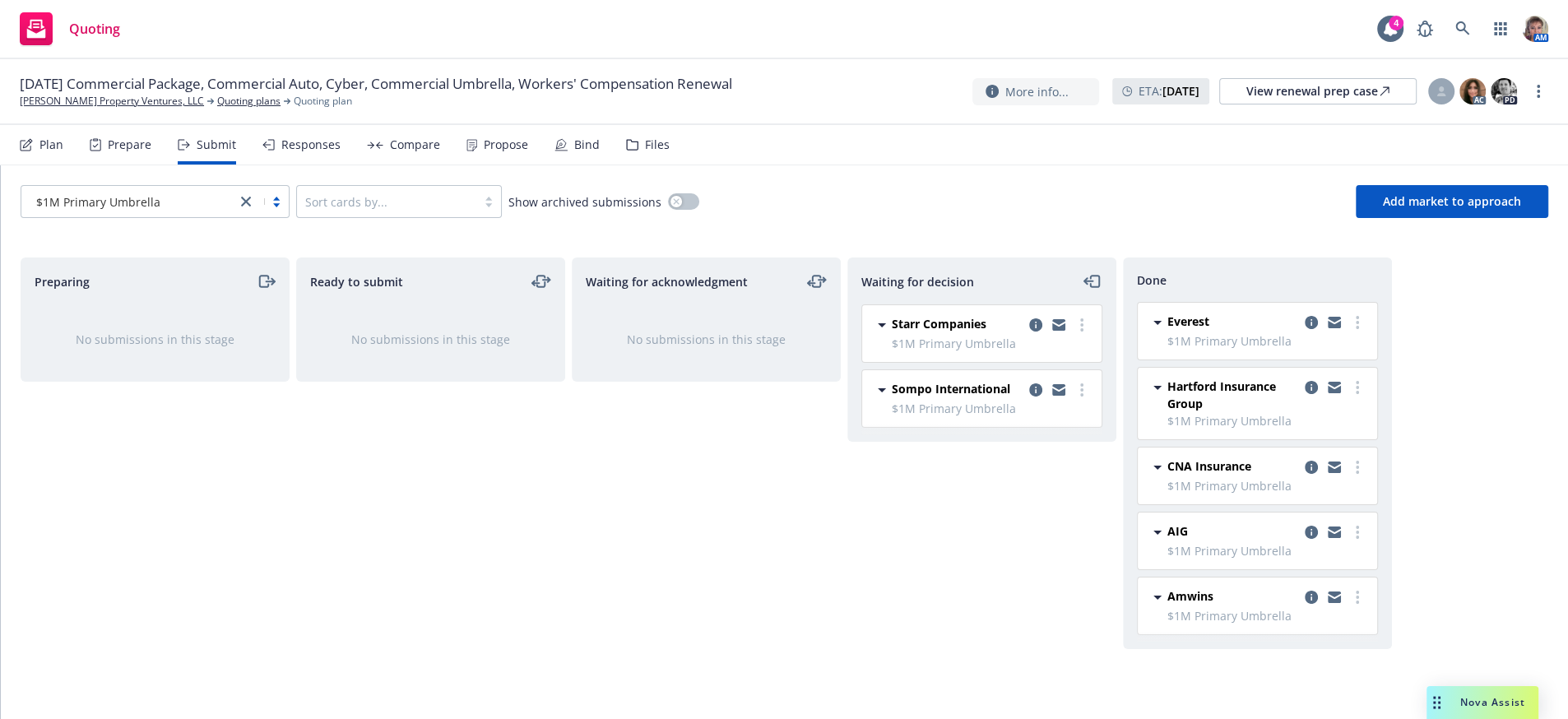
click at [244, 206] on icon "close" at bounding box center [246, 202] width 9 height 9
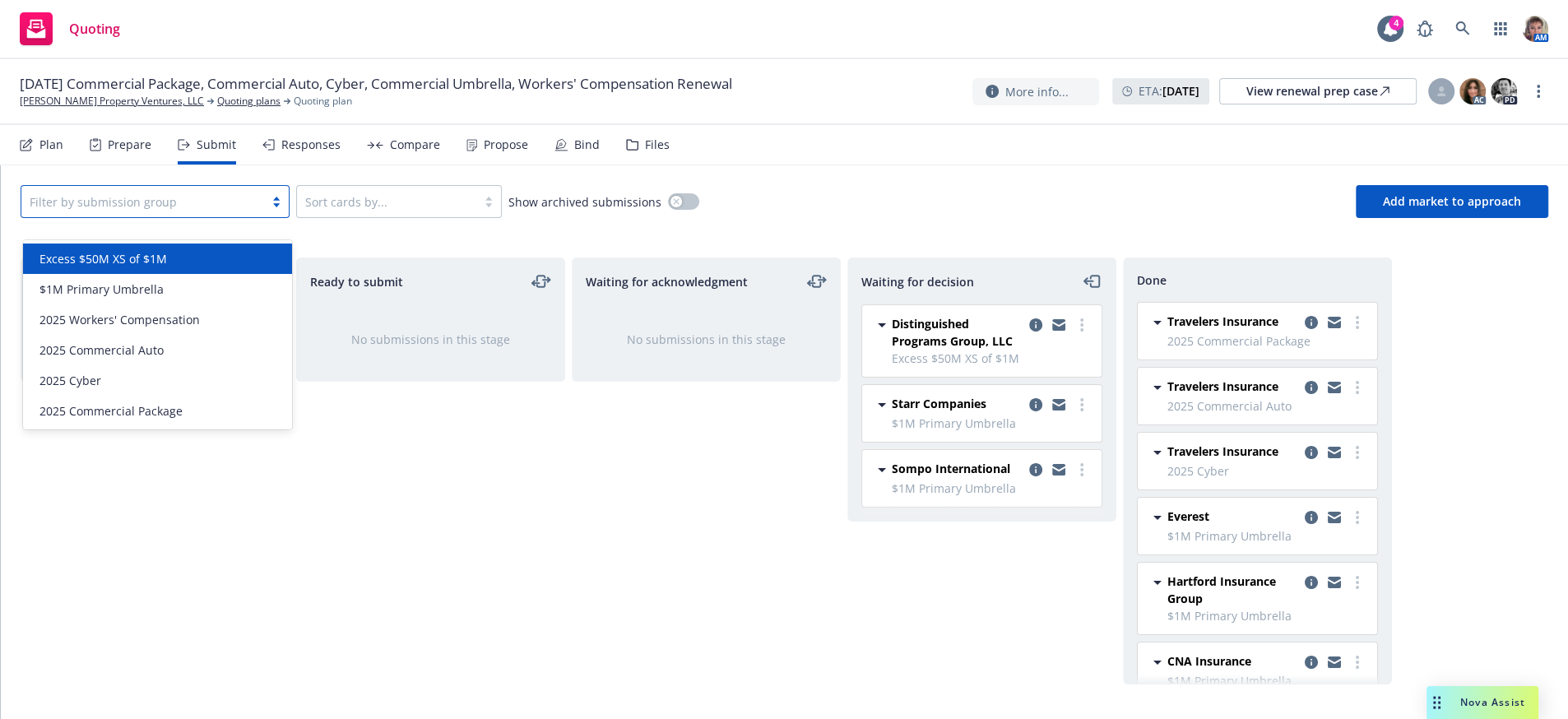
click at [196, 261] on div "Excess $50M XS of $1M" at bounding box center [157, 258] width 249 height 17
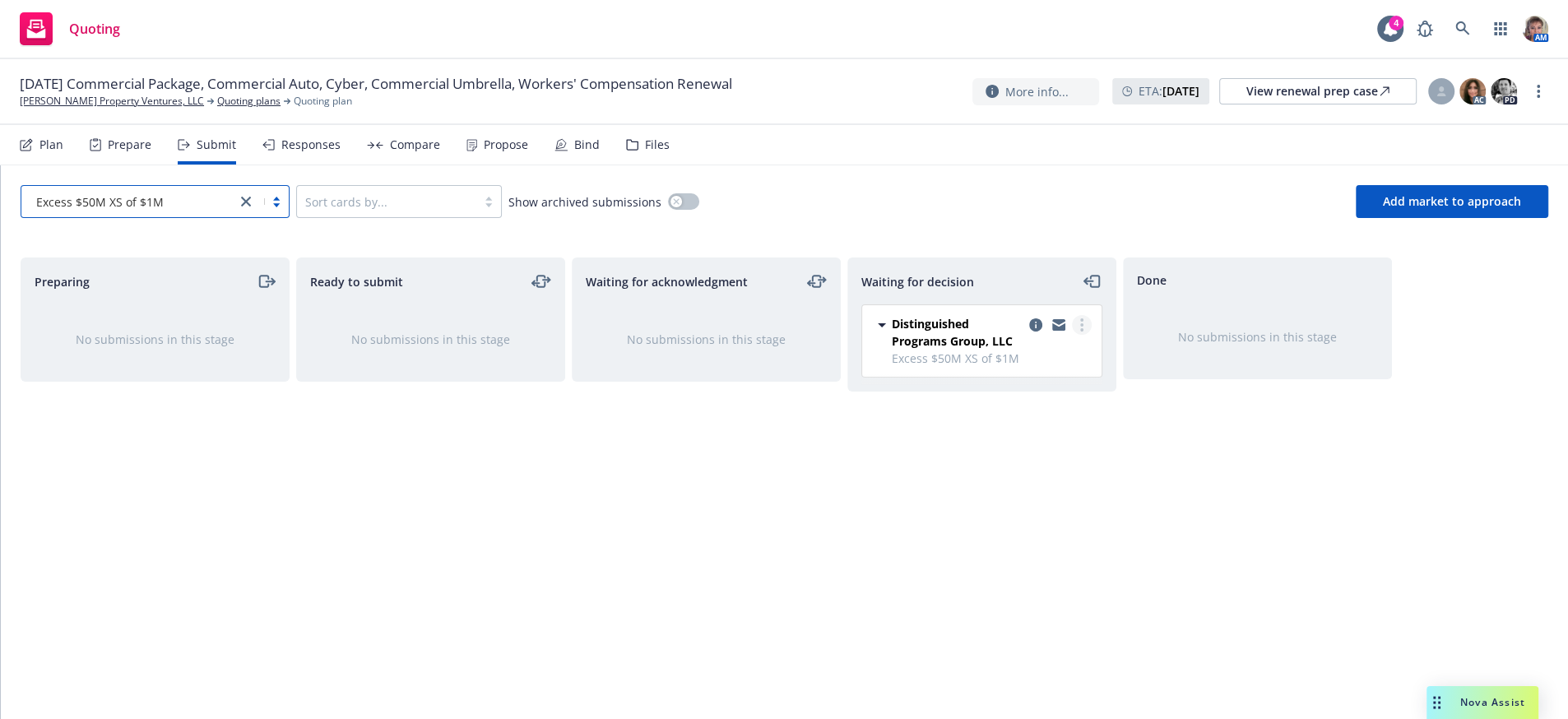
click at [1081, 331] on icon "more" at bounding box center [1082, 324] width 3 height 13
click at [1033, 454] on link "Add accepted decision" at bounding box center [1009, 442] width 165 height 33
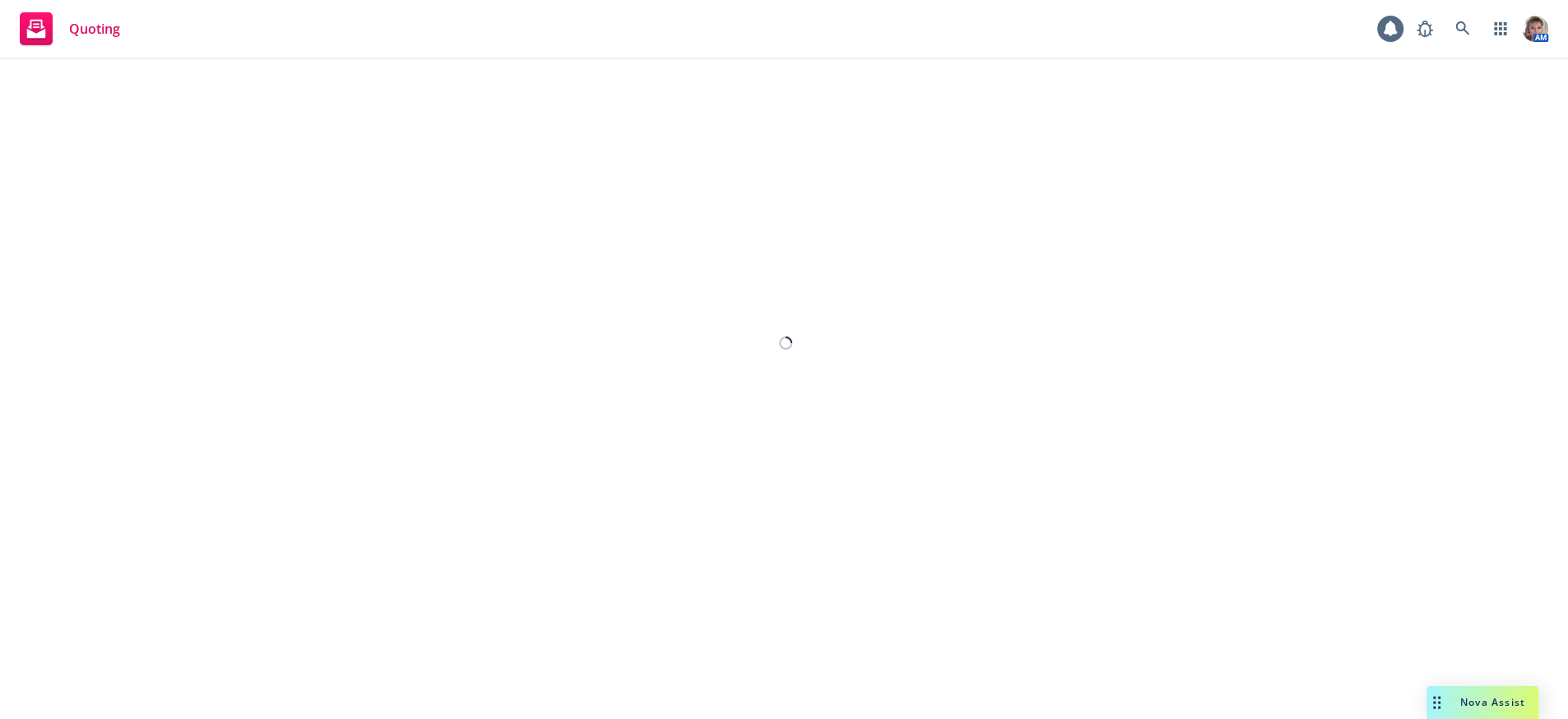
select select "12"
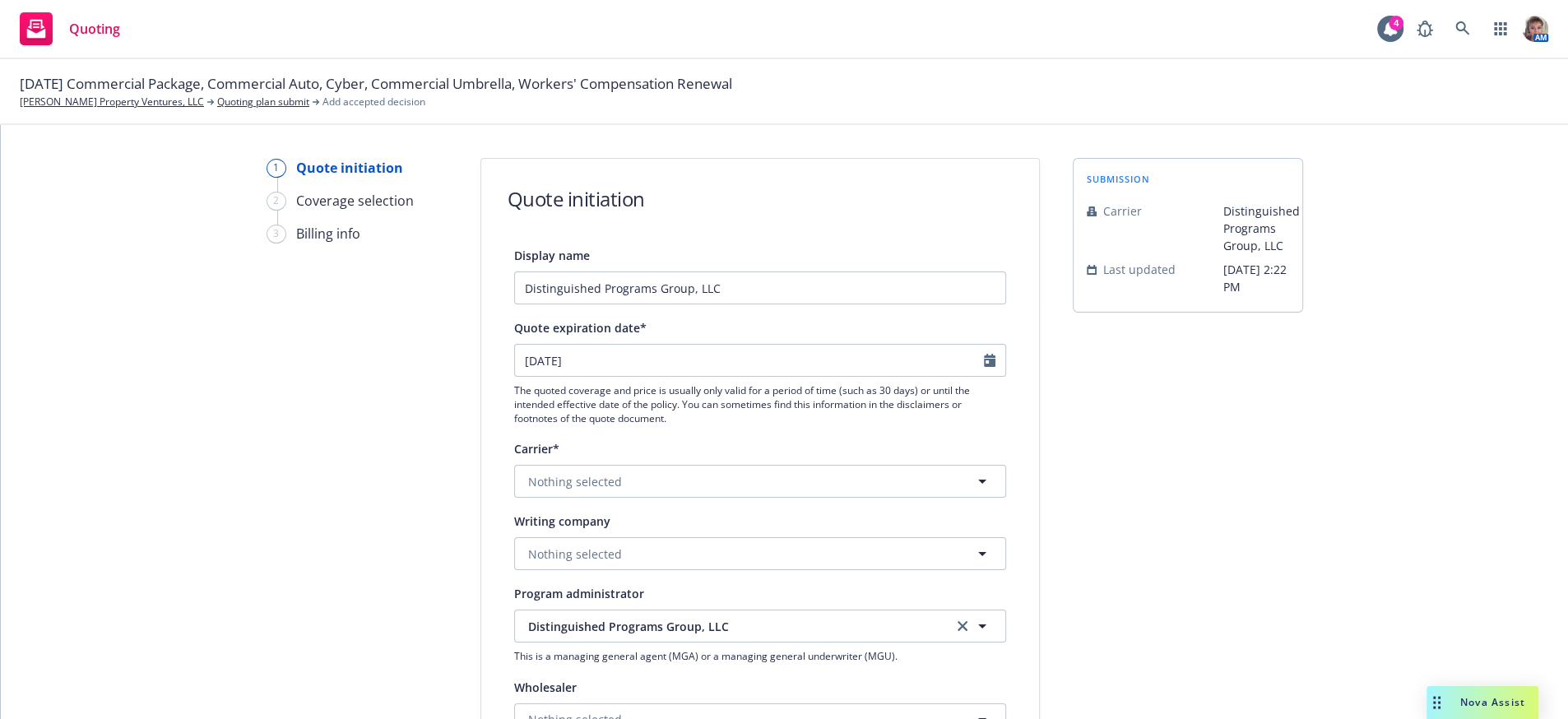
scroll to position [680, 0]
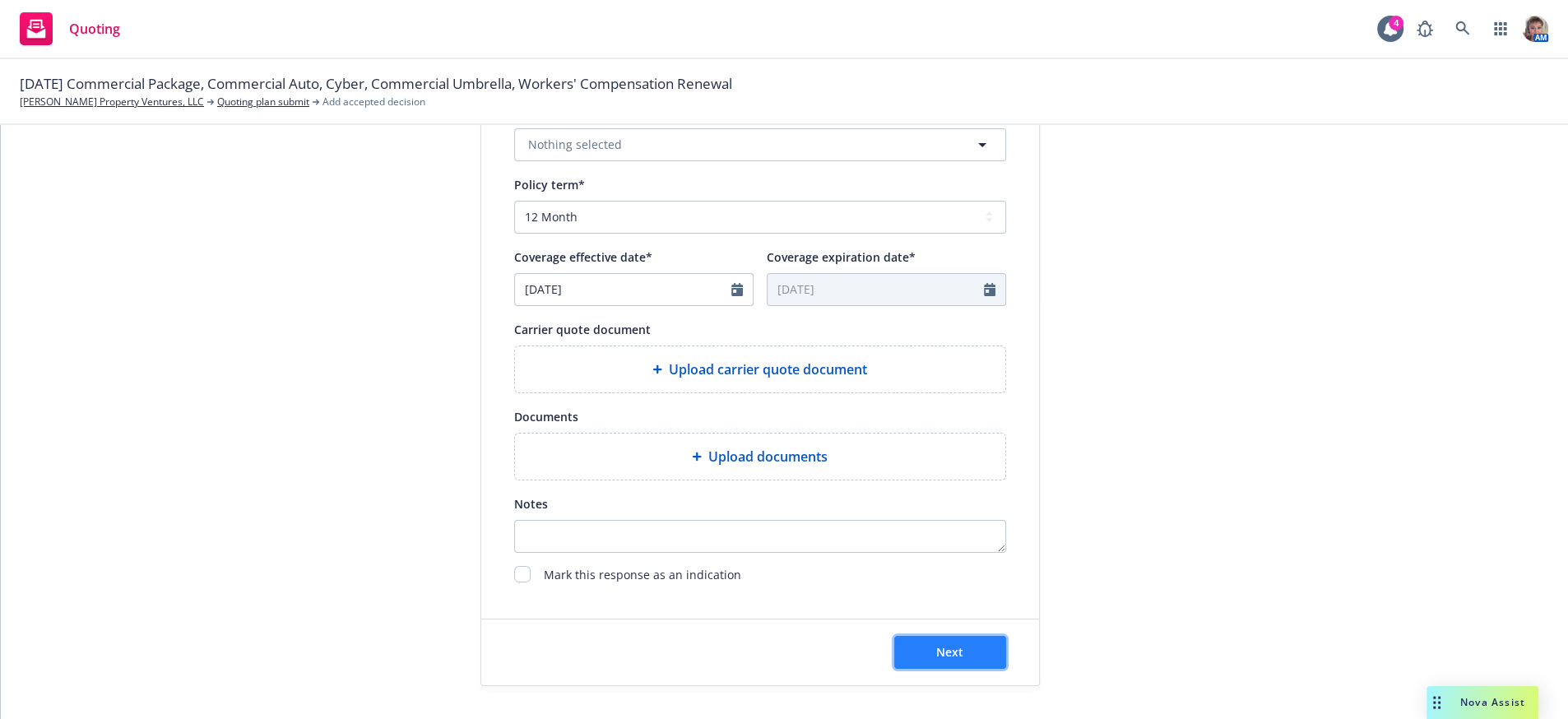
click at [919, 655] on button "Next" at bounding box center [950, 652] width 112 height 33
click at [936, 648] on span "Next" at bounding box center [949, 652] width 27 height 16
type textarea "x"
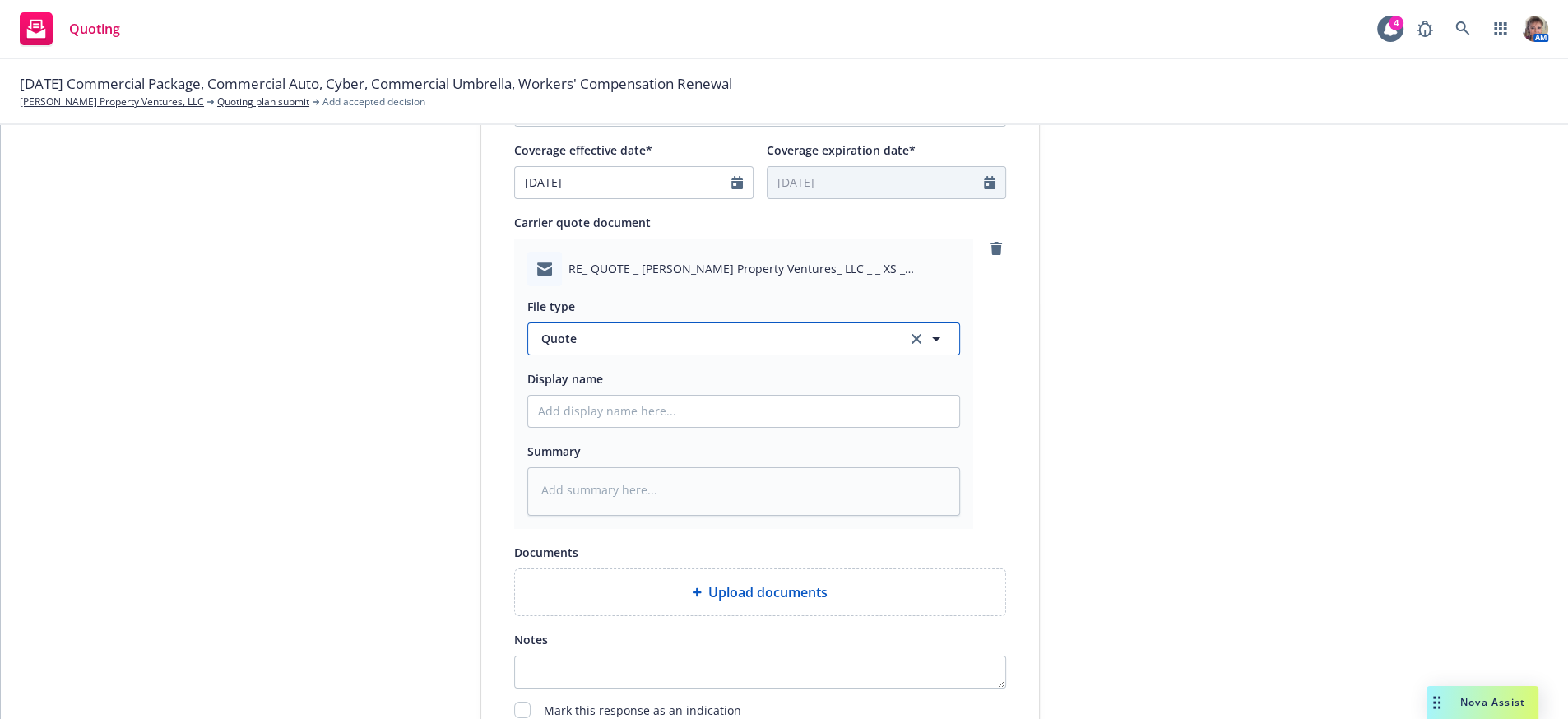
click at [645, 356] on button "Quote" at bounding box center [743, 339] width 432 height 33
click at [646, 400] on div "Quote" at bounding box center [744, 387] width 412 height 24
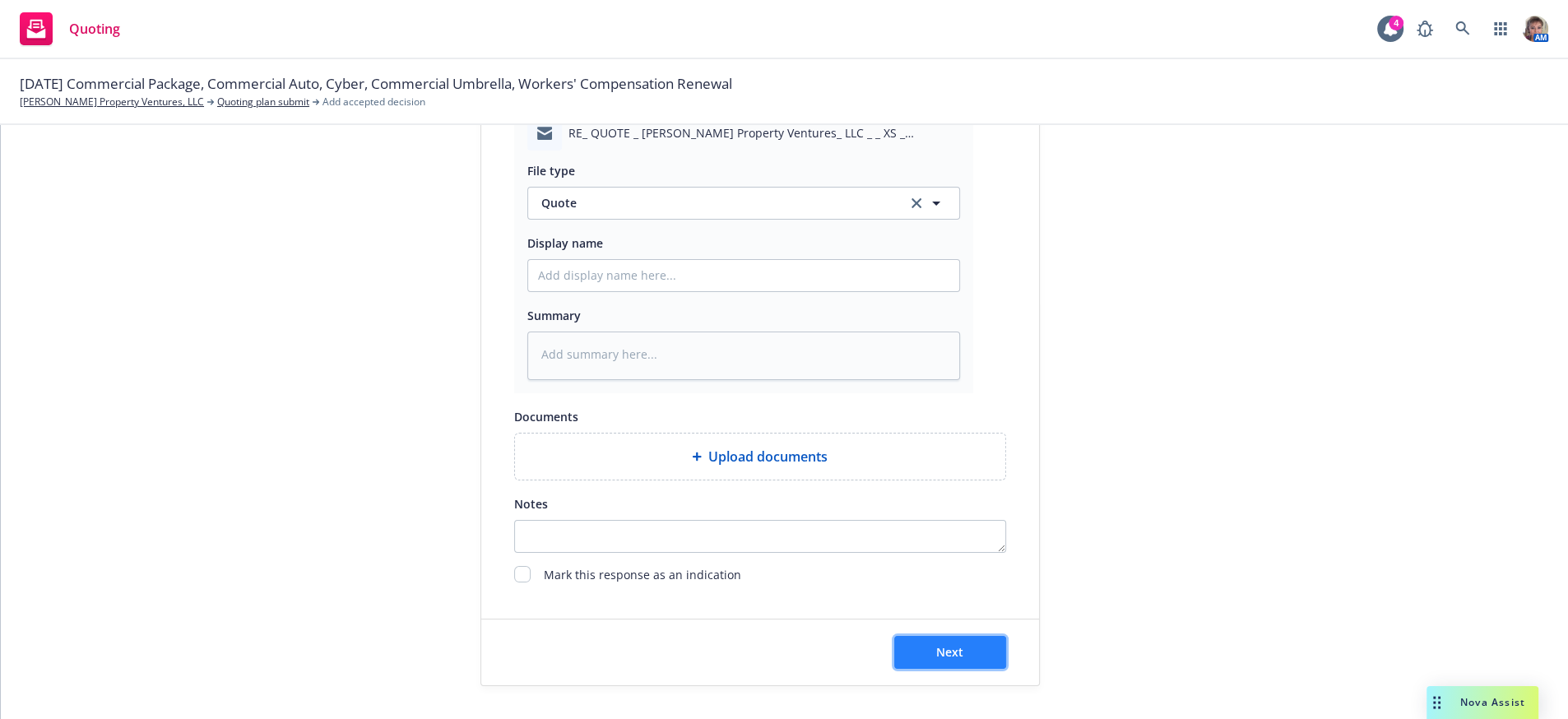
click at [936, 653] on span "Next" at bounding box center [949, 652] width 27 height 16
type textarea "x"
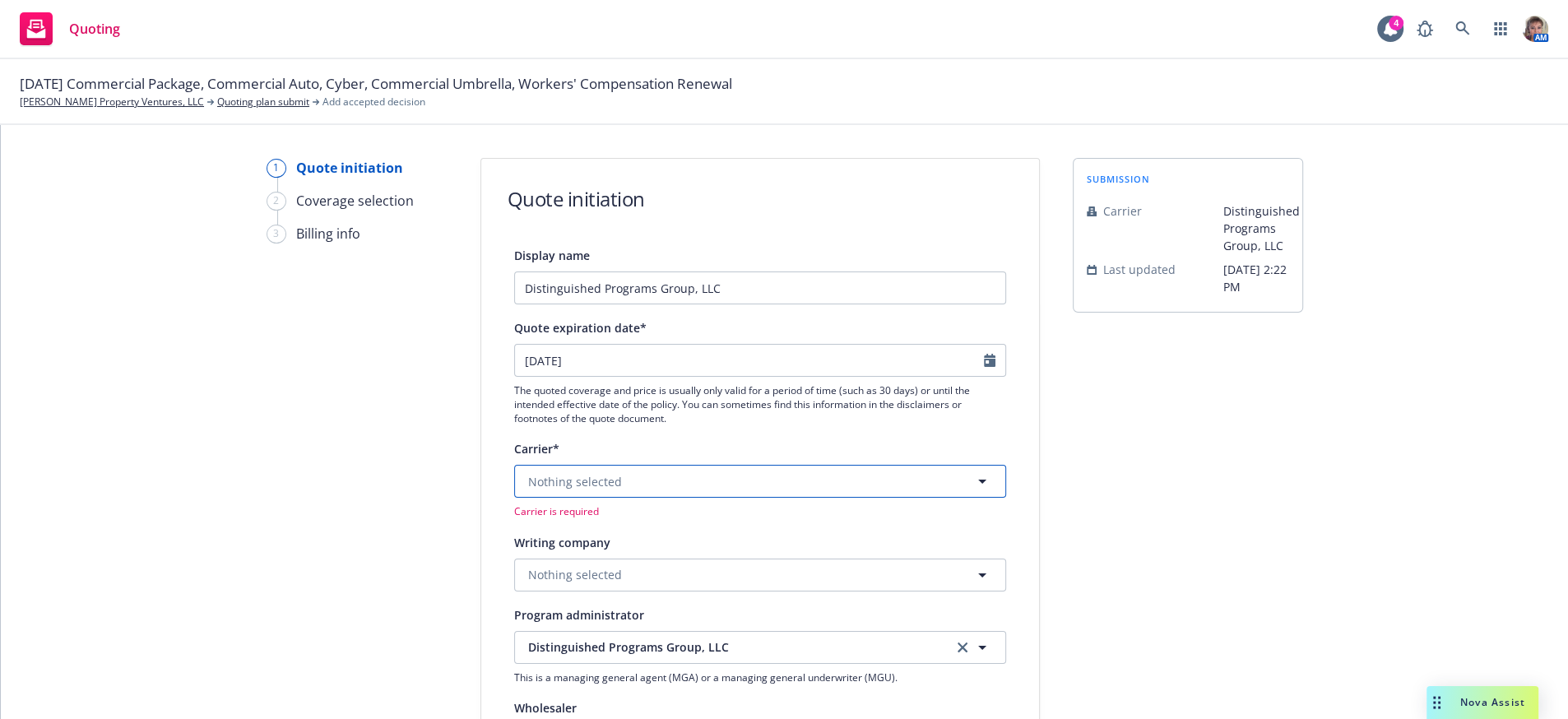
click at [658, 498] on button "Nothing selected" at bounding box center [760, 481] width 492 height 33
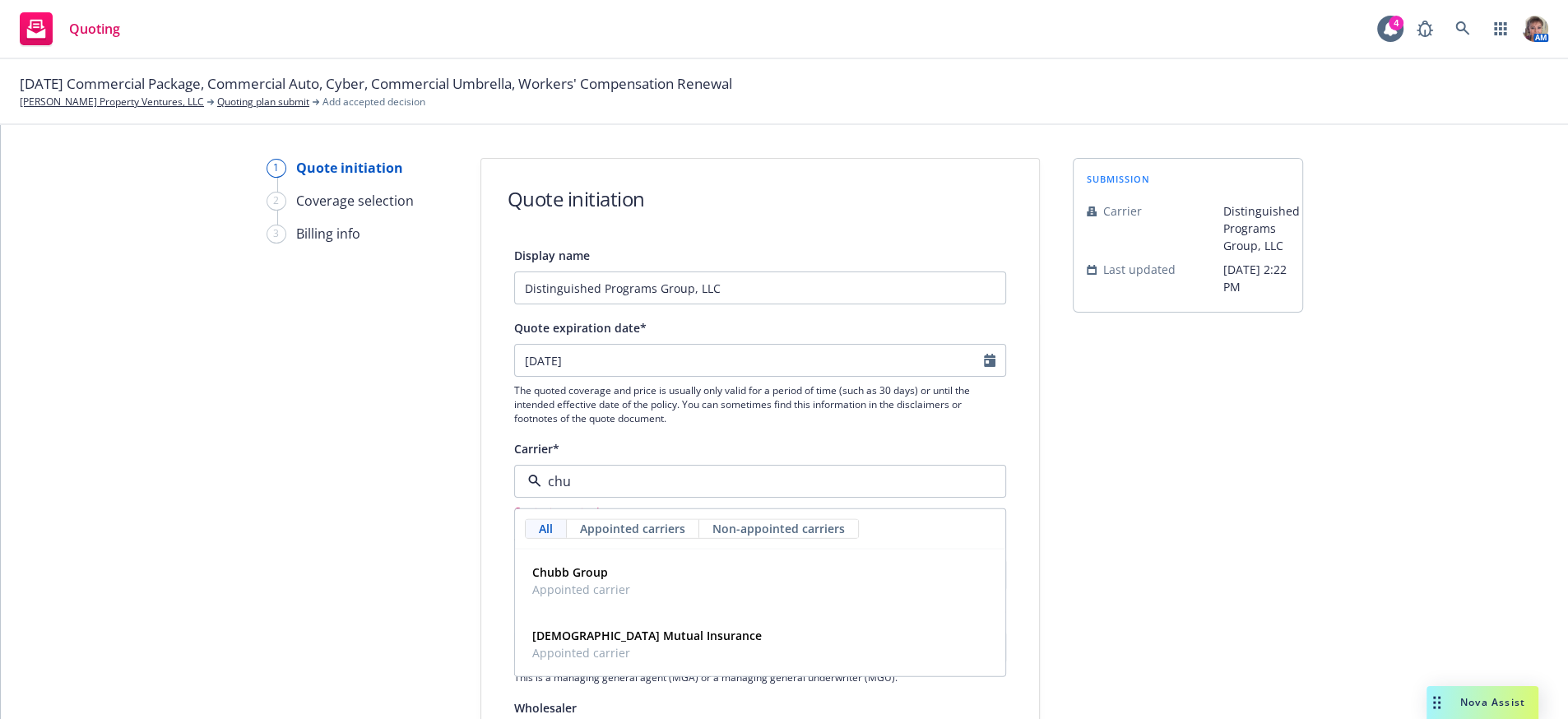
type input "chub"
click at [570, 580] on strong "Chubb Group" at bounding box center [571, 571] width 76 height 16
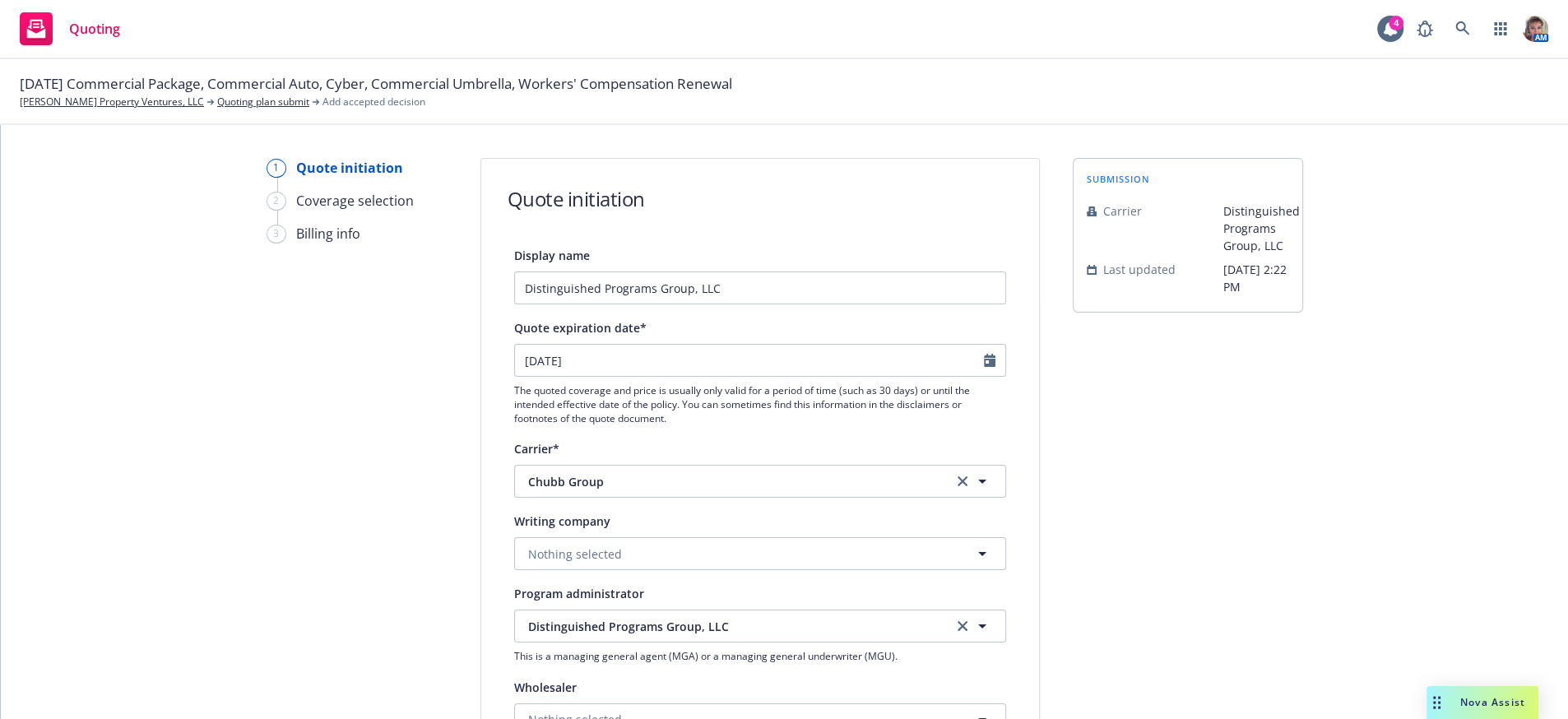
scroll to position [942, 0]
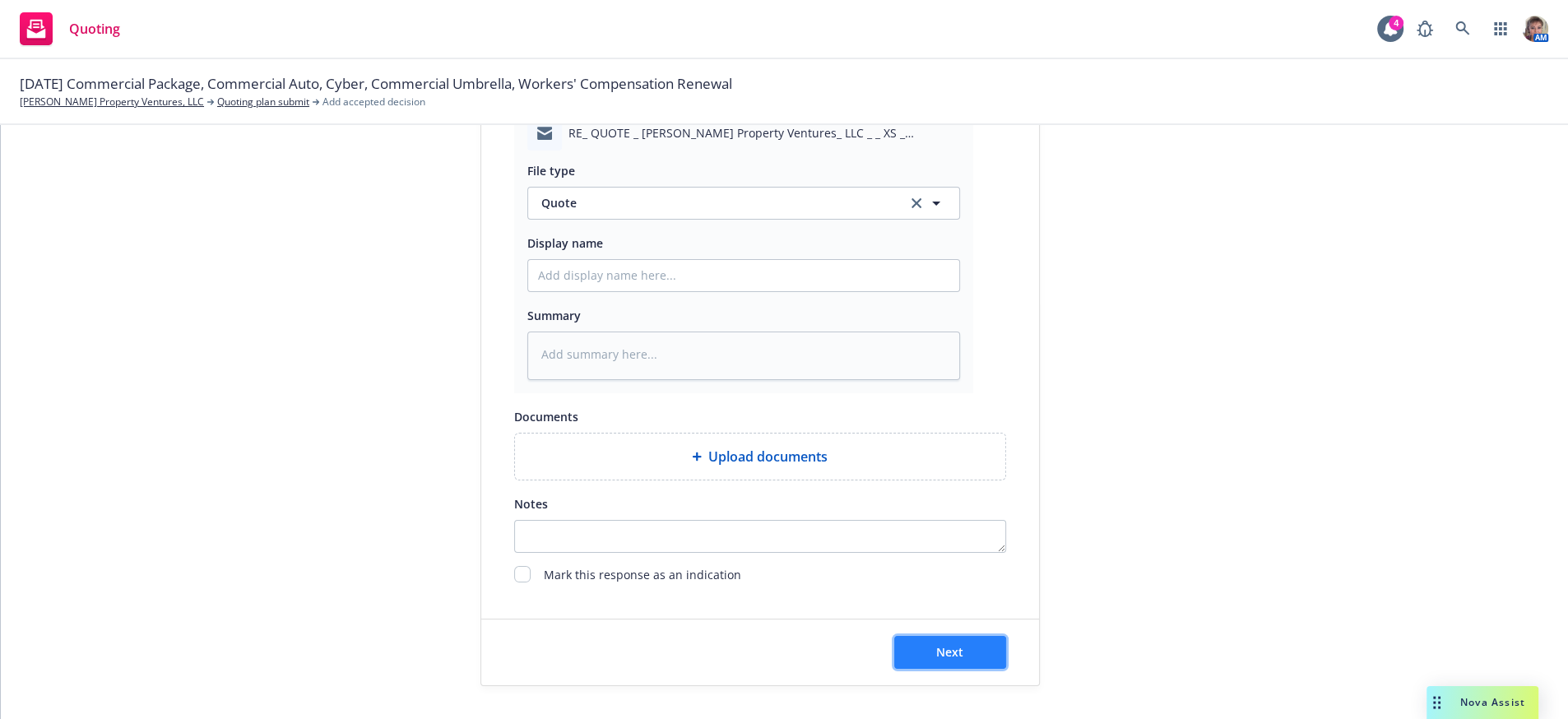
click at [978, 658] on button "Next" at bounding box center [950, 652] width 112 height 33
type textarea "x"
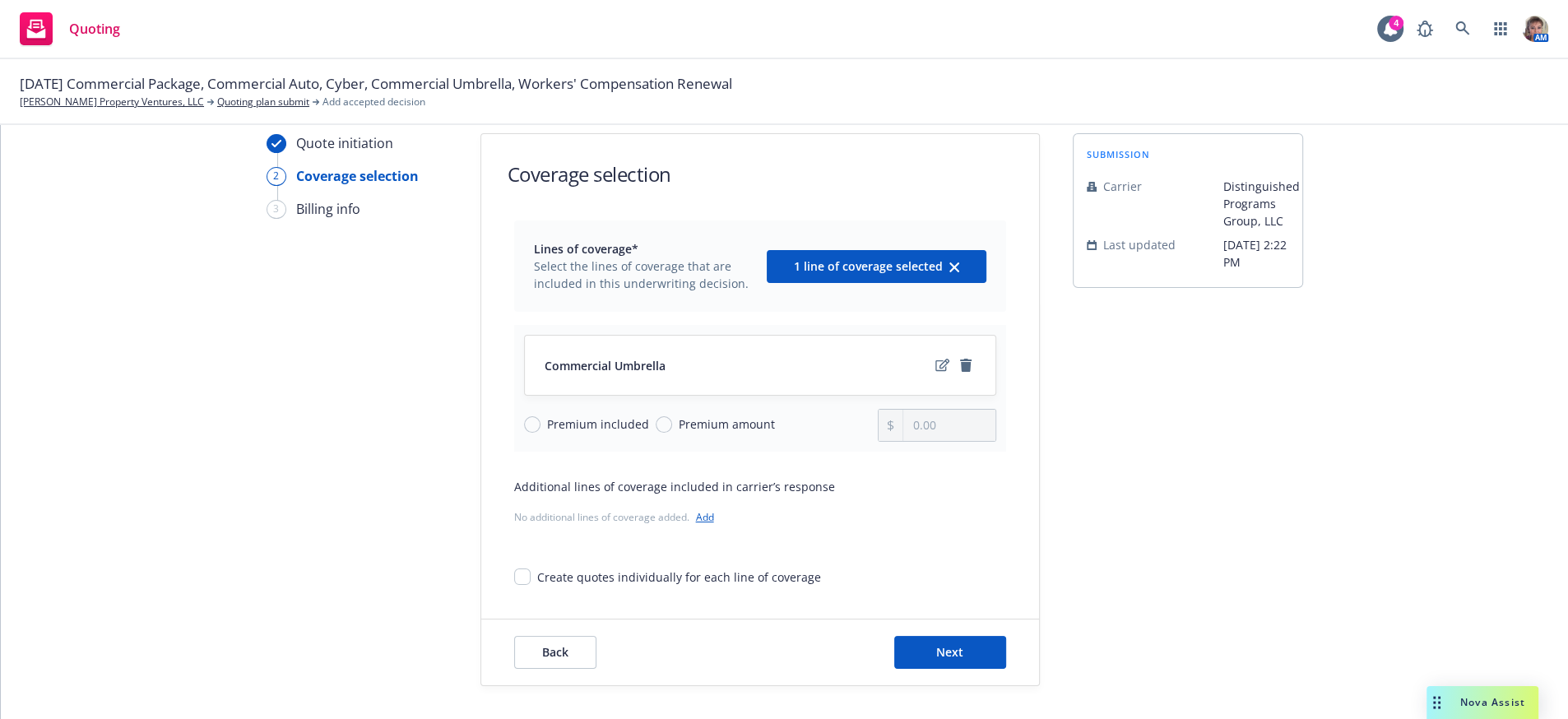
scroll to position [58, 0]
click at [670, 416] on input "Premium amount" at bounding box center [663, 424] width 16 height 16
radio input "true"
drag, startPoint x: 966, startPoint y: 400, endPoint x: 865, endPoint y: 413, distance: 101.8
click at [865, 413] on div "Premium included Premium amount 0.00" at bounding box center [760, 425] width 472 height 33
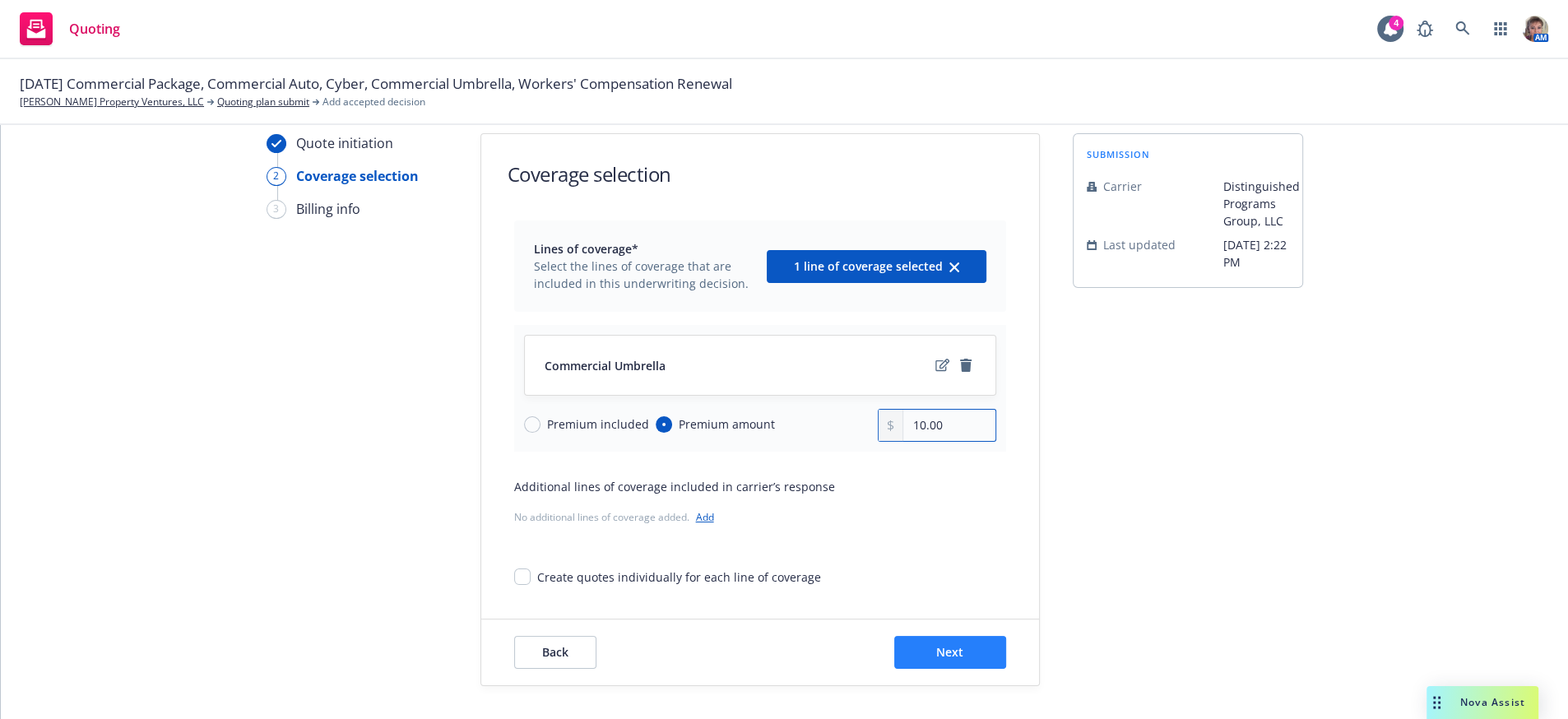
type input "10.00"
click at [948, 649] on span "Next" at bounding box center [949, 652] width 27 height 16
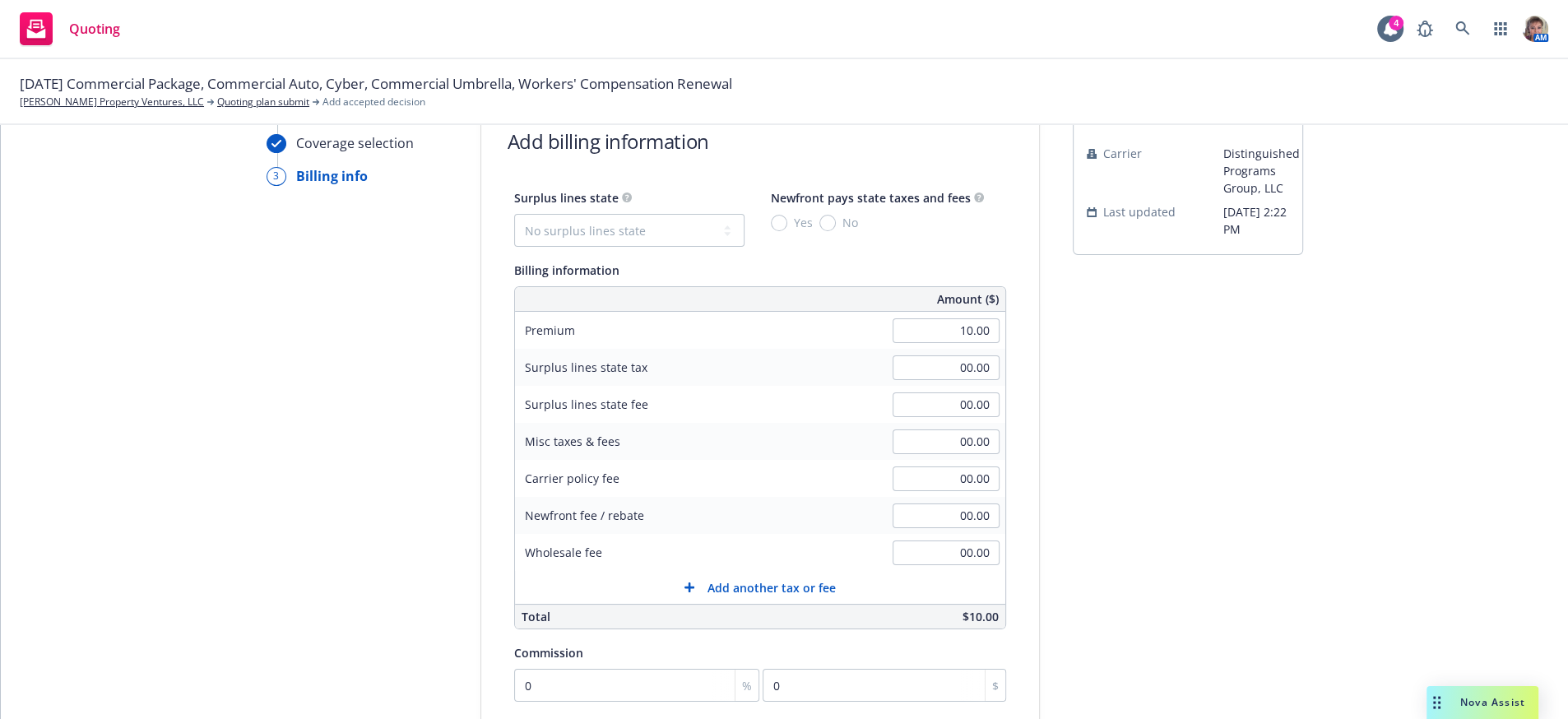
scroll to position [375, 0]
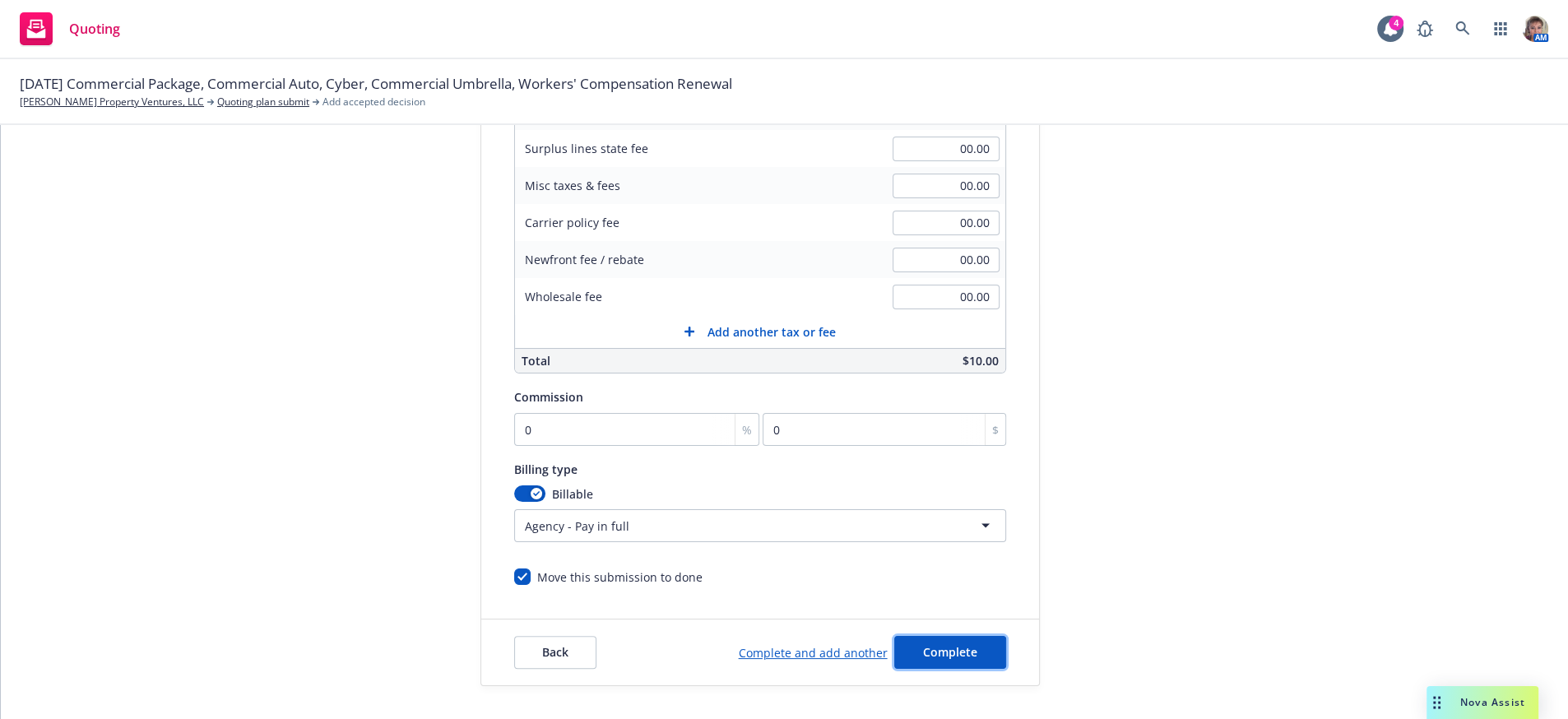
drag, startPoint x: 955, startPoint y: 662, endPoint x: 981, endPoint y: 630, distance: 41.2
click at [956, 657] on button "Complete" at bounding box center [950, 652] width 112 height 33
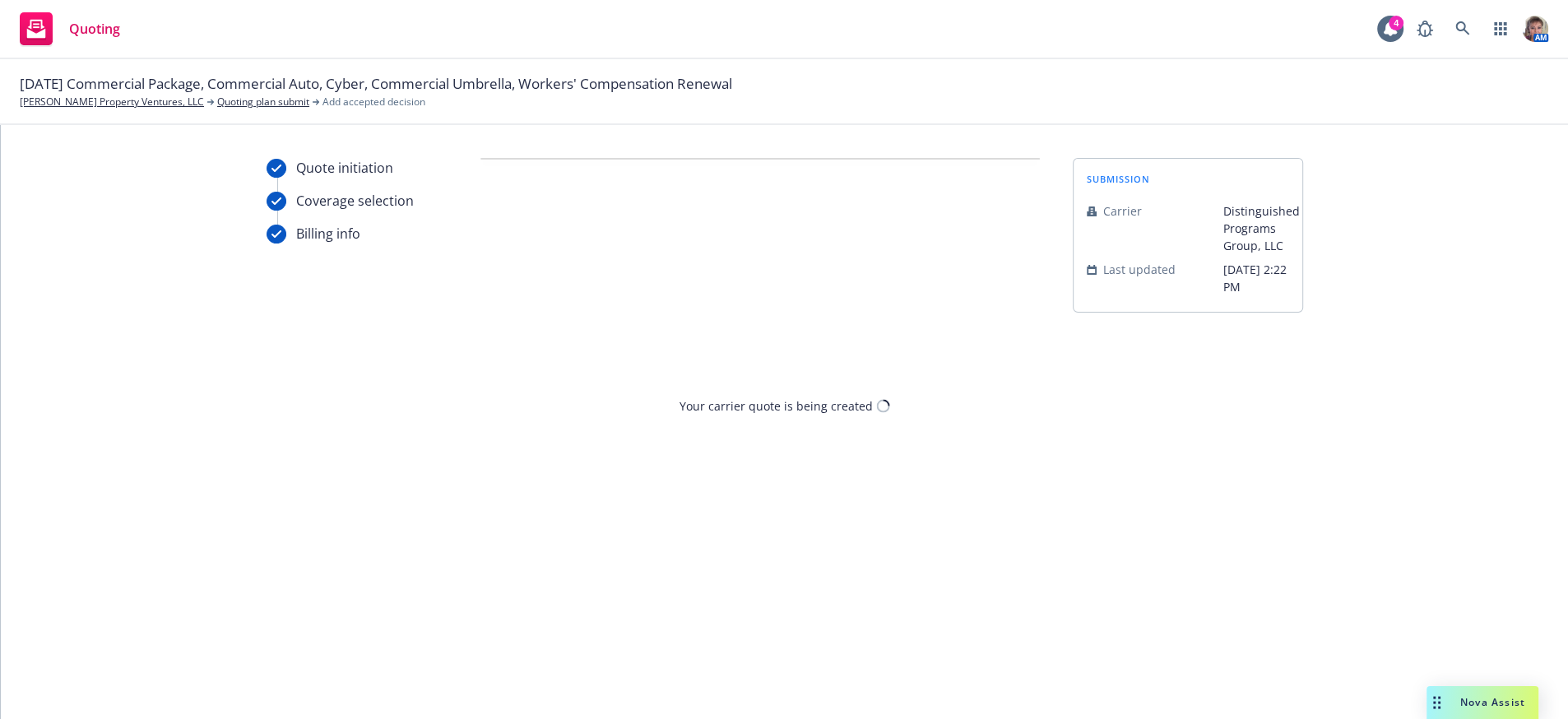
scroll to position [0, 0]
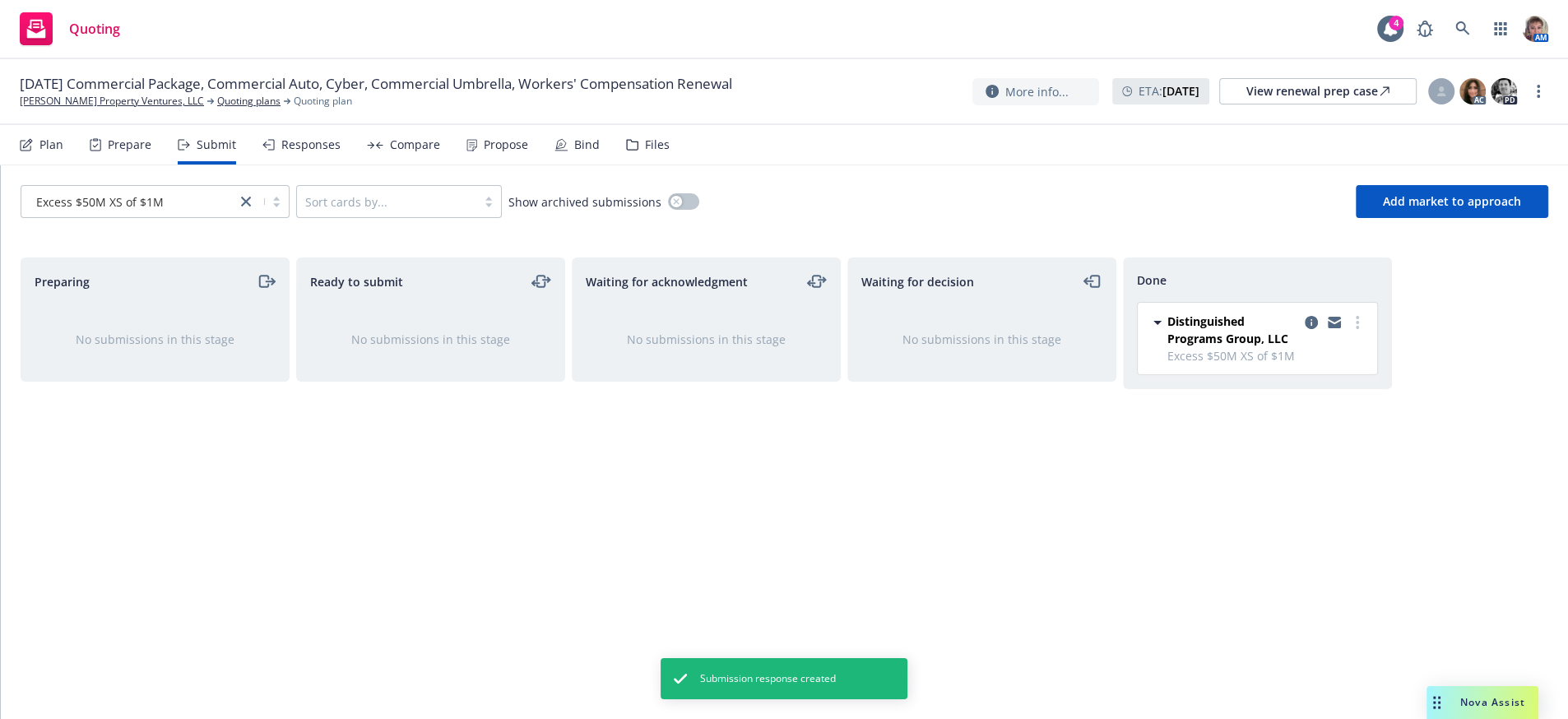
click at [340, 151] on div "Responses" at bounding box center [310, 145] width 60 height 13
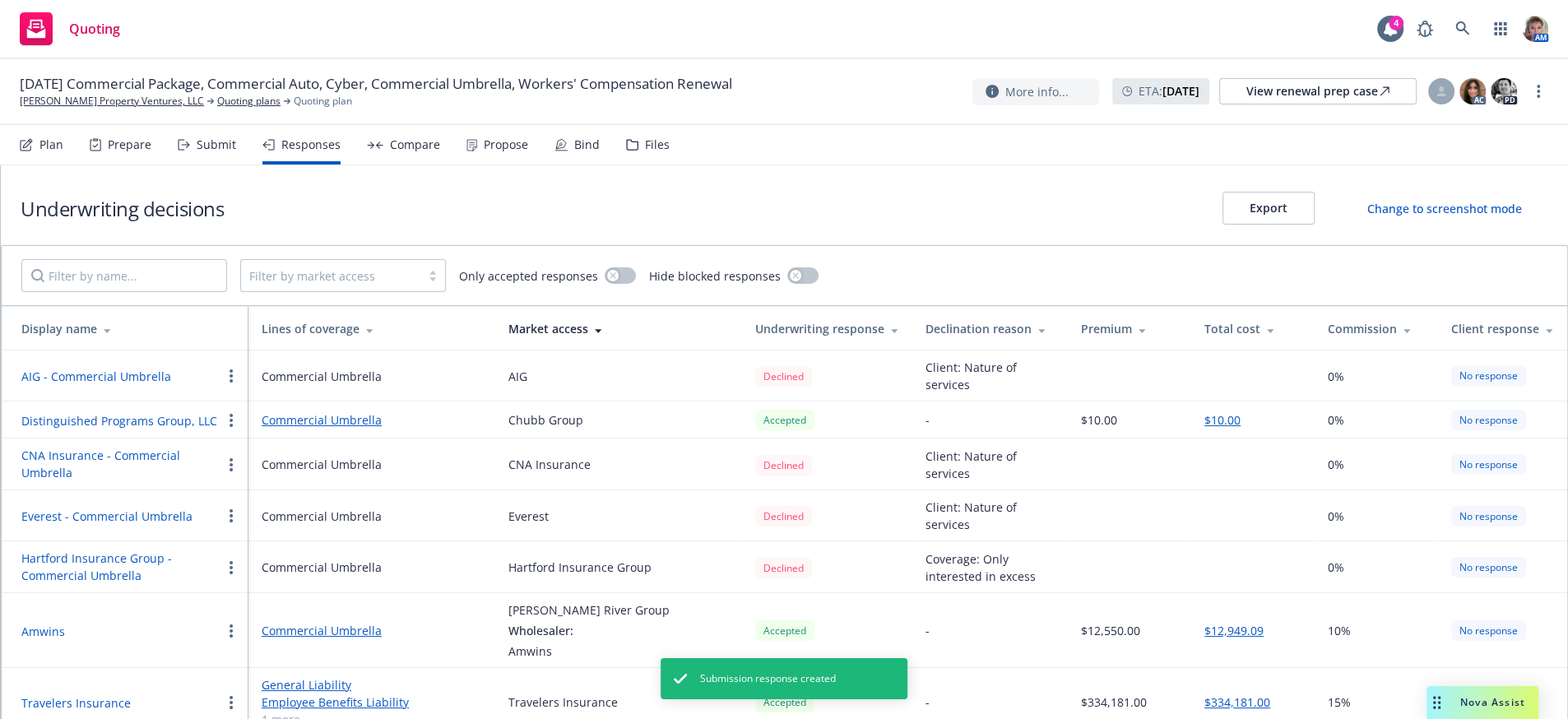
click at [436, 150] on div "Compare" at bounding box center [414, 145] width 50 height 13
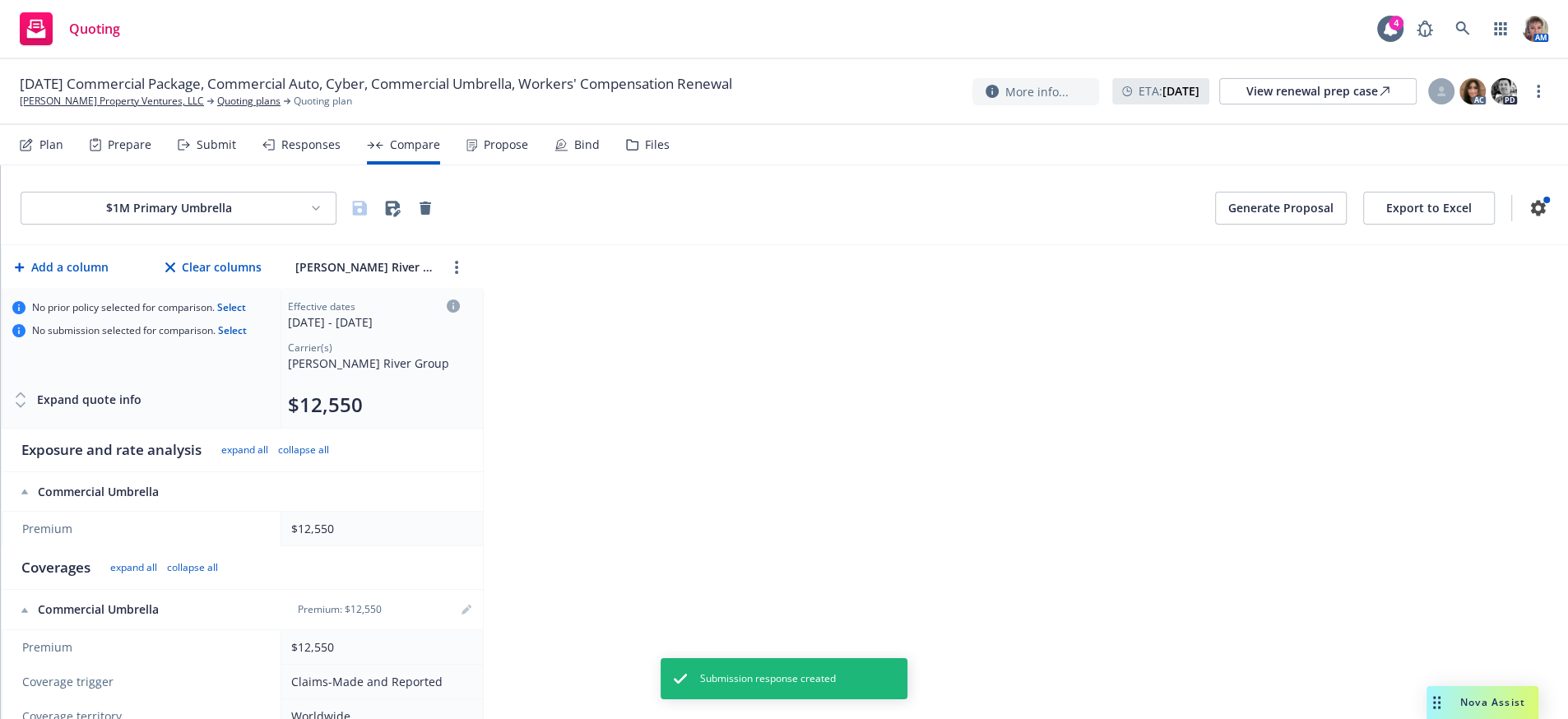
click at [1374, 219] on button "Export to Excel" at bounding box center [1429, 208] width 132 height 33
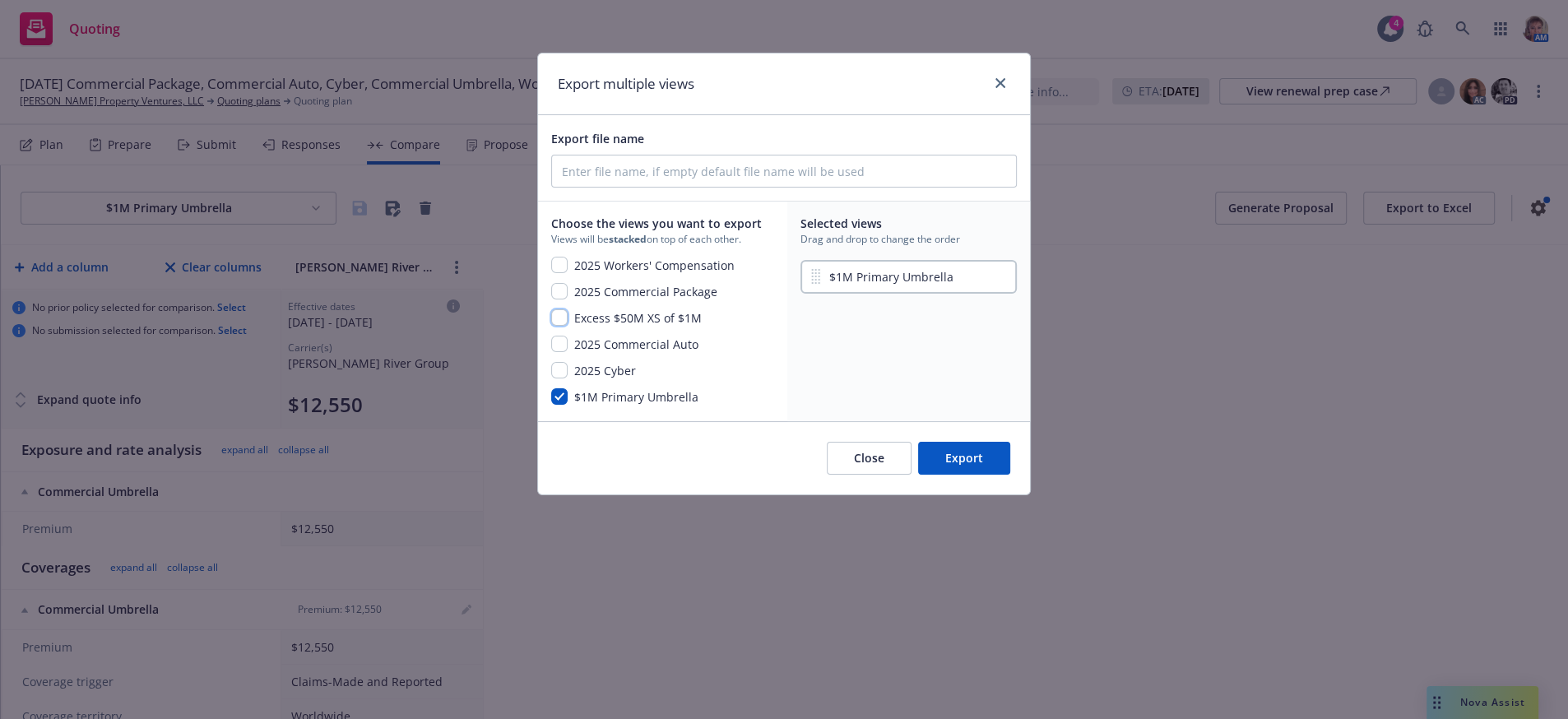
click at [557, 325] on input "checkbox" at bounding box center [559, 317] width 16 height 16
checkbox input "true"
drag, startPoint x: 823, startPoint y: 348, endPoint x: 826, endPoint y: 286, distance: 62.1
click at [826, 286] on div "$1M Primary Umbrella Excess $50M XS of $1M" at bounding box center [908, 276] width 217 height 41
click at [960, 475] on button "Export" at bounding box center [963, 458] width 92 height 33
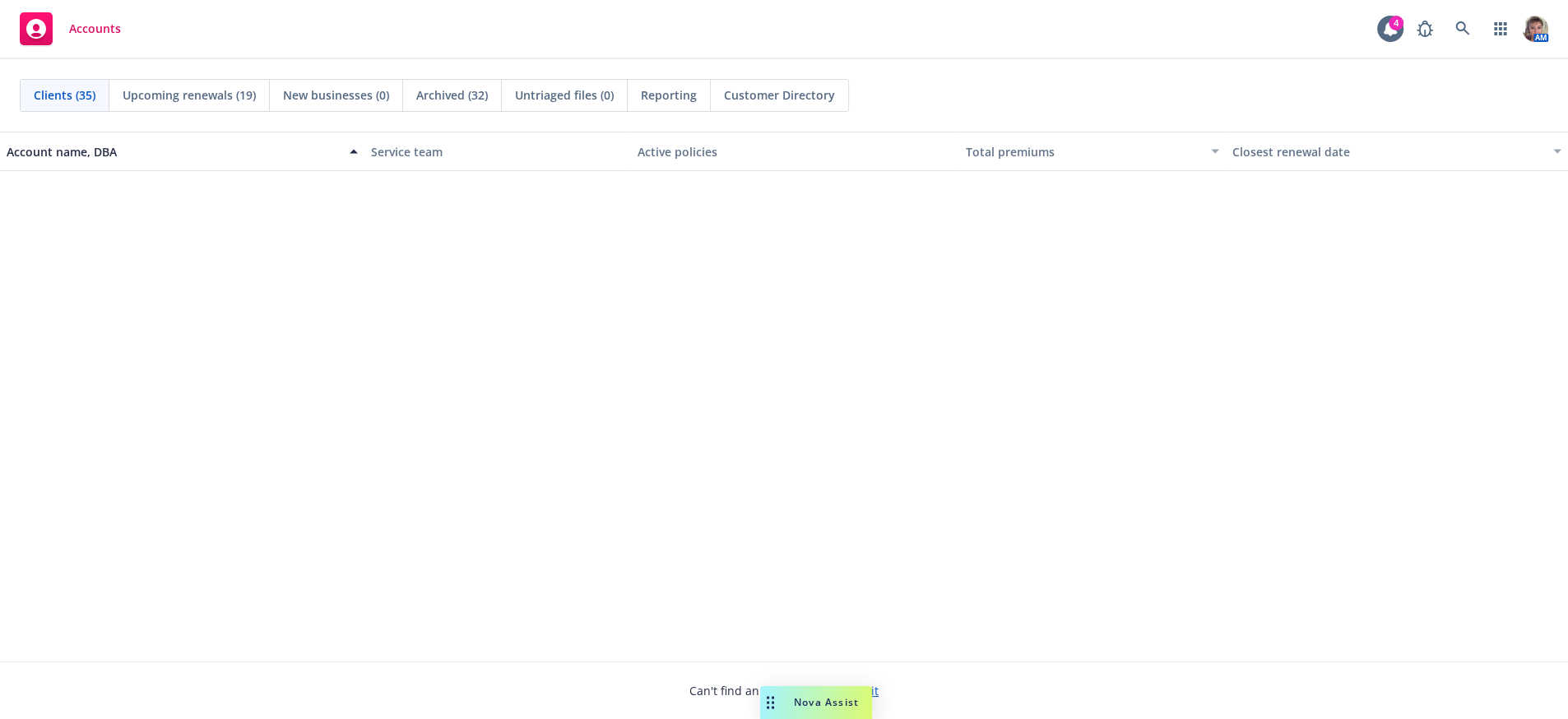
scroll to position [1820, 0]
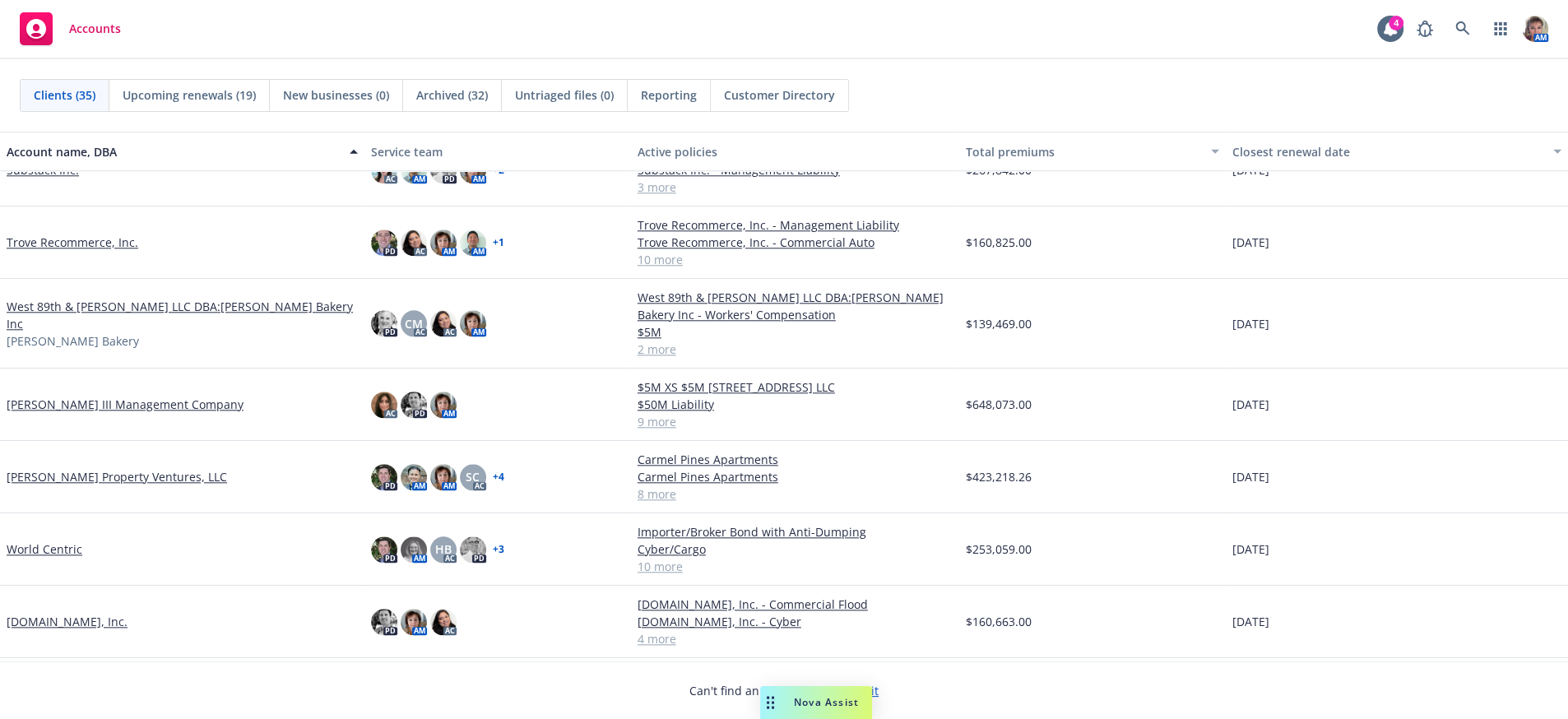
click at [73, 485] on link "[PERSON_NAME] Property Ventures, LLC" at bounding box center [116, 477] width 220 height 17
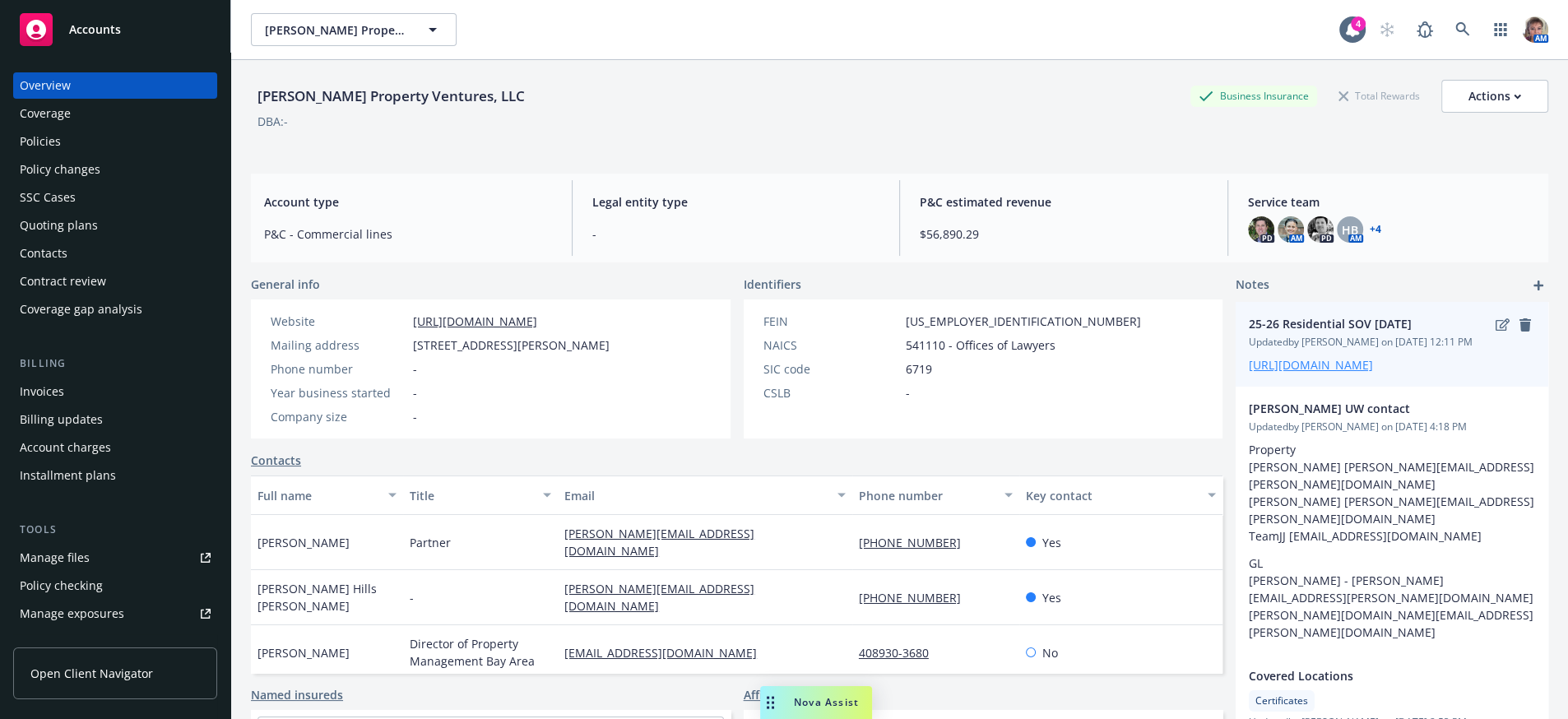
click at [1334, 373] on link "[URL][DOMAIN_NAME]" at bounding box center [1311, 364] width 124 height 16
